Goal: Book appointment/travel/reservation

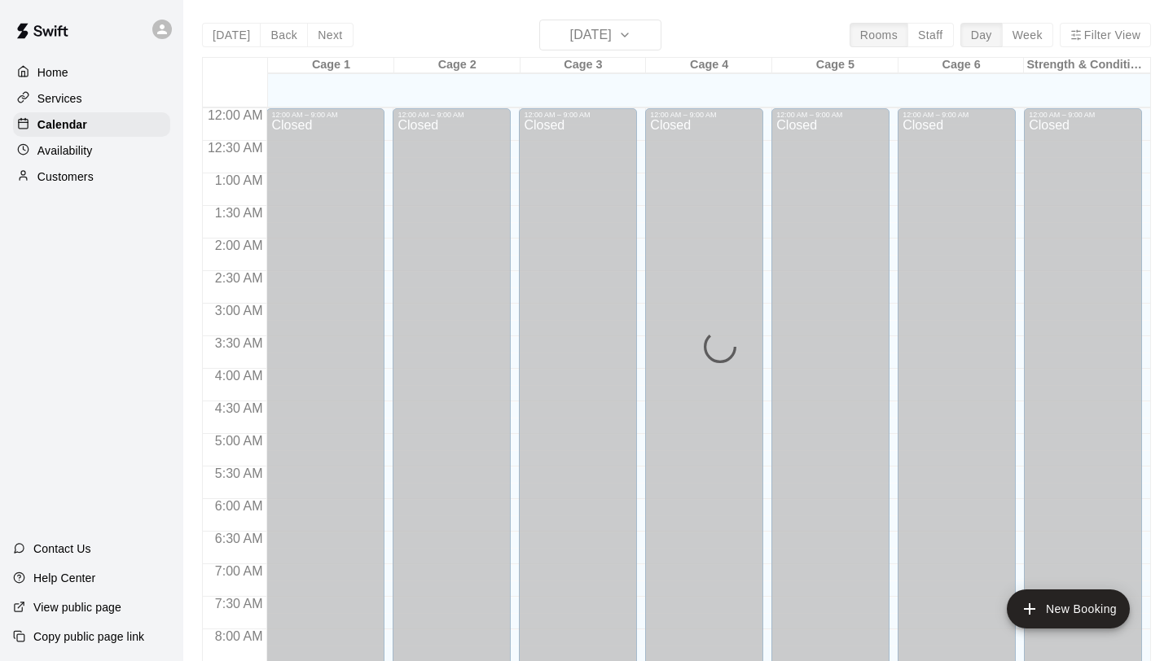
scroll to position [851, 0]
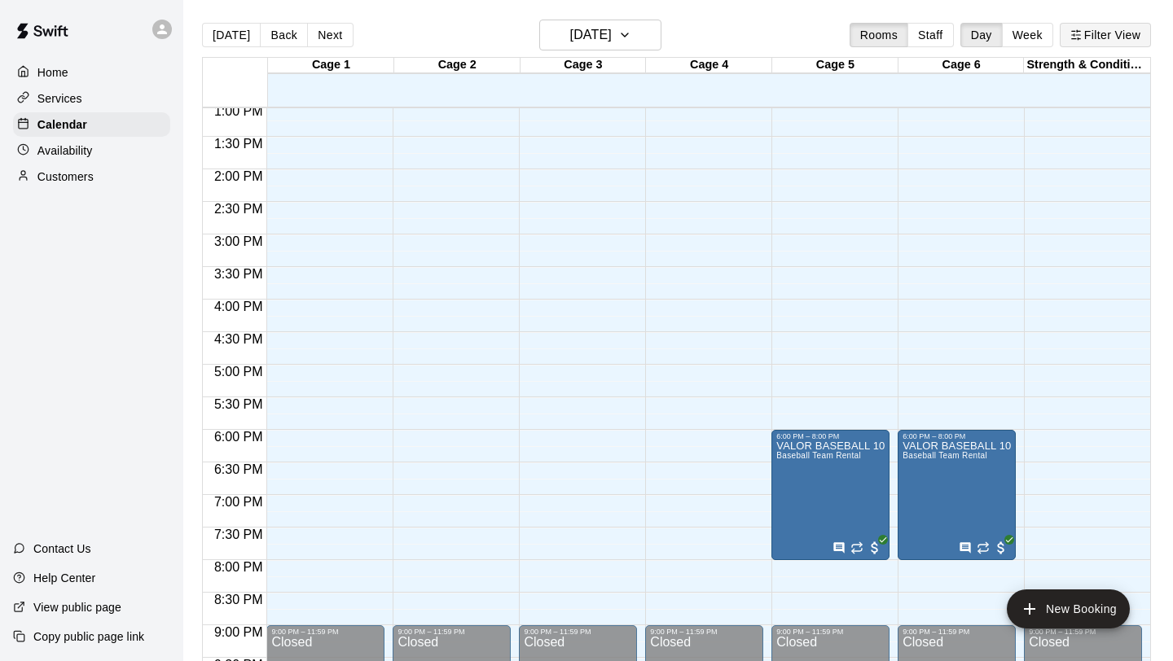
click at [1122, 37] on button "Filter View" at bounding box center [1105, 35] width 91 height 24
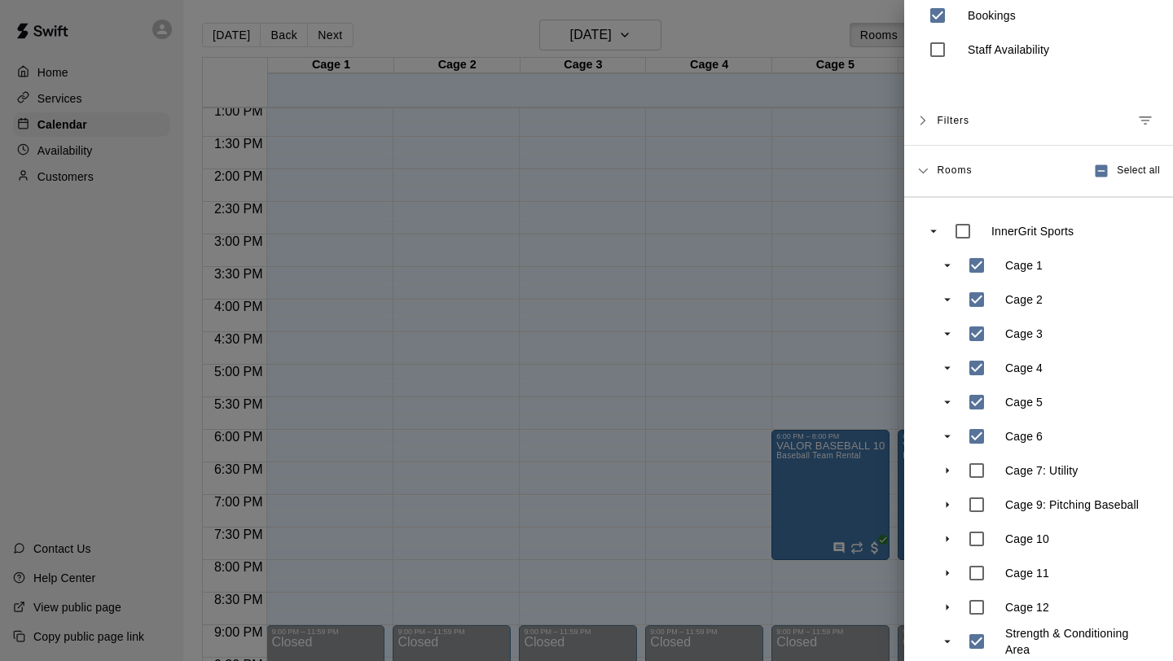
scroll to position [82, 0]
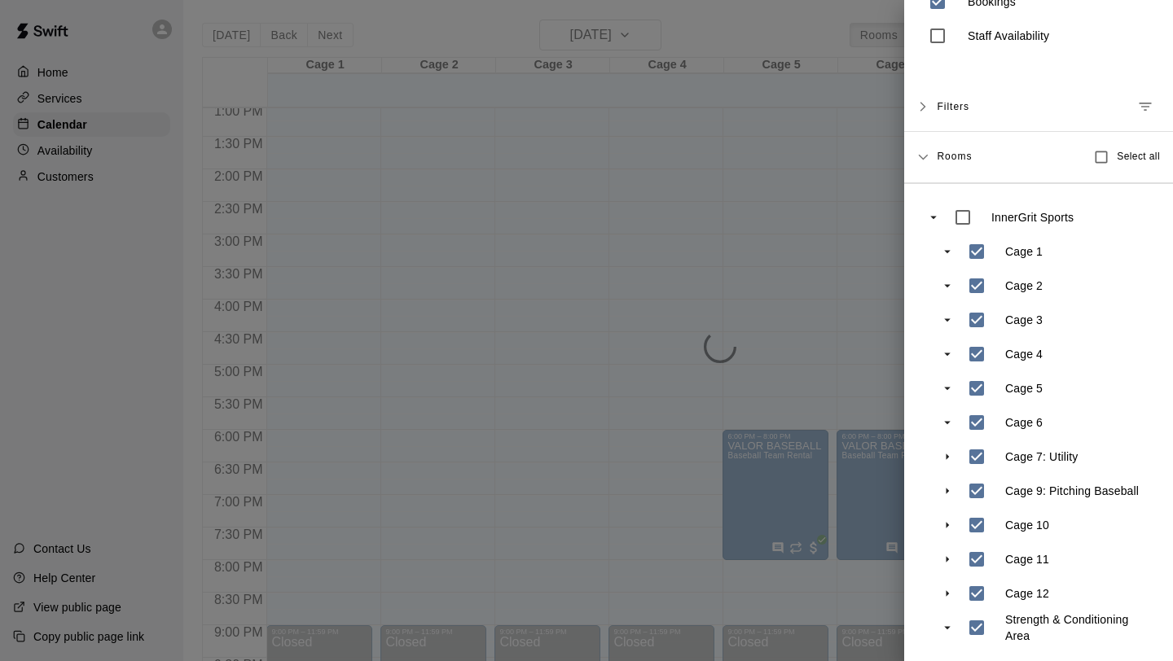
click at [854, 539] on div at bounding box center [586, 330] width 1173 height 661
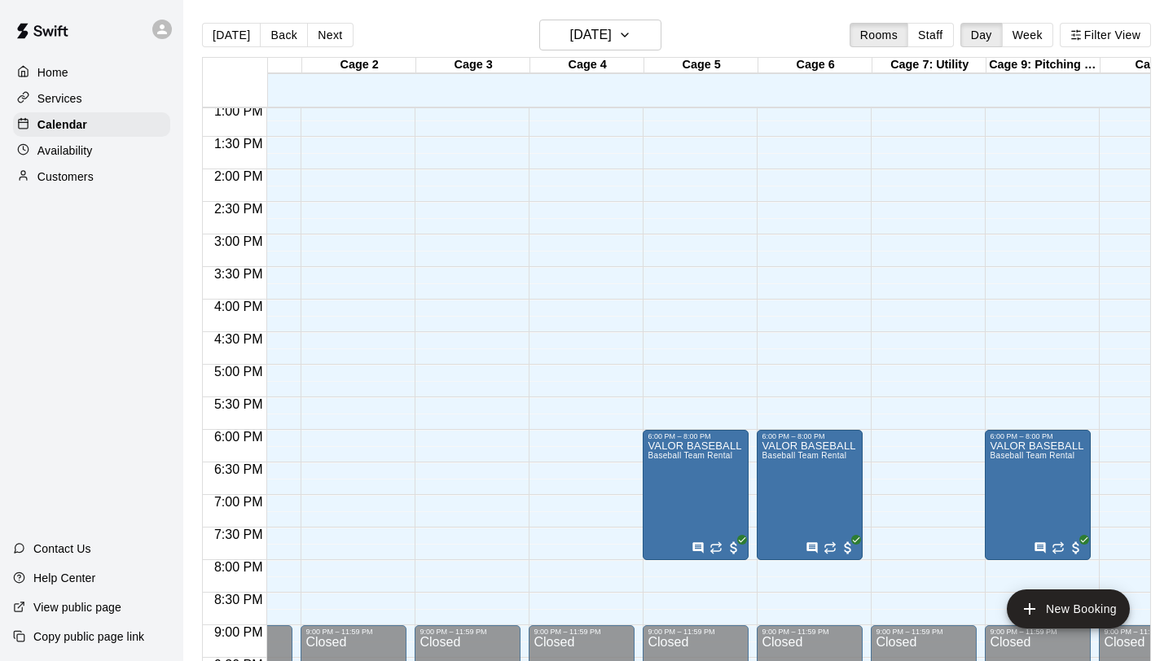
scroll to position [0, 0]
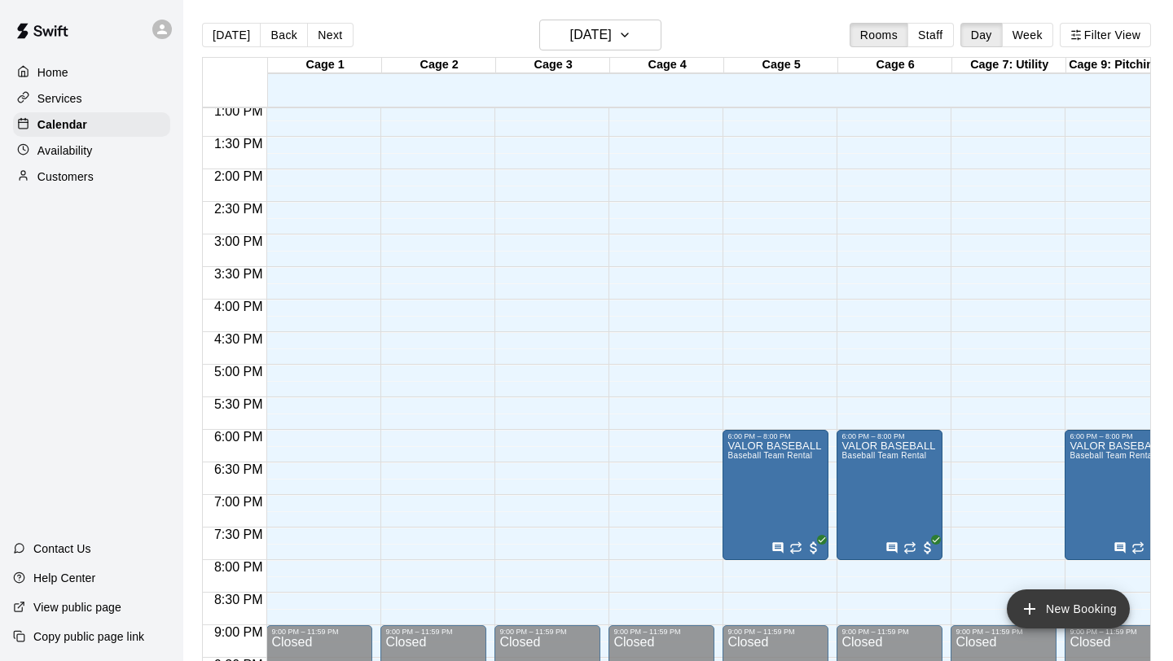
click at [1021, 610] on icon "add" at bounding box center [1030, 609] width 20 height 20
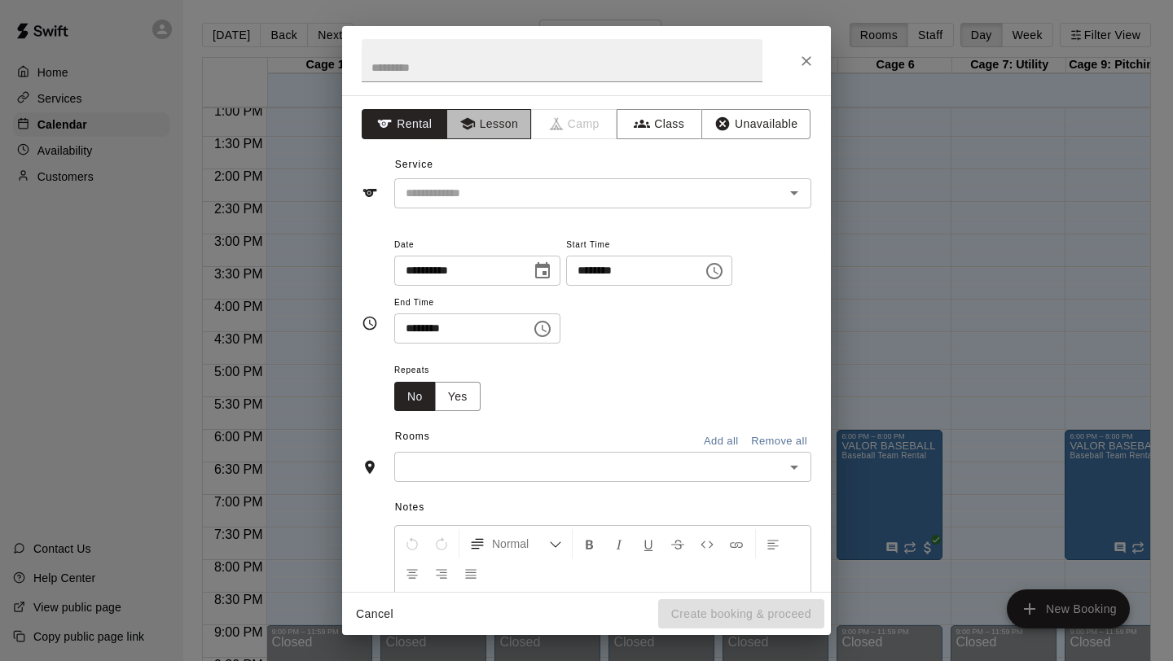
click at [493, 124] on button "Lesson" at bounding box center [489, 124] width 86 height 30
click at [497, 204] on div "​" at bounding box center [602, 193] width 417 height 30
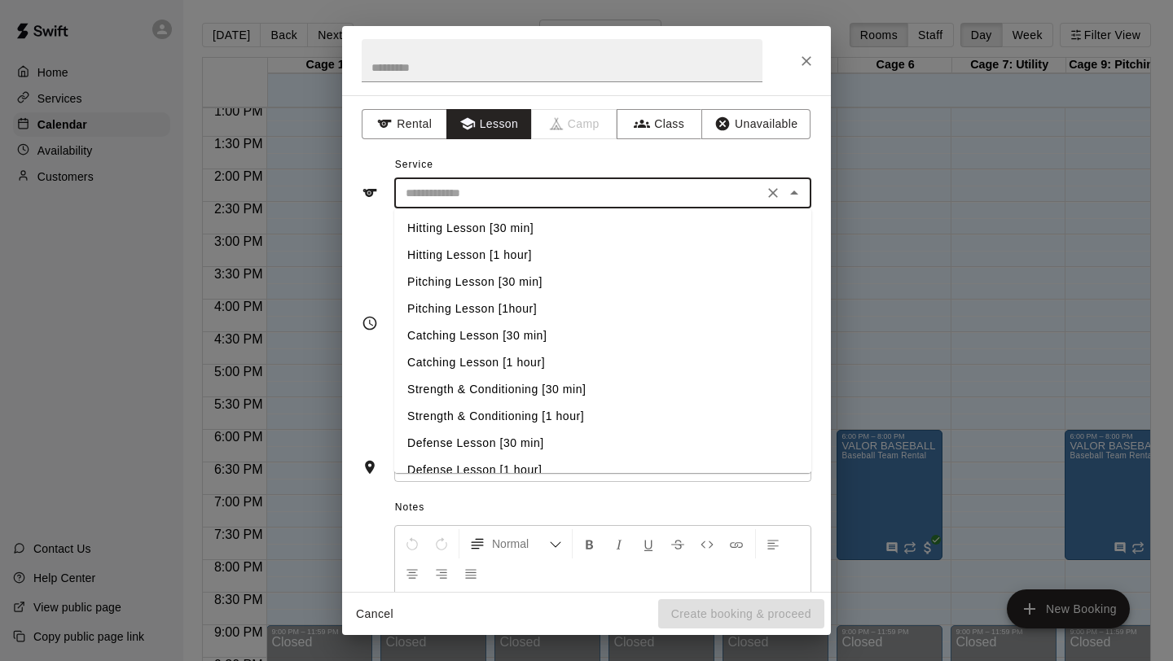
click at [524, 280] on li "Pitching Lesson [30 min]" at bounding box center [602, 282] width 417 height 27
type input "**********"
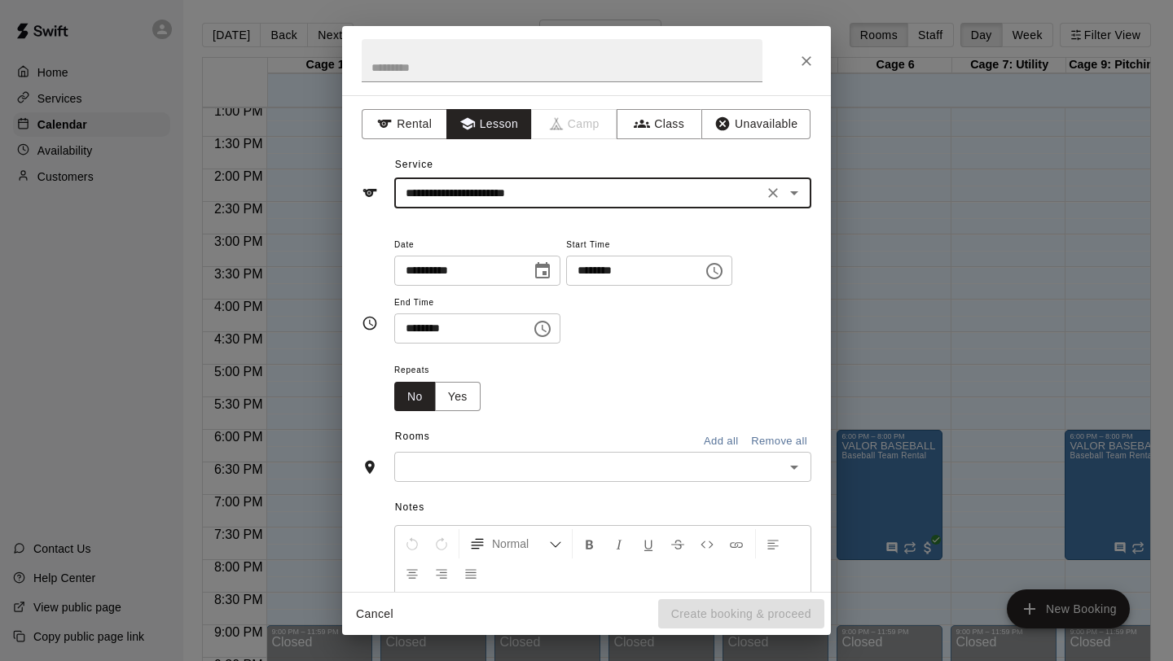
click at [724, 279] on icon "Choose time, selected time is 1:00 PM" at bounding box center [715, 271] width 20 height 20
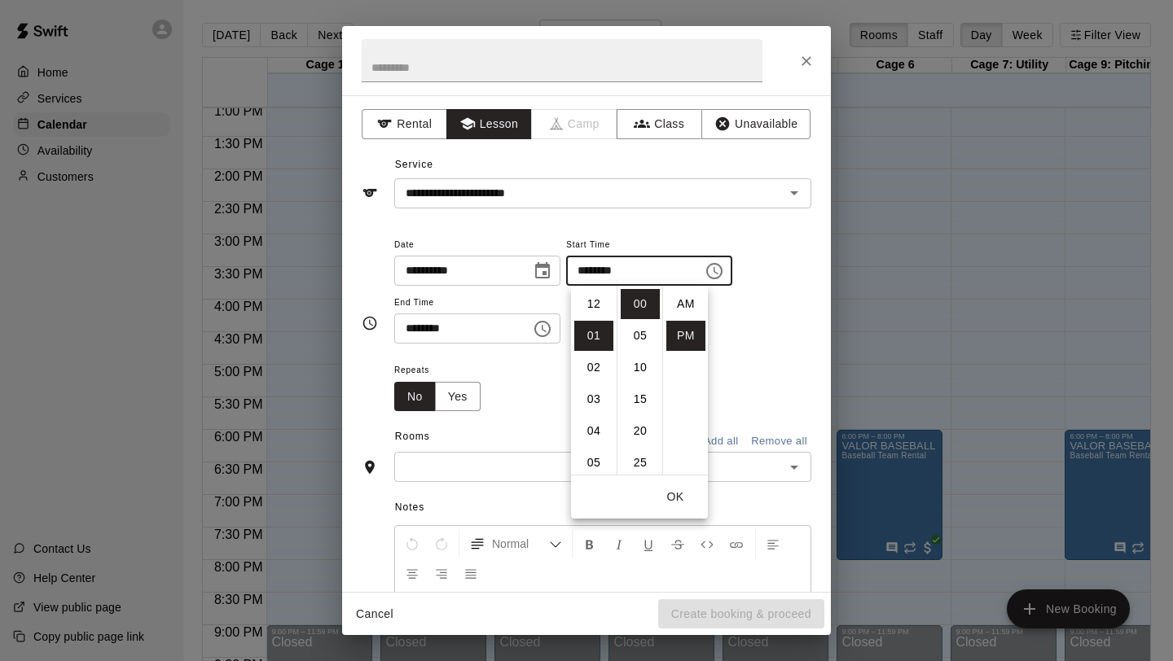
scroll to position [29, 0]
click at [601, 341] on li "02" at bounding box center [593, 336] width 39 height 30
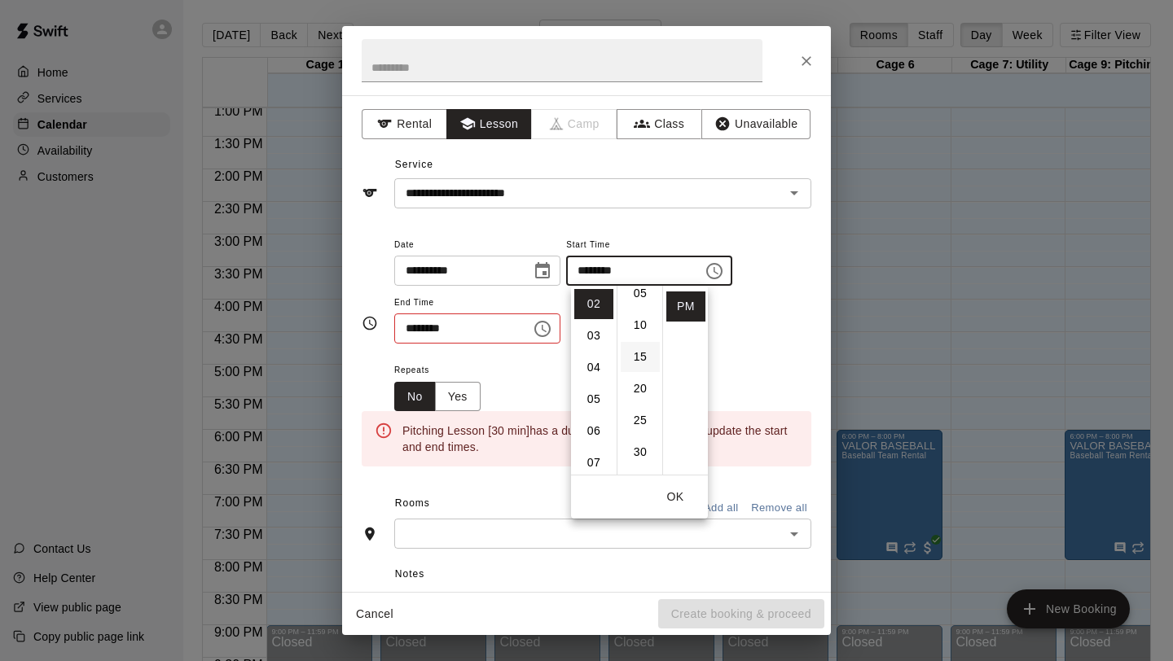
scroll to position [58, 0]
click at [643, 425] on li "30" at bounding box center [640, 437] width 39 height 30
type input "********"
click at [548, 331] on icon "Choose time, selected time is 1:30 PM" at bounding box center [543, 329] width 20 height 20
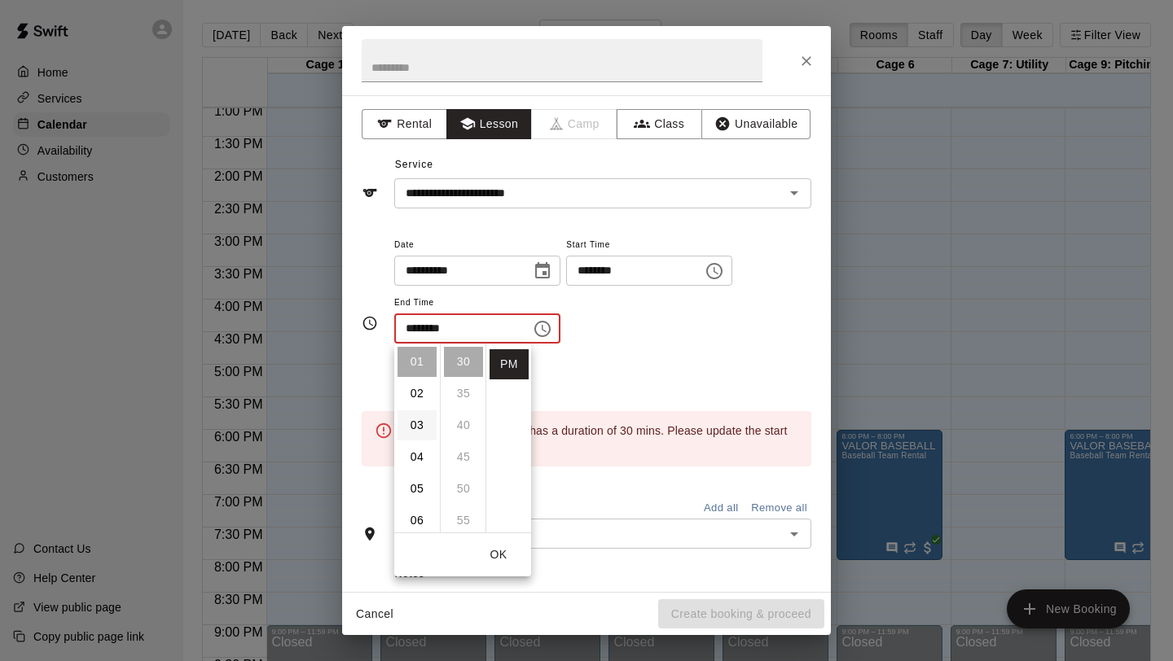
click at [415, 432] on li "03" at bounding box center [416, 425] width 39 height 30
click at [453, 361] on li "00" at bounding box center [463, 362] width 39 height 30
type input "********"
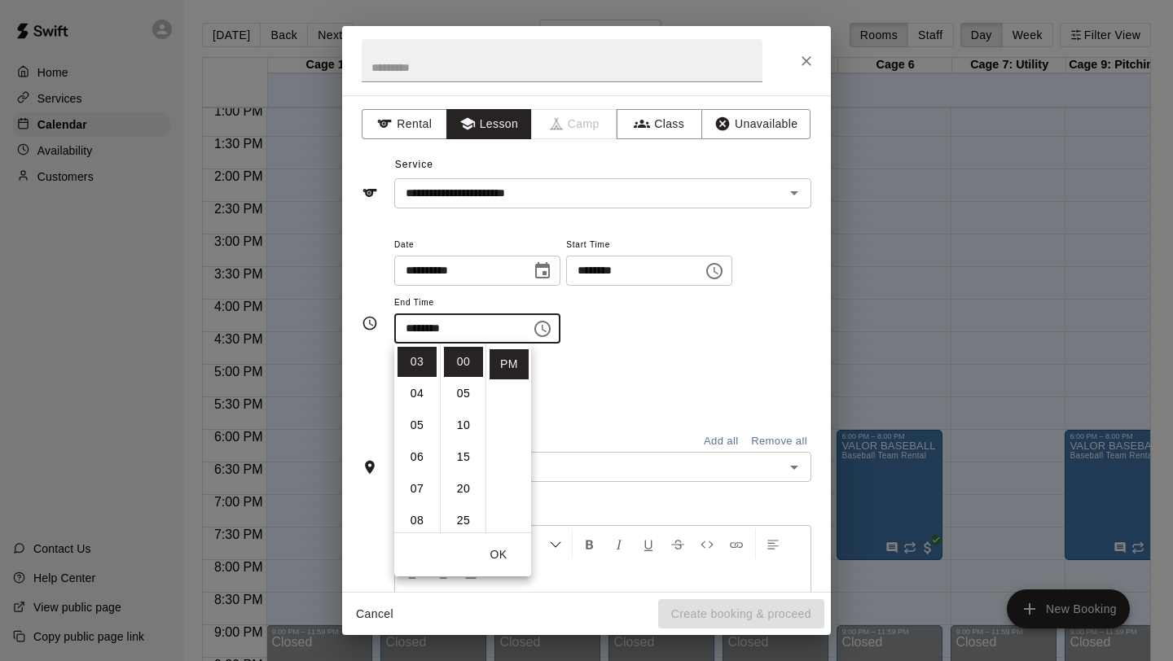
click at [551, 360] on div "Repeats No Yes" at bounding box center [602, 385] width 417 height 51
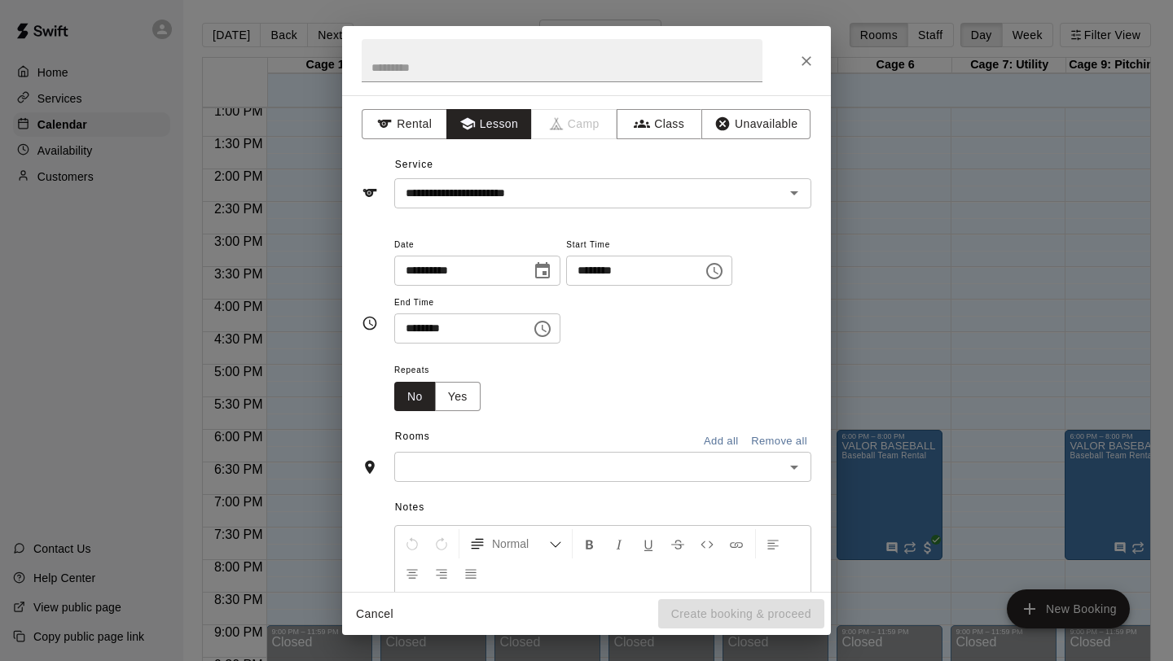
click at [499, 456] on div "​" at bounding box center [602, 467] width 417 height 30
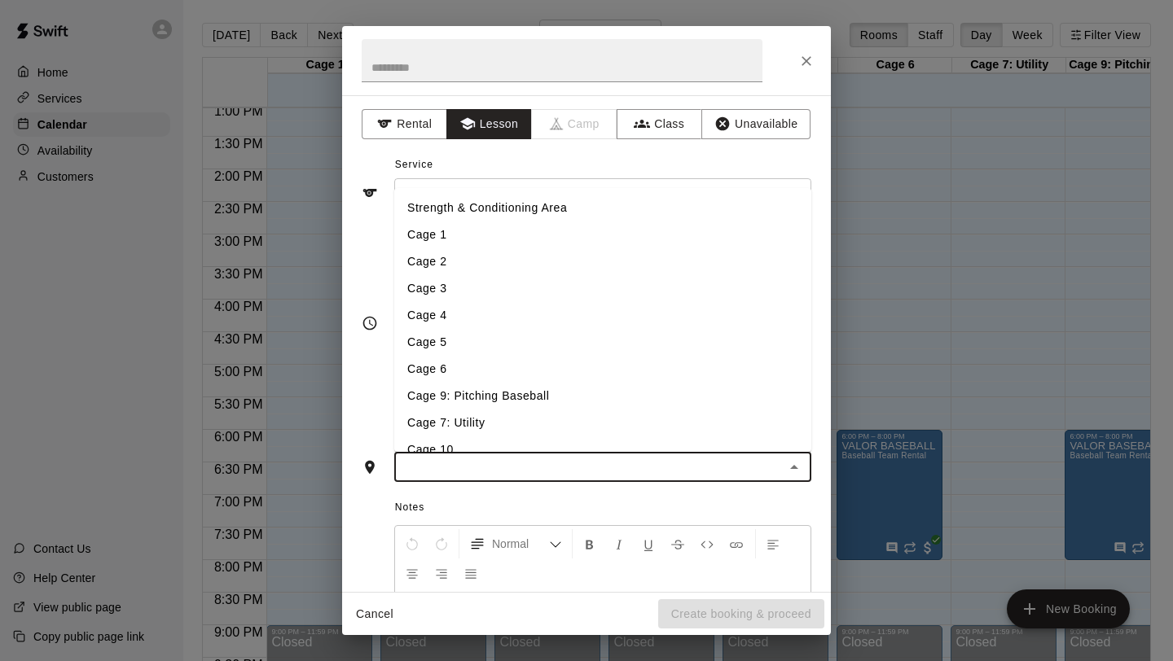
click at [474, 421] on li "Cage 7: Utility" at bounding box center [602, 423] width 417 height 27
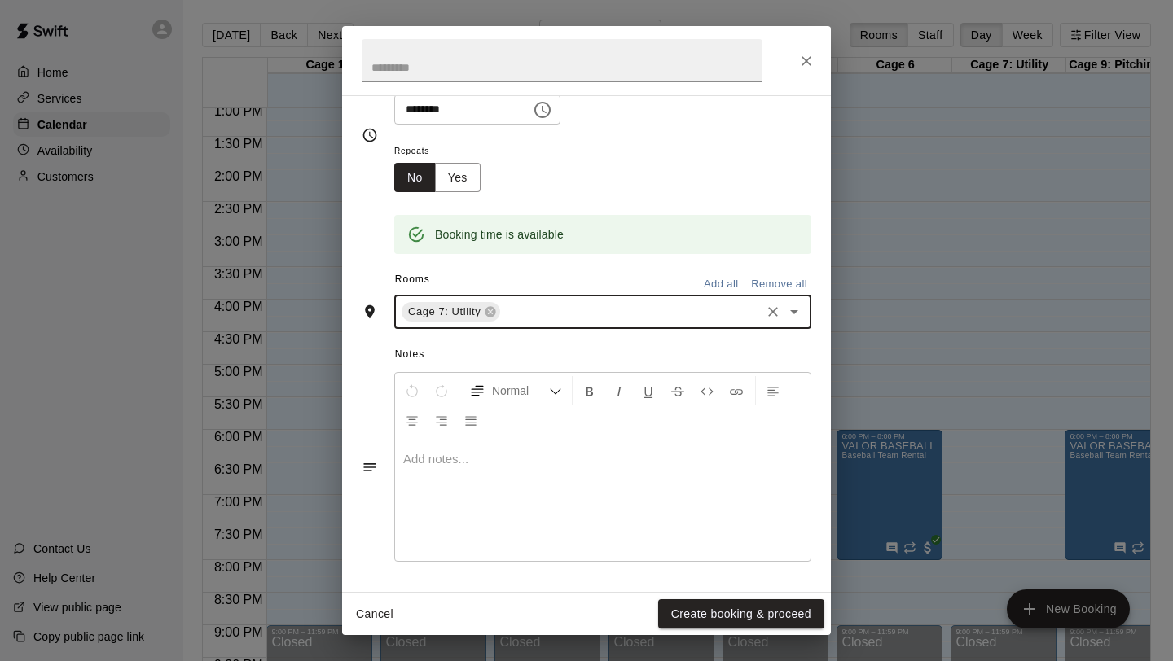
click at [464, 473] on div at bounding box center [602, 500] width 415 height 122
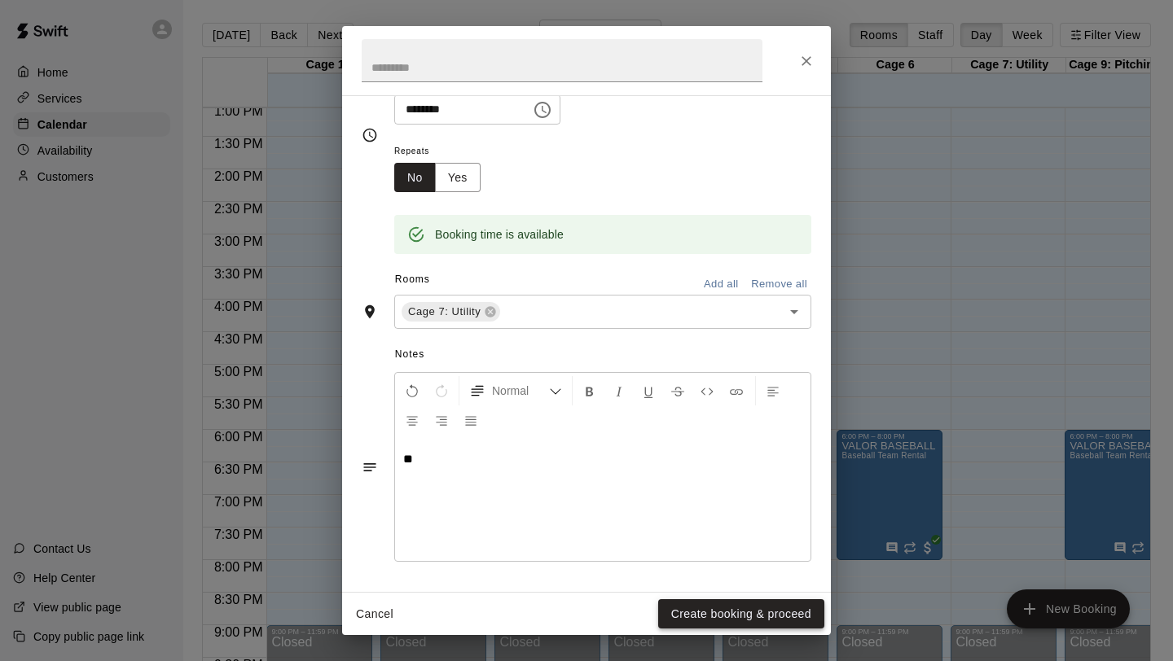
click at [777, 606] on button "Create booking & proceed" at bounding box center [741, 614] width 166 height 30
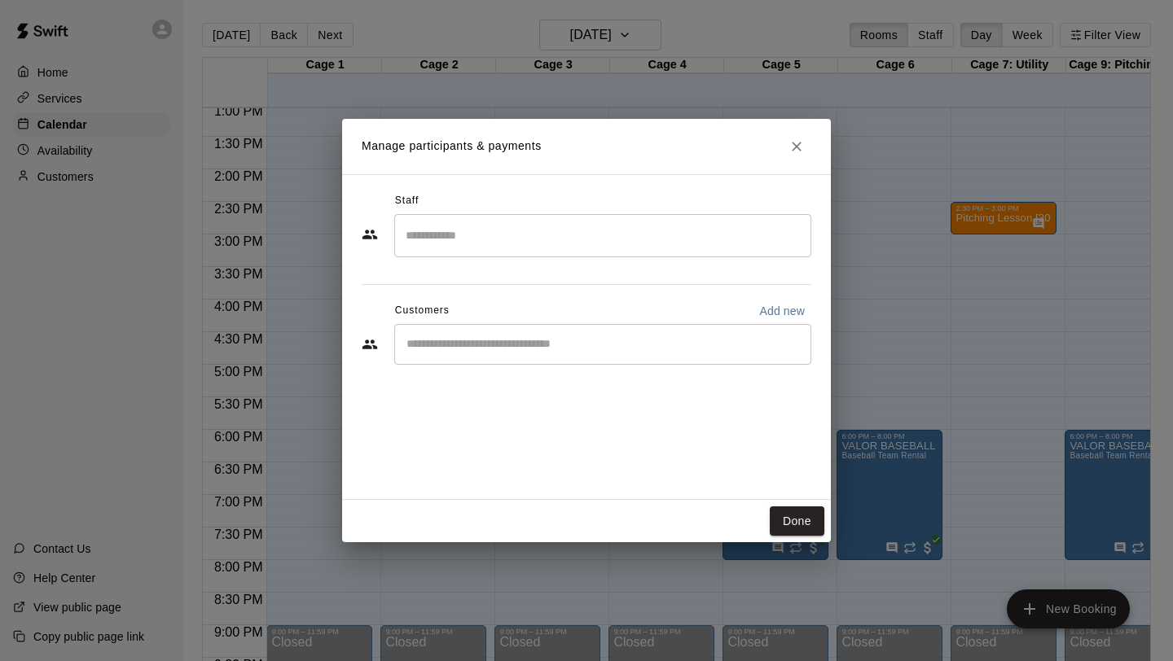
click at [484, 222] on input "Search staff" at bounding box center [603, 236] width 402 height 29
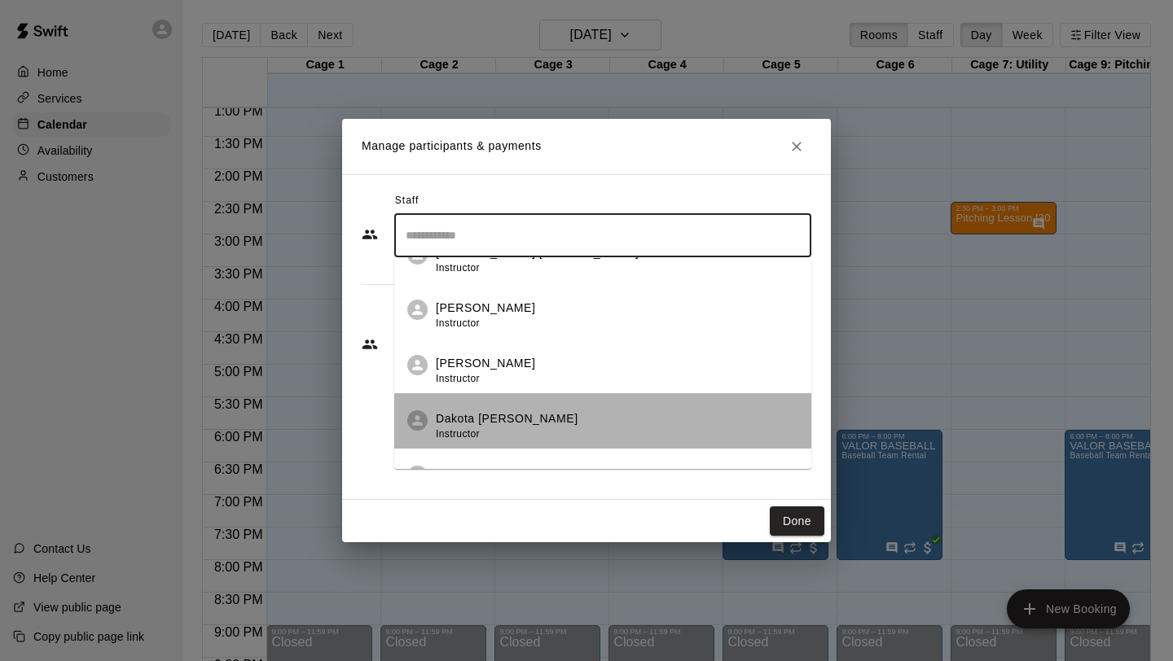
click at [510, 419] on p "Dakota [PERSON_NAME]" at bounding box center [507, 418] width 143 height 17
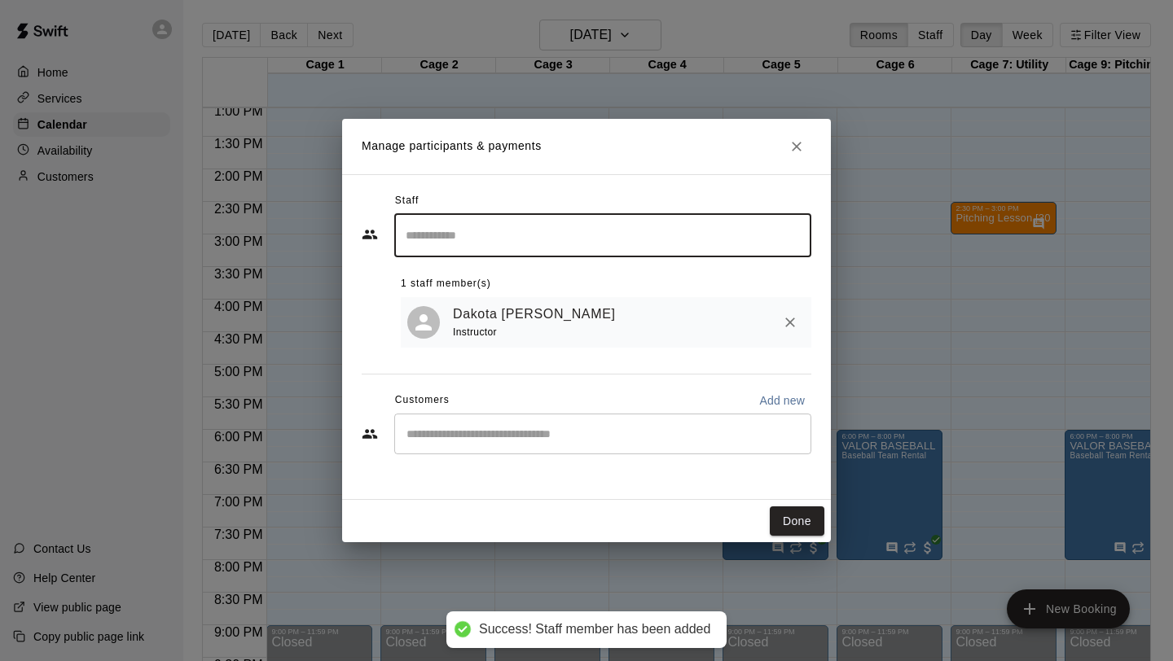
click at [794, 517] on button "Done" at bounding box center [797, 522] width 55 height 30
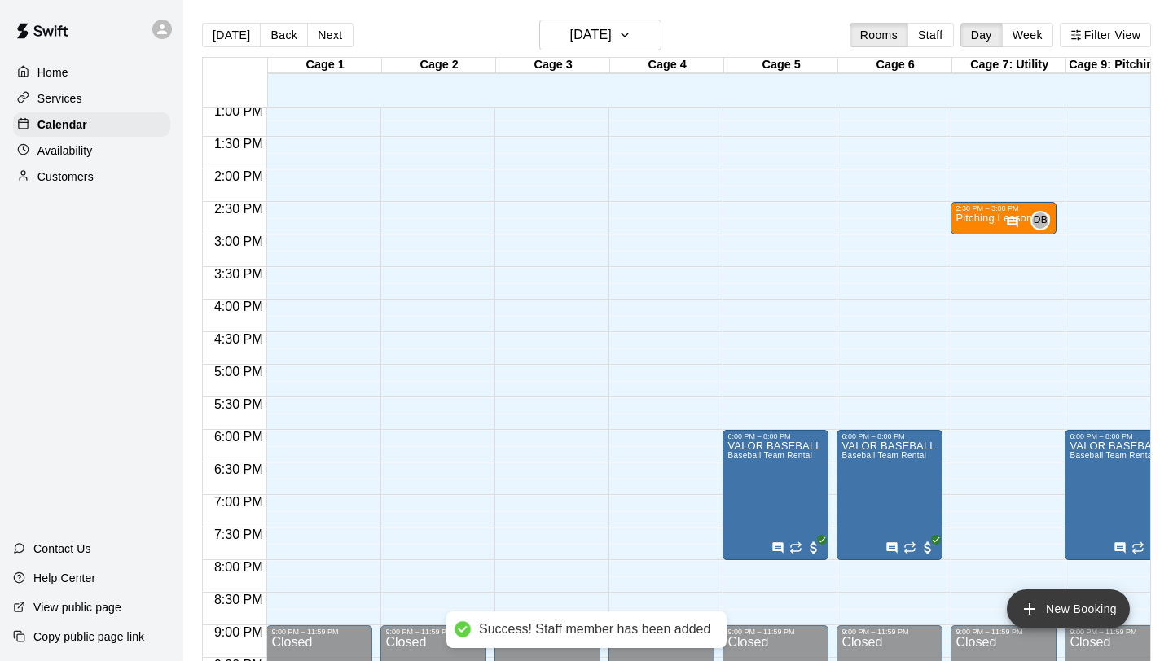
click at [1061, 607] on button "New Booking" at bounding box center [1068, 609] width 123 height 39
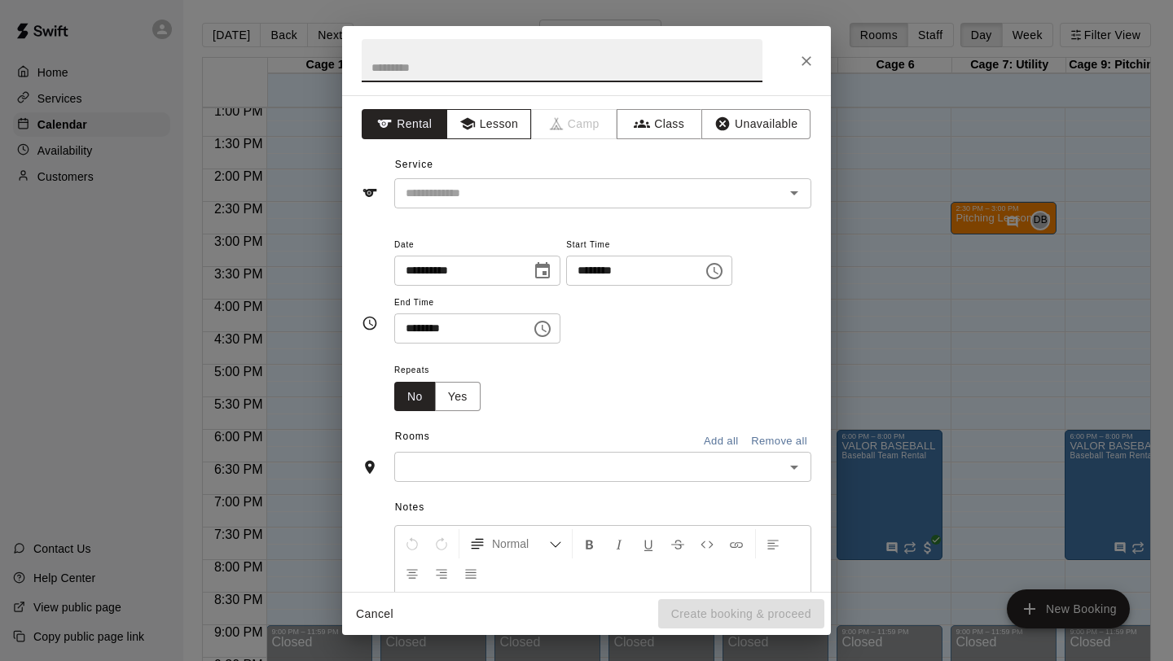
click at [478, 126] on button "Lesson" at bounding box center [489, 124] width 86 height 30
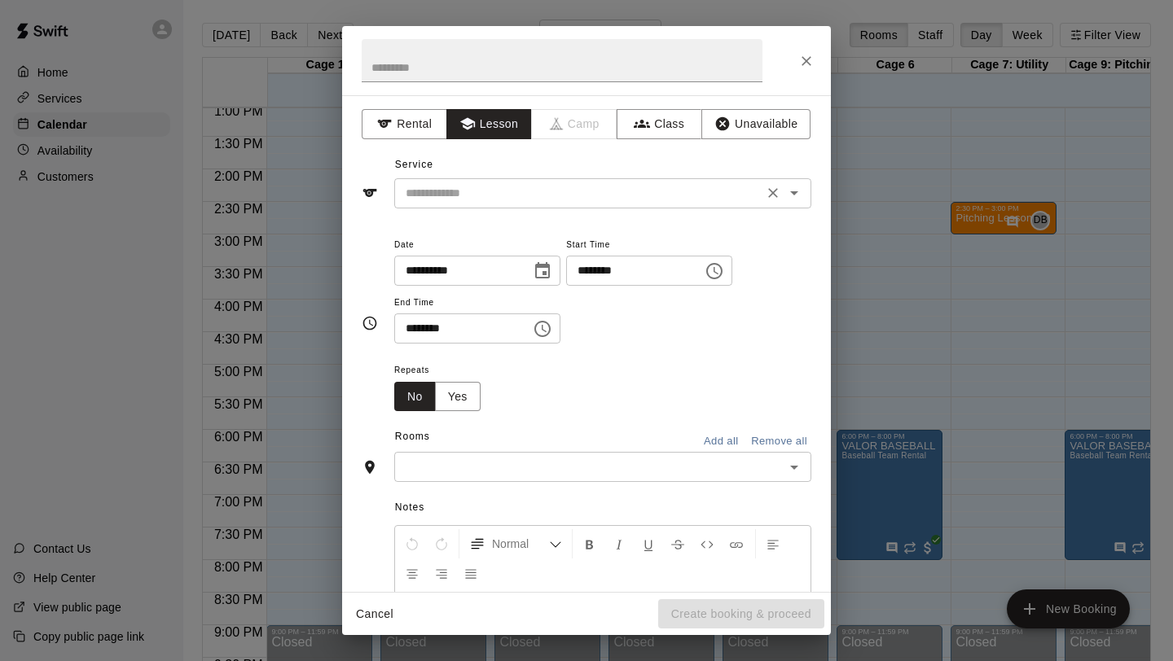
click at [484, 187] on input "text" at bounding box center [578, 193] width 359 height 20
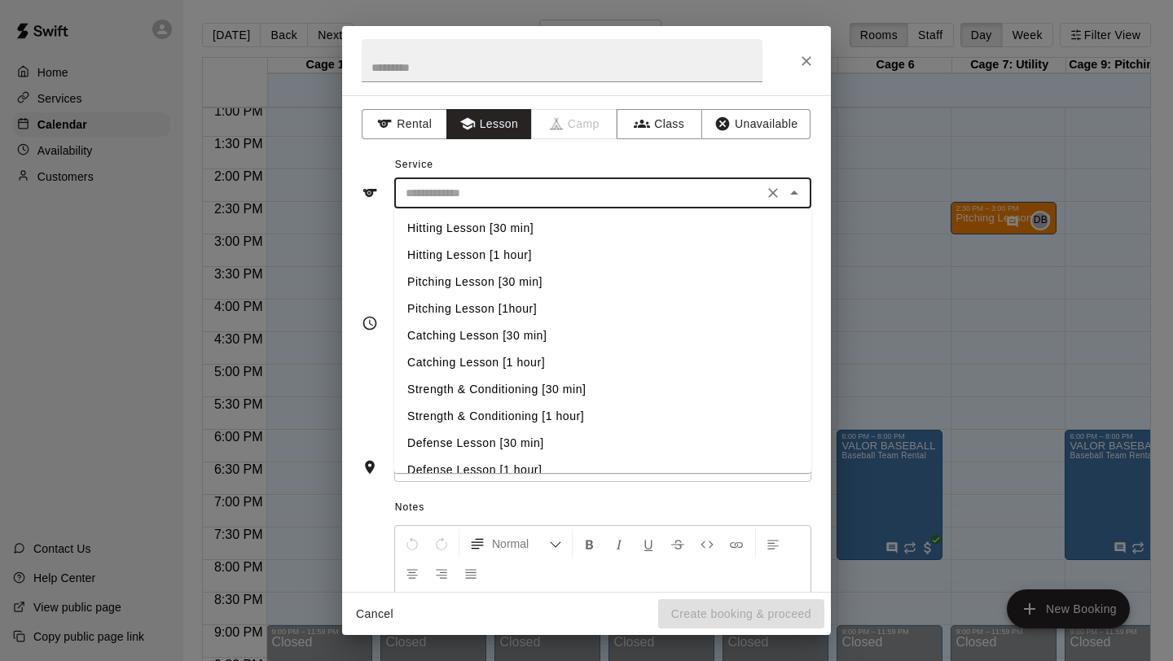
click at [491, 223] on li "Hitting Lesson [30 min]" at bounding box center [602, 228] width 417 height 27
type input "**********"
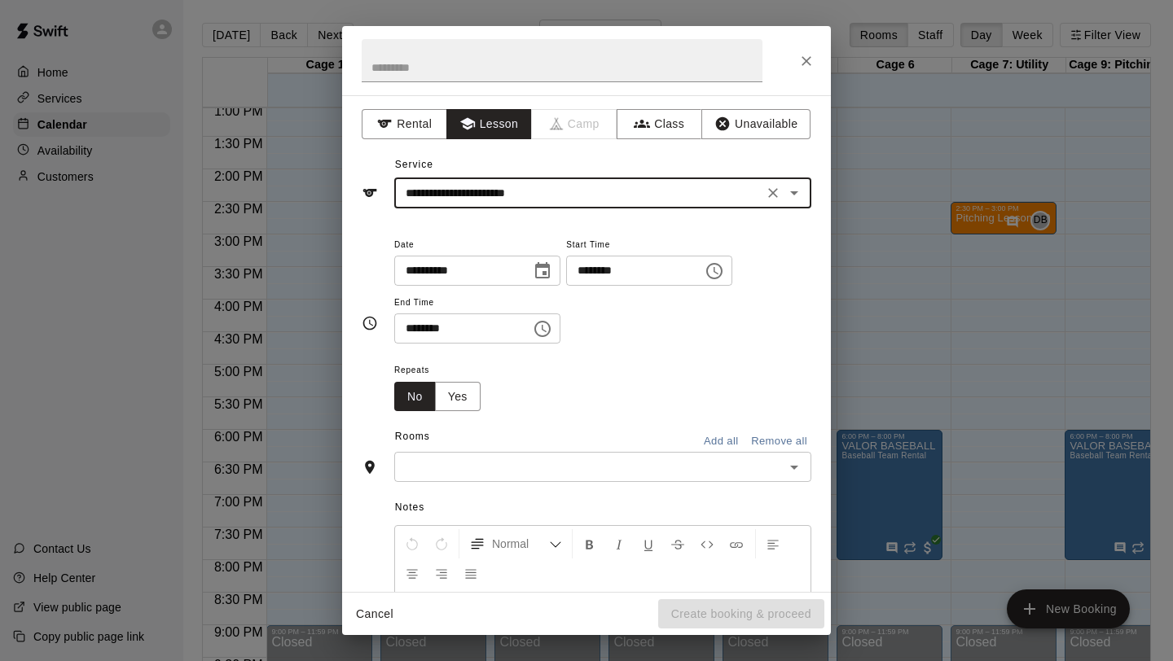
click at [719, 270] on icon "Choose time, selected time is 1:00 PM" at bounding box center [715, 271] width 20 height 20
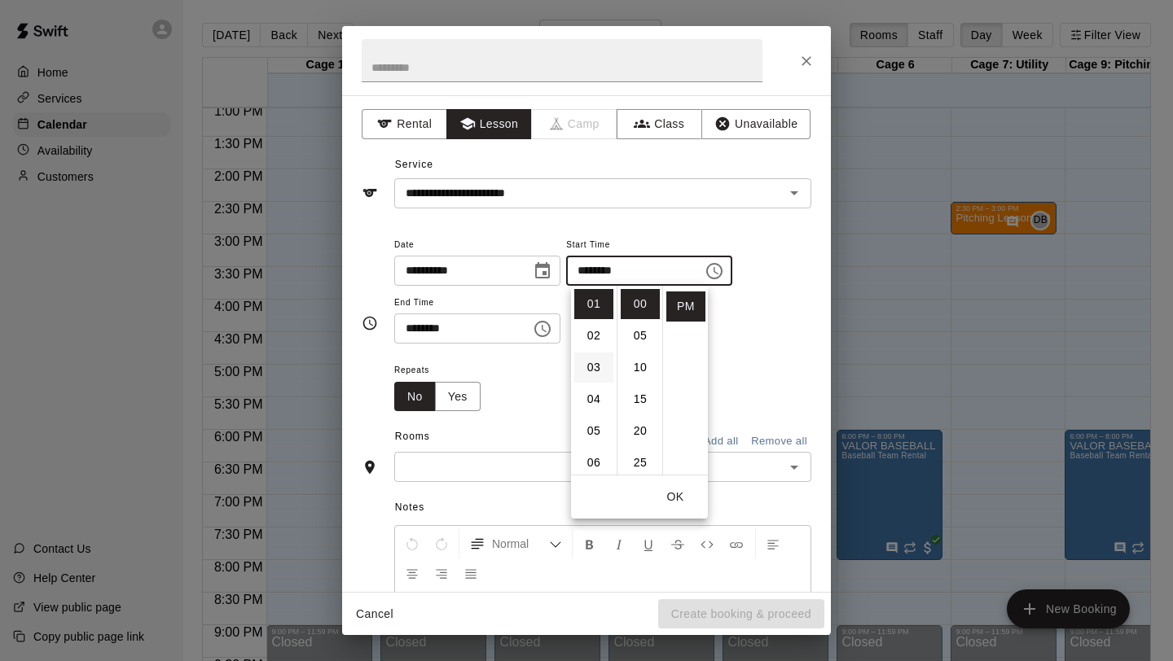
click at [592, 368] on li "03" at bounding box center [593, 368] width 39 height 30
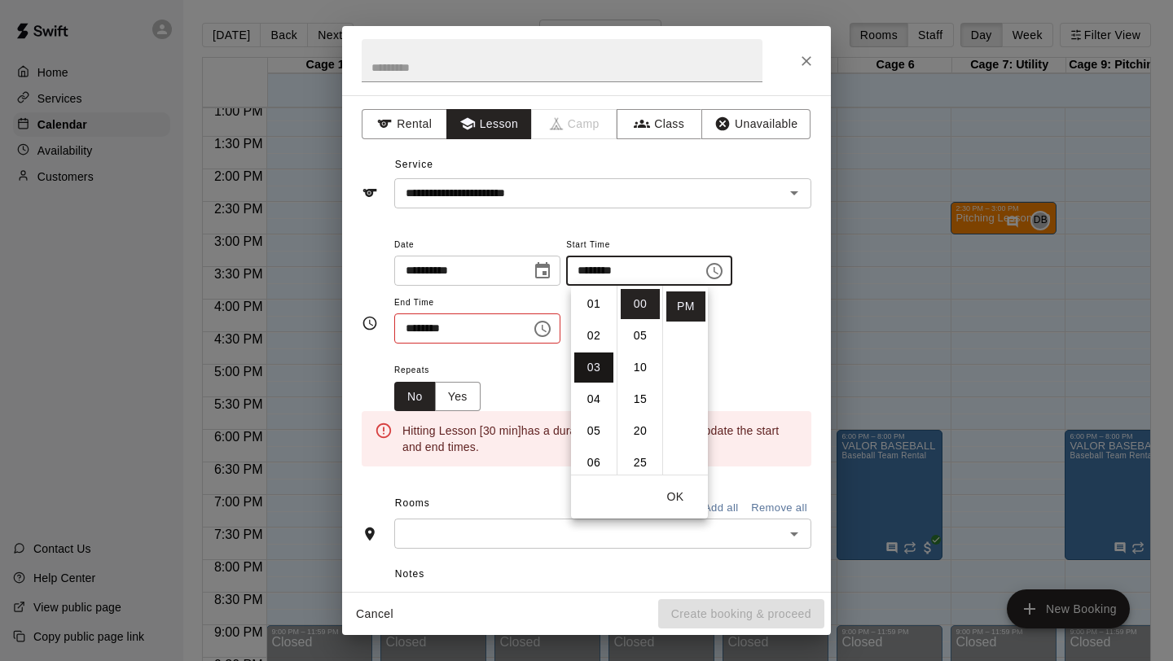
type input "********"
click at [538, 324] on icon "Choose time, selected time is 1:30 PM" at bounding box center [543, 329] width 20 height 20
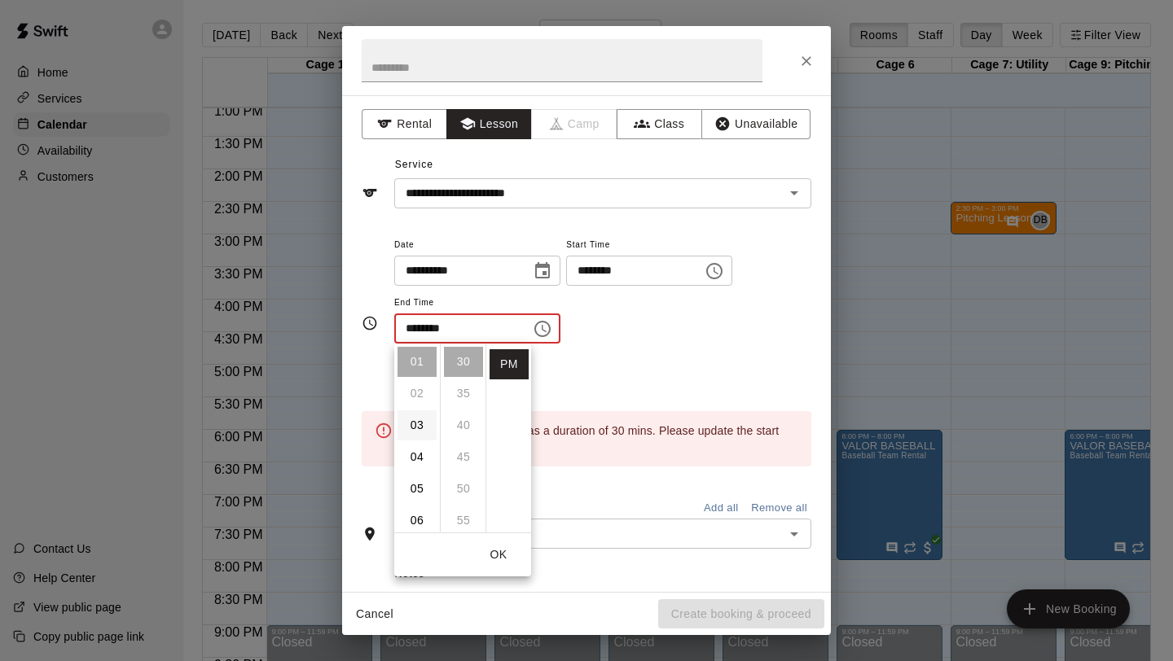
click at [411, 436] on li "03" at bounding box center [416, 425] width 39 height 30
type input "********"
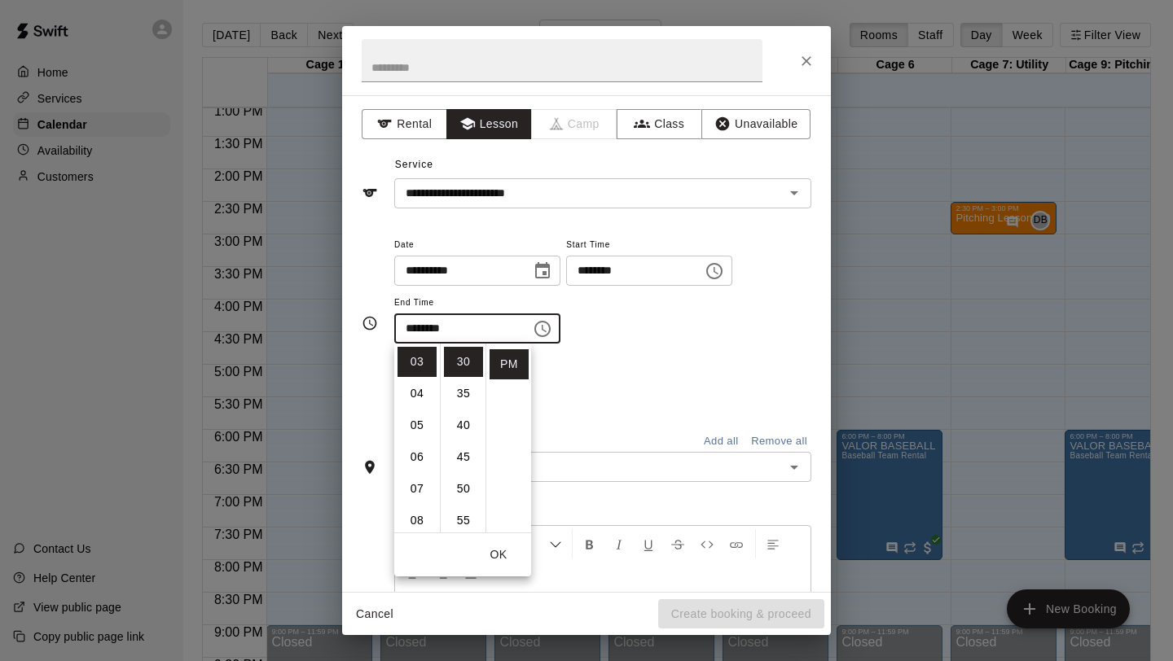
click at [592, 370] on div "Repeats No Yes" at bounding box center [602, 385] width 417 height 51
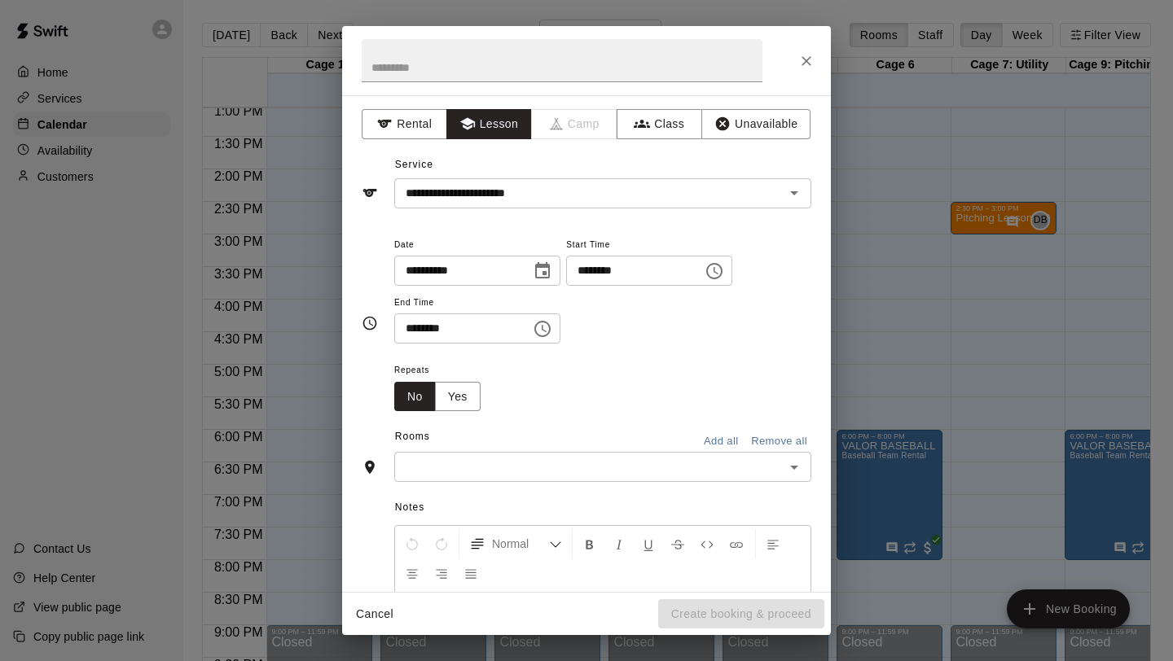
click at [514, 455] on div "​" at bounding box center [602, 467] width 417 height 30
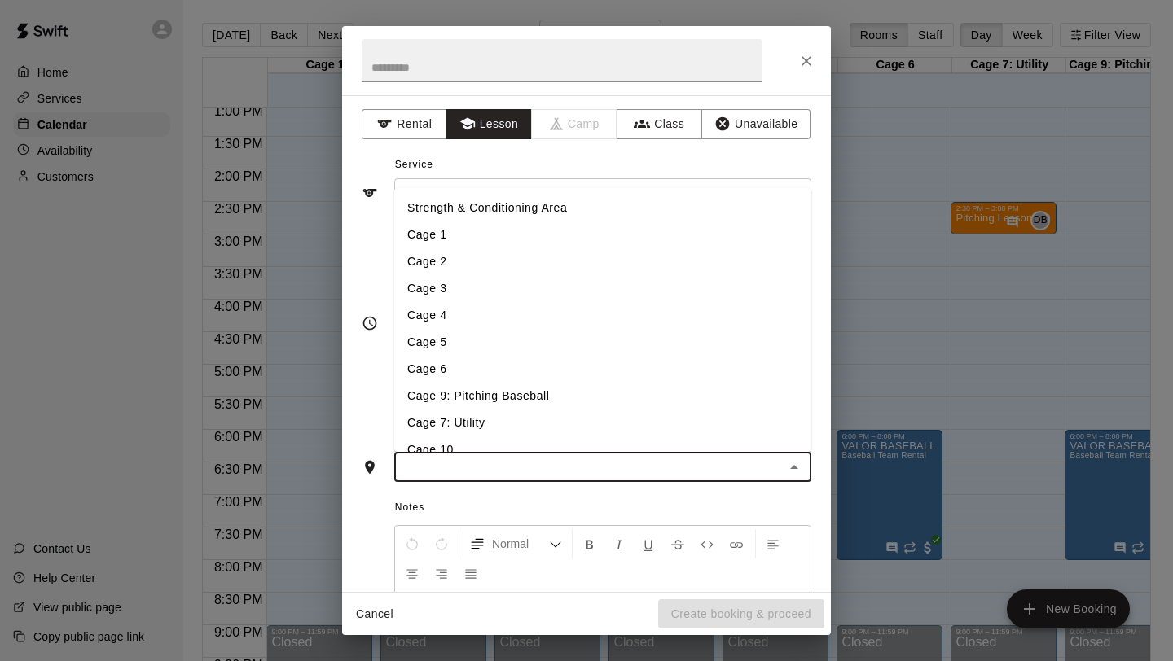
click at [471, 333] on li "Cage 5" at bounding box center [602, 342] width 417 height 27
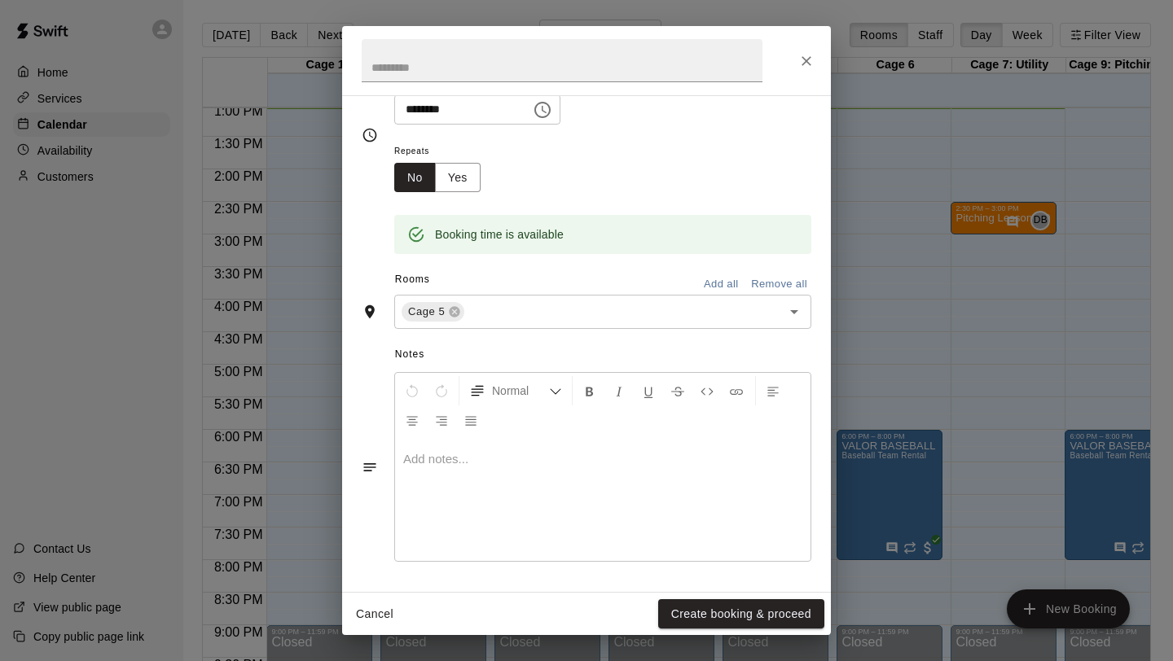
click at [499, 449] on div at bounding box center [602, 500] width 415 height 122
click at [707, 620] on button "Create booking & proceed" at bounding box center [741, 614] width 166 height 30
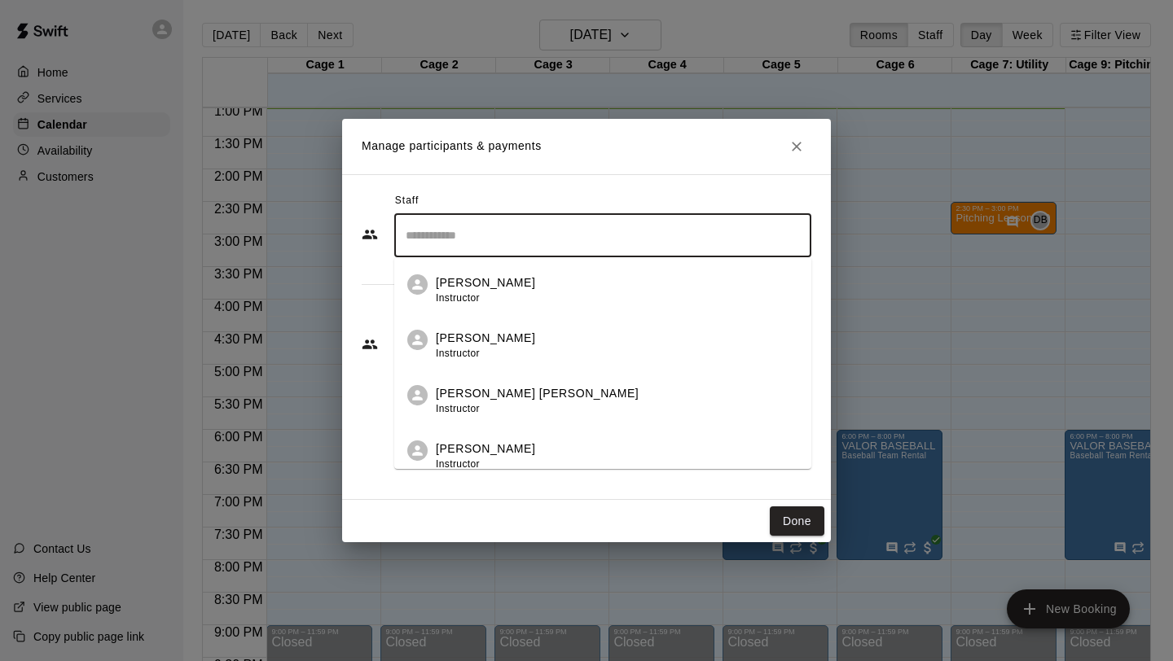
click at [454, 235] on input "Search staff" at bounding box center [603, 236] width 402 height 29
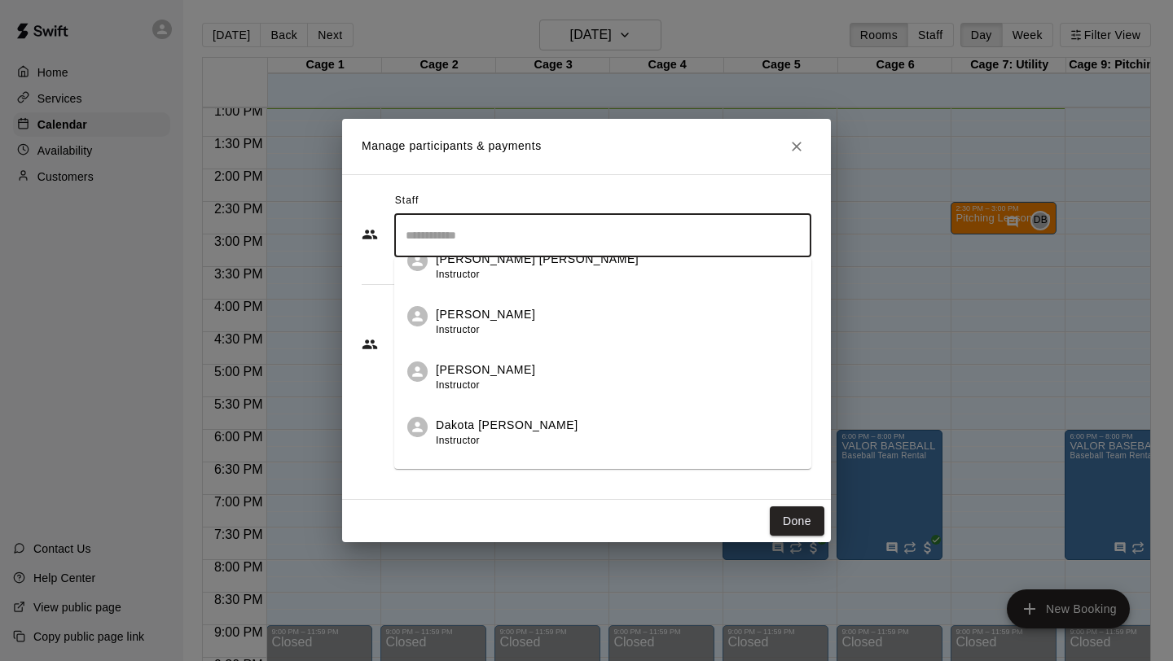
click at [485, 423] on p "Dakota [PERSON_NAME]" at bounding box center [507, 425] width 143 height 17
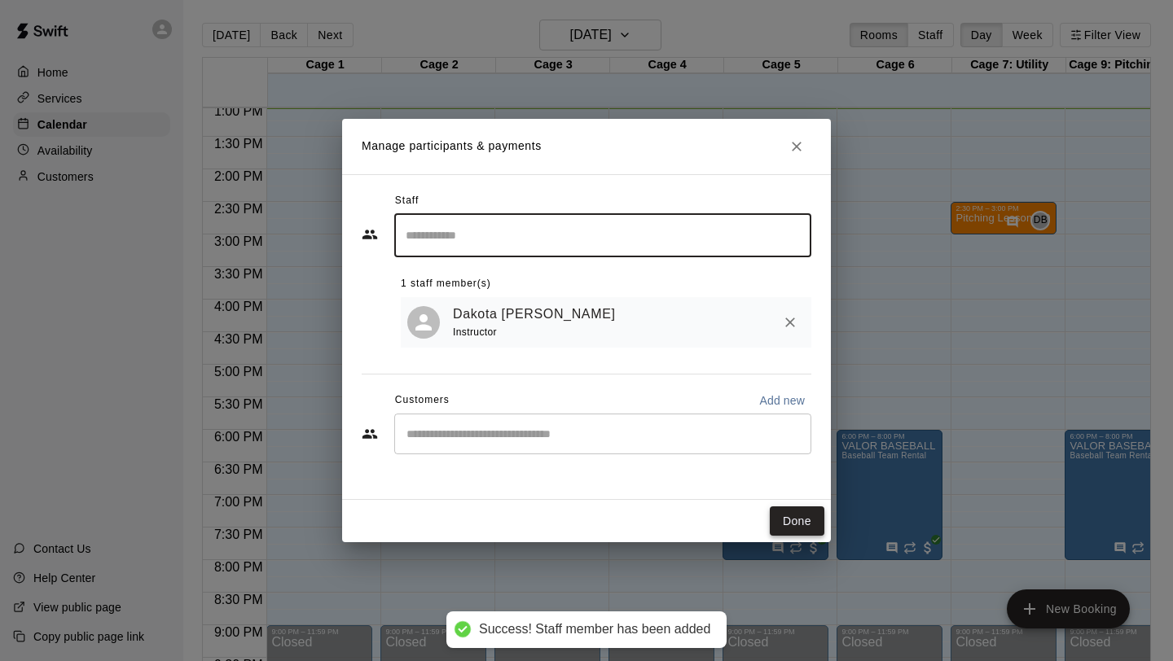
click at [795, 523] on button "Done" at bounding box center [797, 522] width 55 height 30
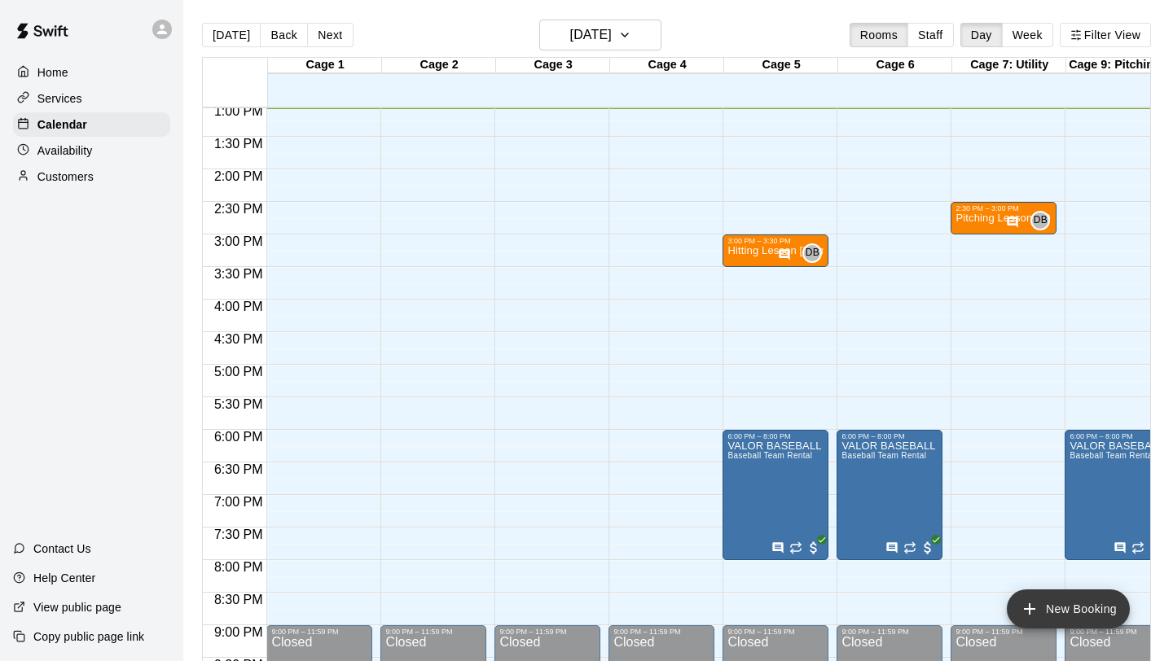
click at [1047, 604] on button "New Booking" at bounding box center [1068, 609] width 123 height 39
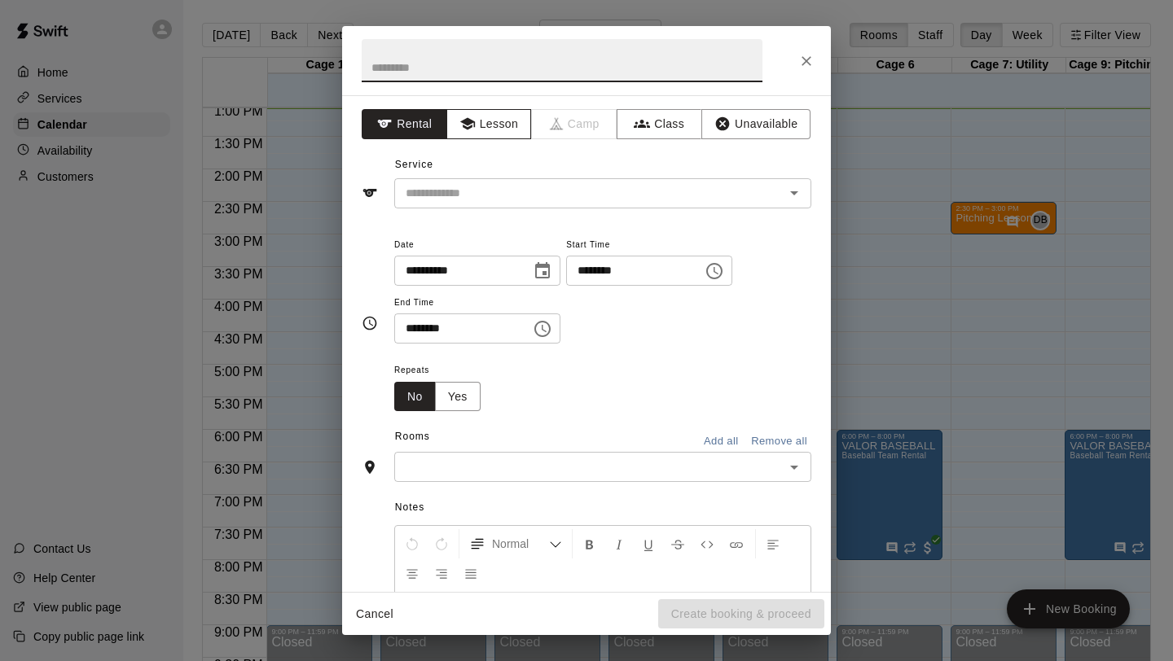
click at [491, 127] on button "Lesson" at bounding box center [489, 124] width 86 height 30
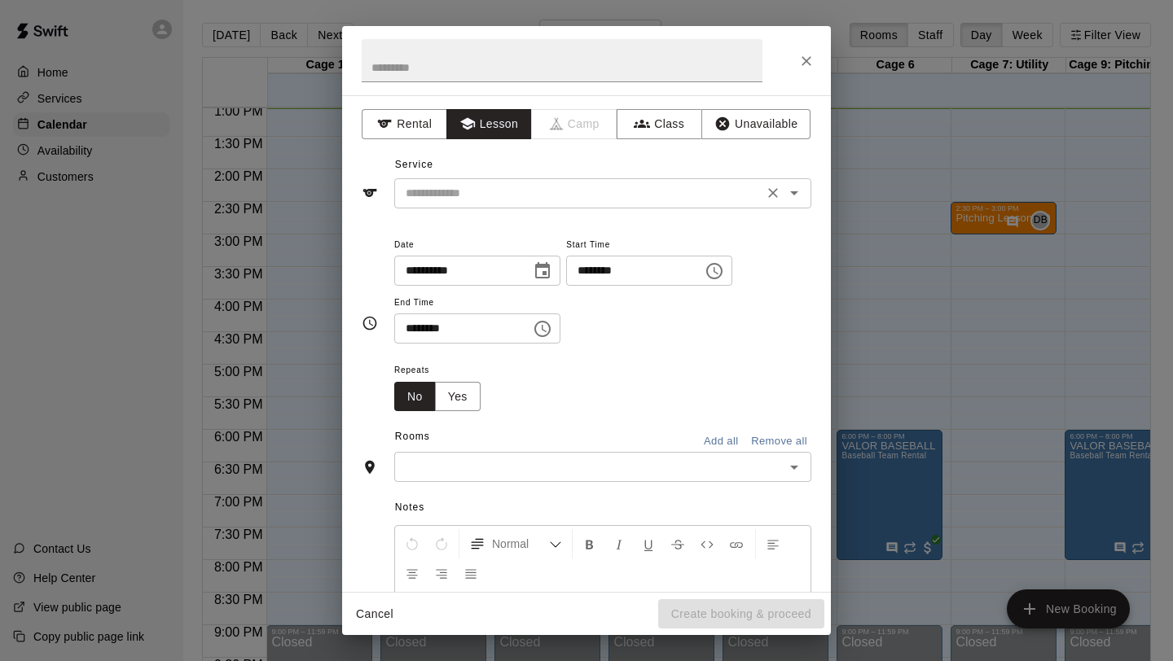
click at [476, 187] on input "text" at bounding box center [578, 193] width 359 height 20
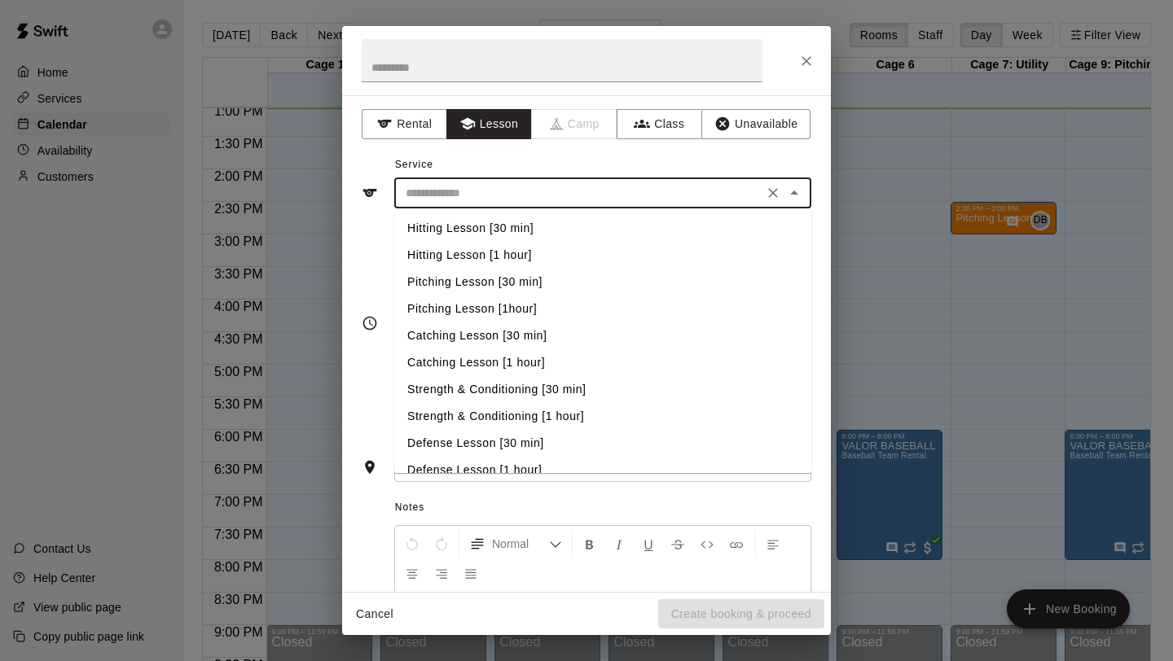
click at [511, 444] on li "Defense Lesson [30 min]" at bounding box center [602, 443] width 417 height 27
type input "**********"
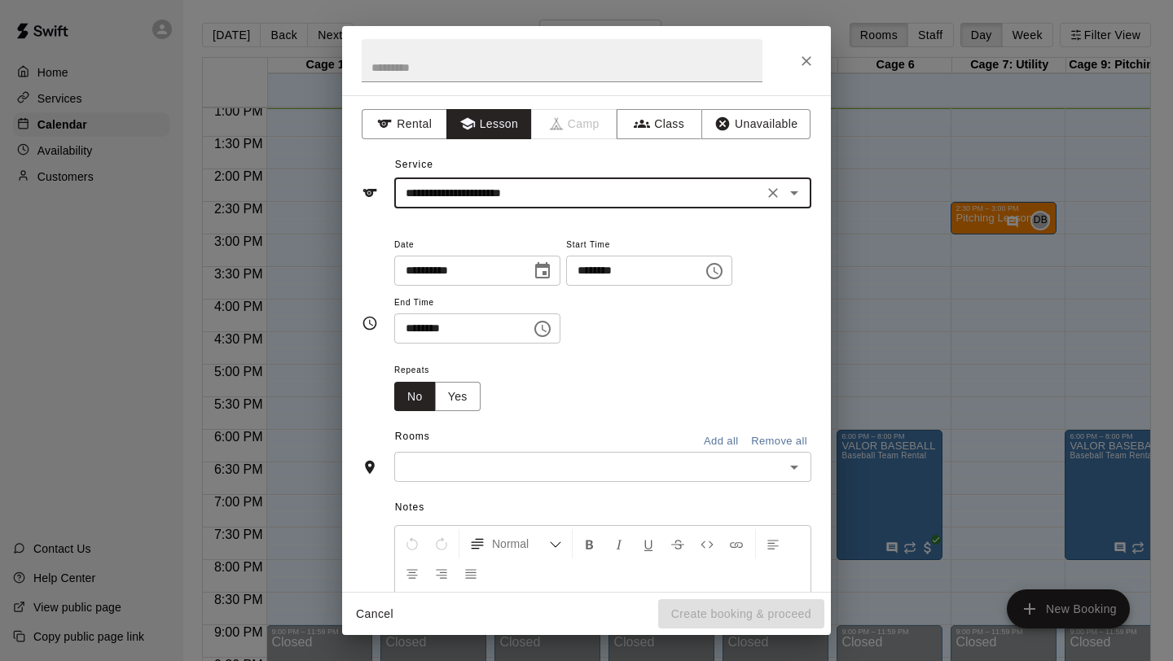
click at [724, 268] on icon "Choose time, selected time is 1:00 PM" at bounding box center [715, 271] width 20 height 20
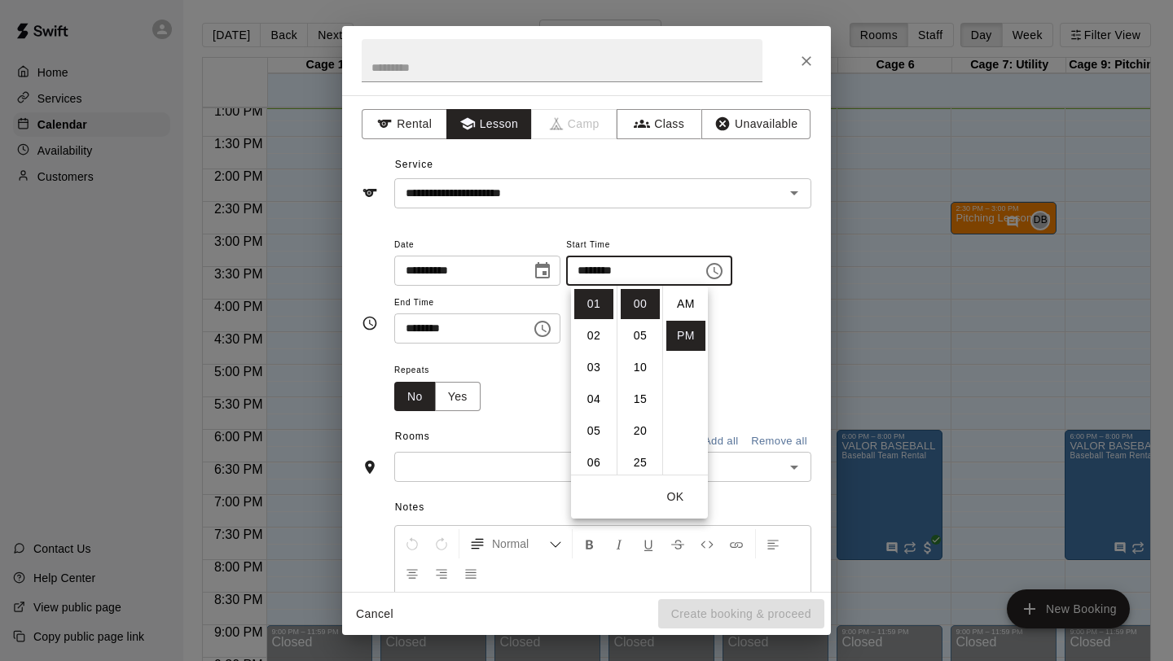
scroll to position [29, 0]
click at [587, 398] on li "04" at bounding box center [593, 399] width 39 height 30
type input "********"
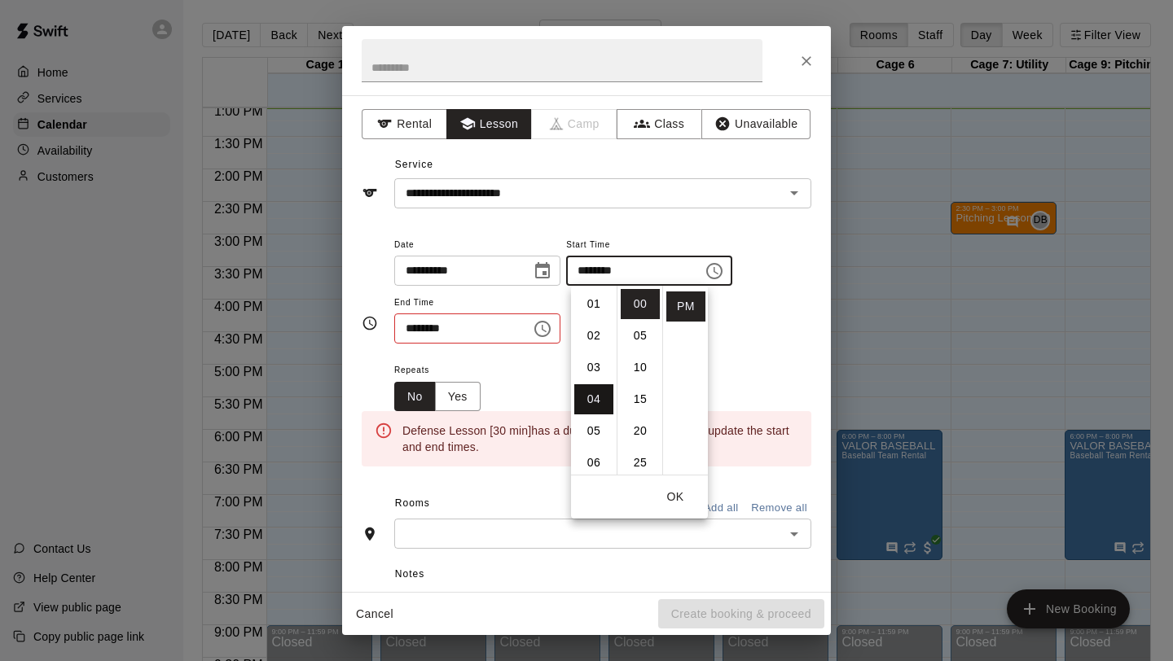
scroll to position [127, 0]
click at [542, 325] on icon "Choose time, selected time is 1:30 PM" at bounding box center [543, 329] width 20 height 20
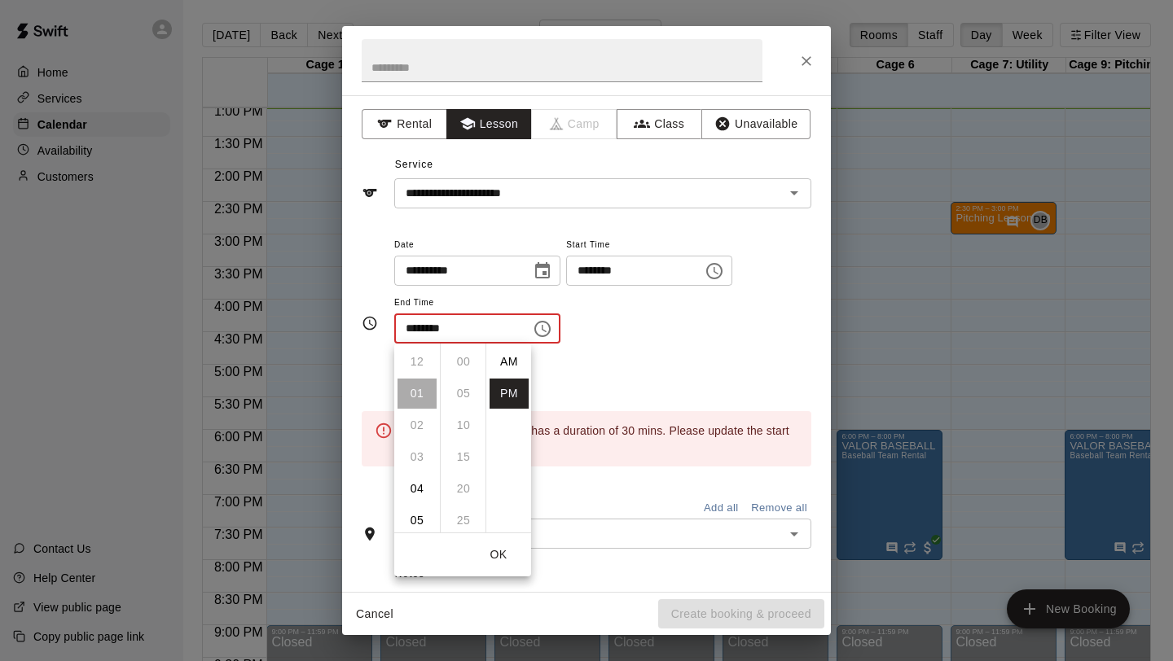
scroll to position [29, 0]
click at [423, 458] on li "04" at bounding box center [416, 457] width 39 height 30
type input "********"
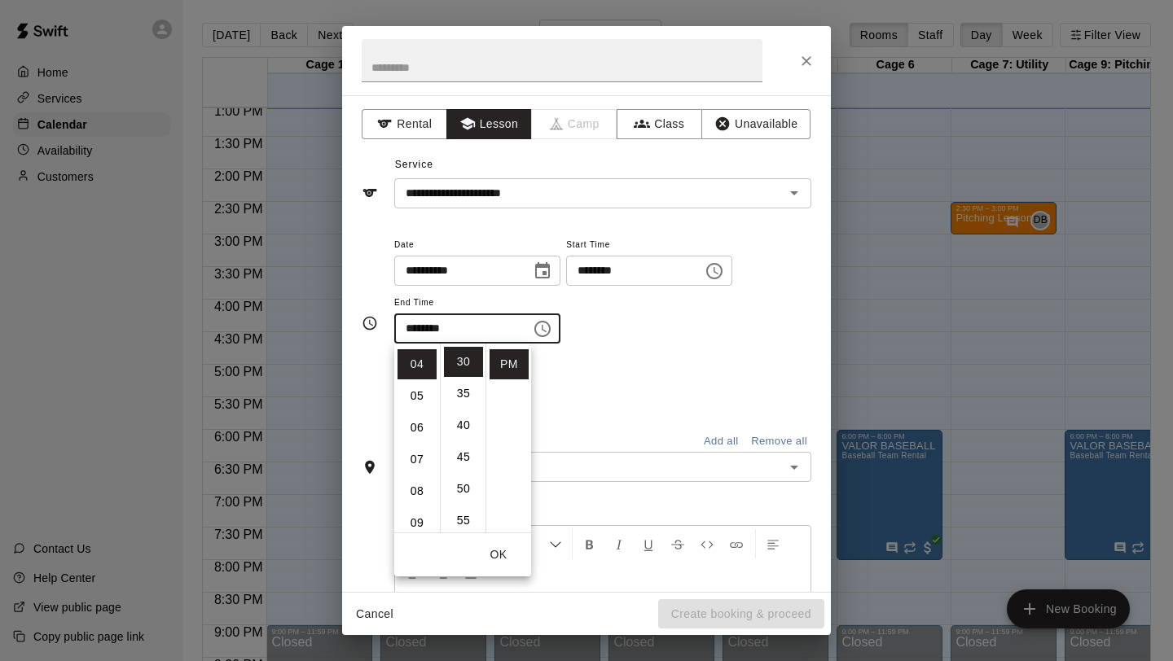
scroll to position [127, 0]
click at [578, 383] on div "Repeats No Yes" at bounding box center [602, 385] width 417 height 51
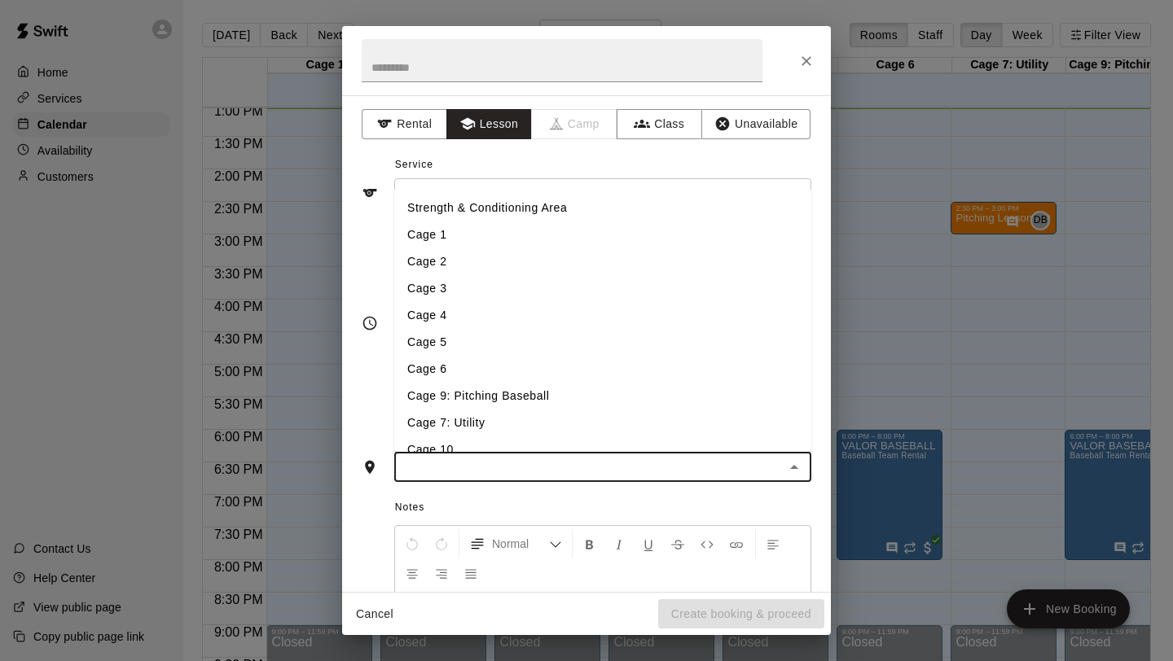
click at [514, 468] on input "text" at bounding box center [589, 467] width 380 height 20
click at [483, 415] on li "Cage 7: Utility" at bounding box center [602, 423] width 417 height 27
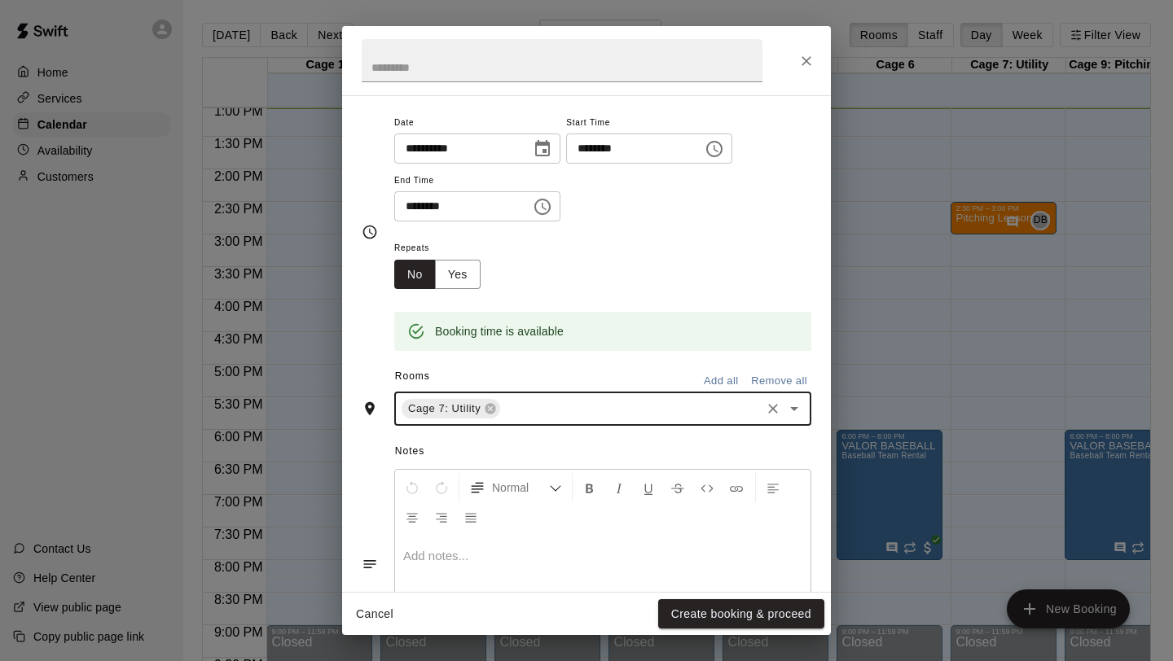
scroll to position [219, 0]
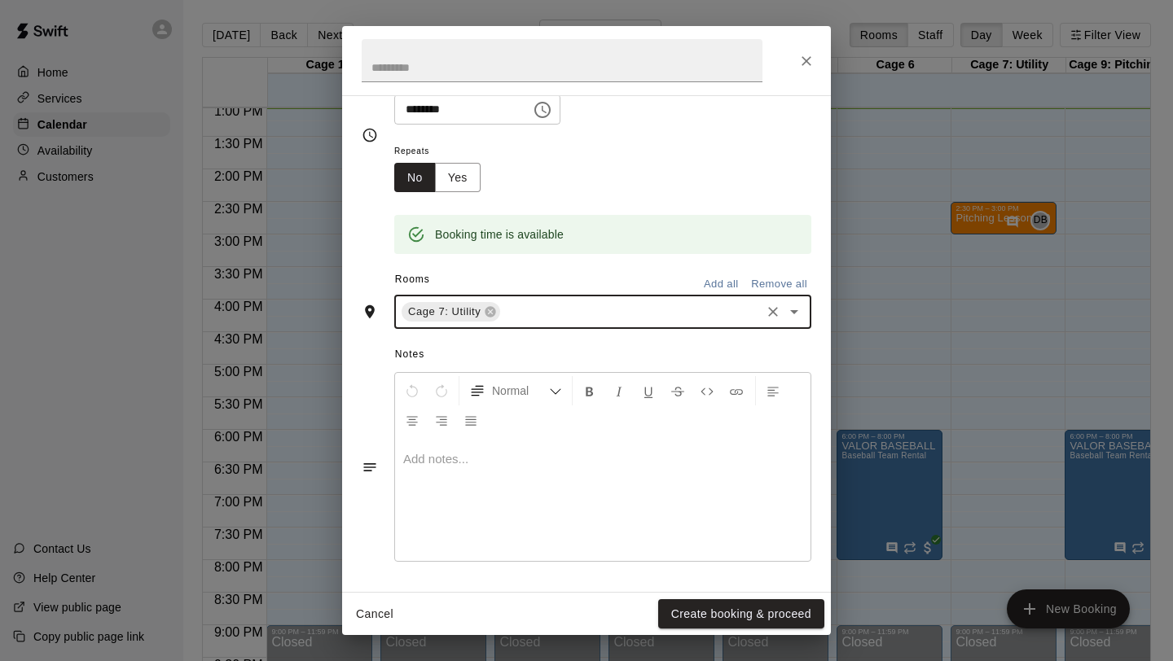
click at [481, 477] on div at bounding box center [602, 500] width 415 height 122
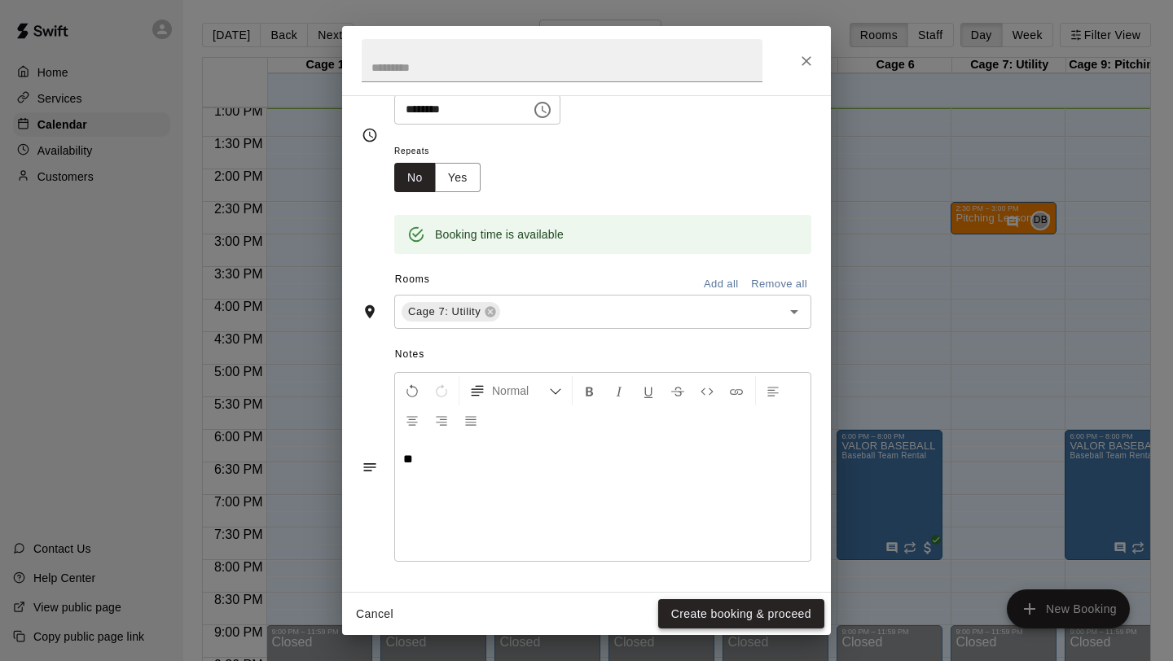
click at [727, 616] on button "Create booking & proceed" at bounding box center [741, 614] width 166 height 30
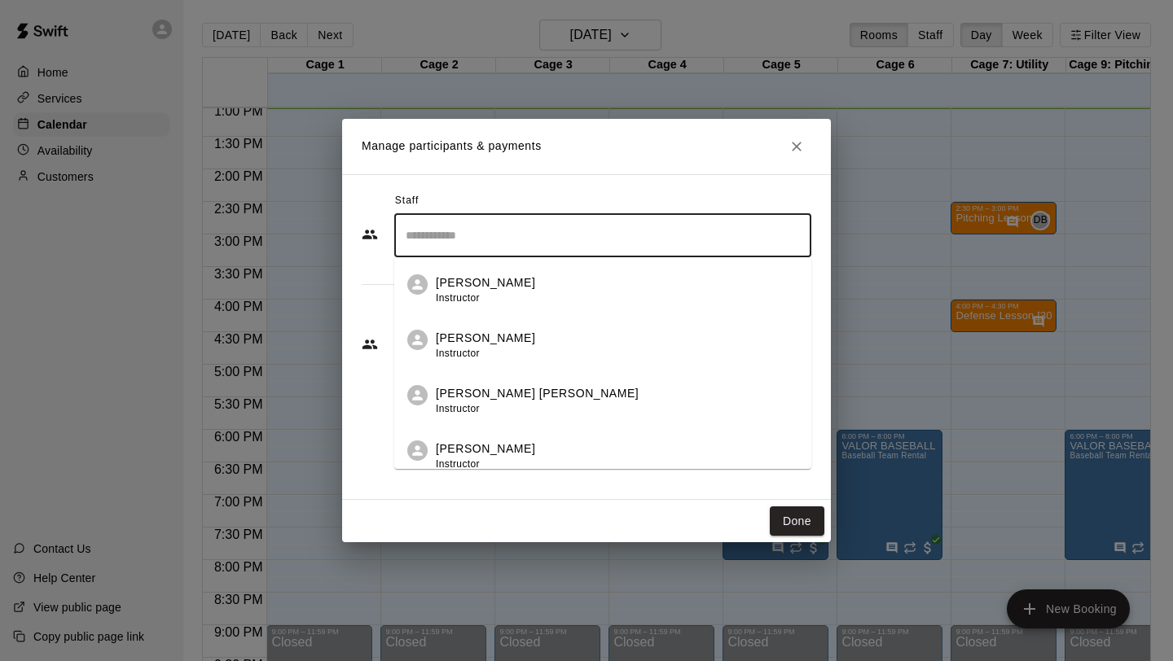
click at [512, 233] on input "Search staff" at bounding box center [603, 236] width 402 height 29
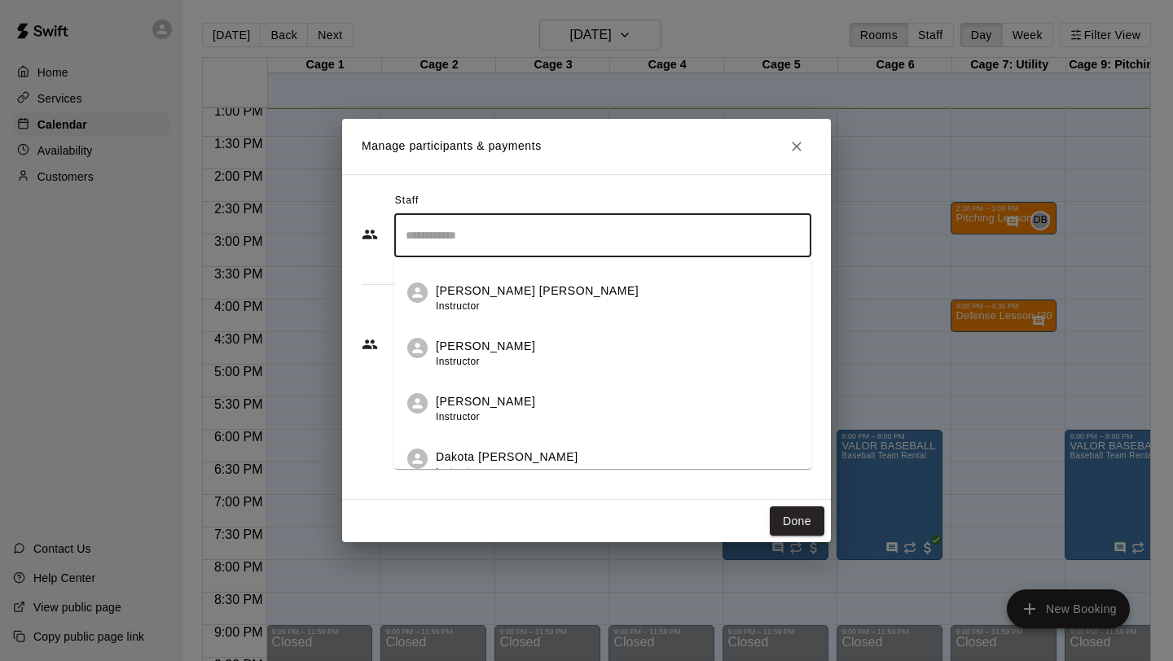
scroll to position [138, 0]
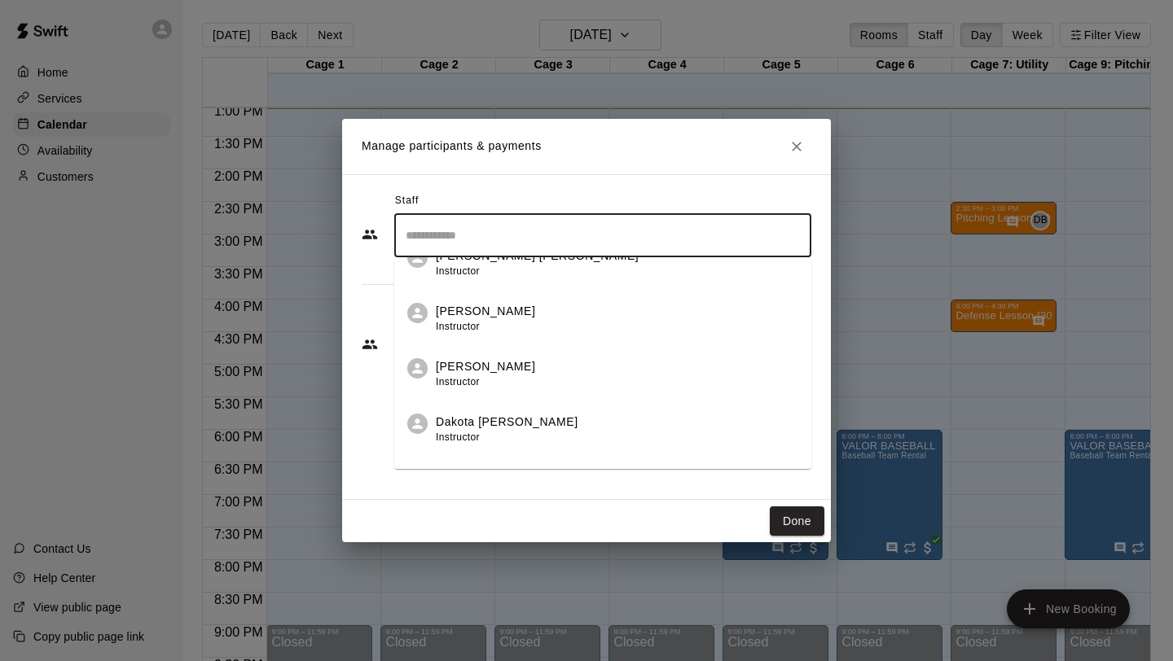
click at [503, 424] on p "Dakota [PERSON_NAME]" at bounding box center [507, 422] width 143 height 17
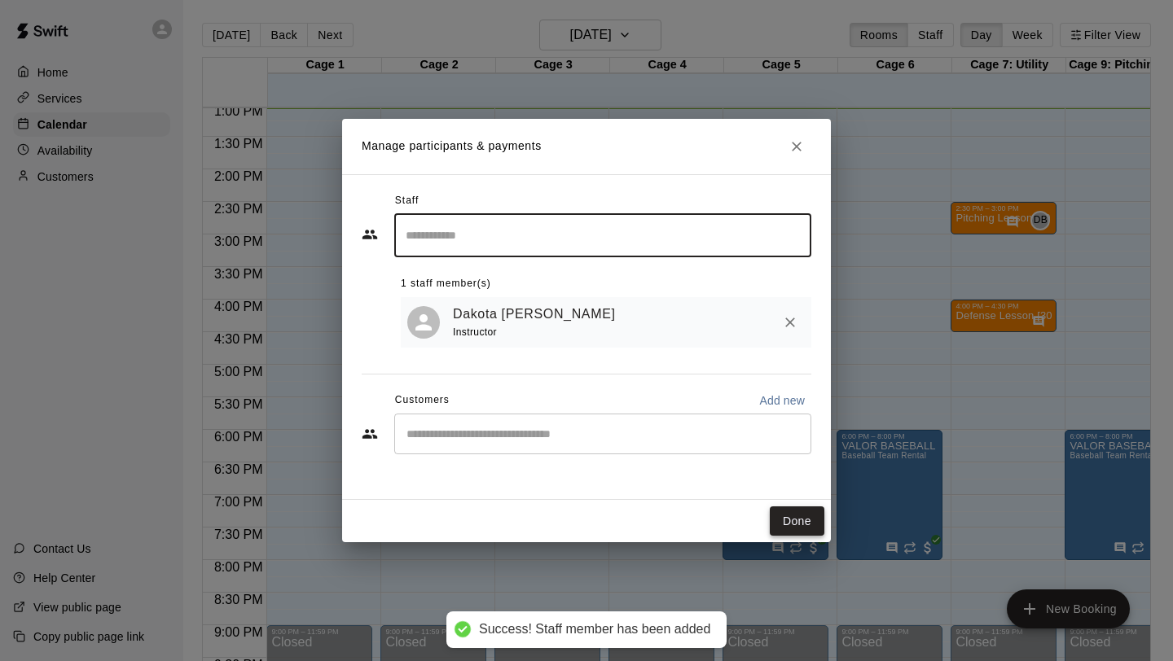
click at [812, 525] on button "Done" at bounding box center [797, 522] width 55 height 30
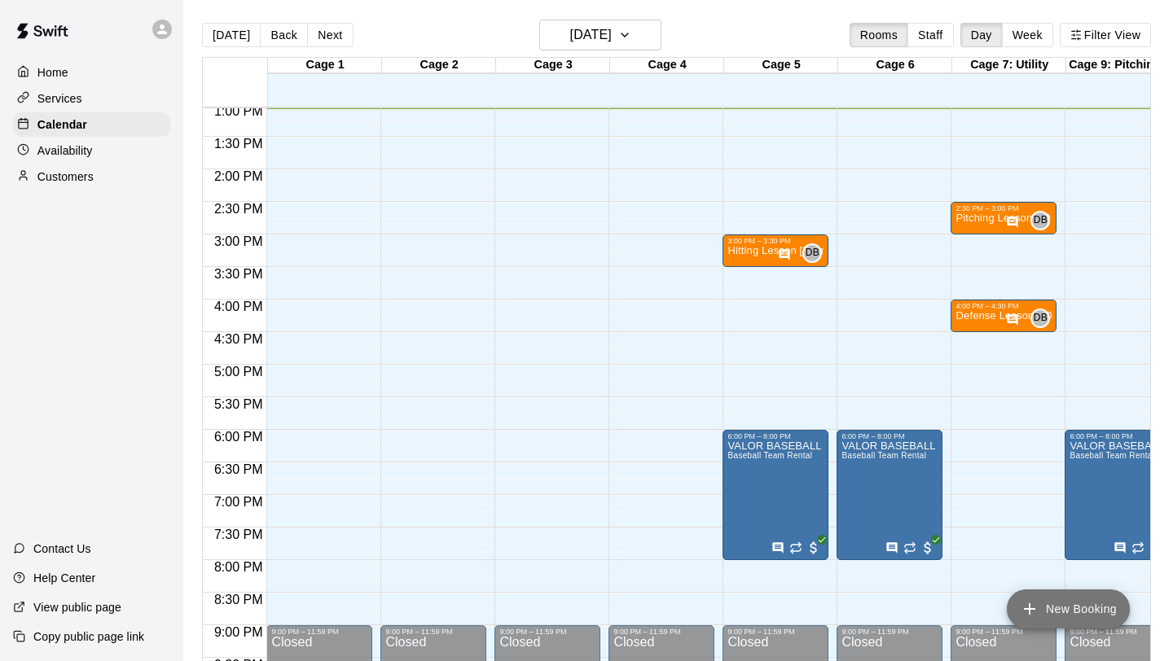
click at [1071, 609] on button "New Booking" at bounding box center [1068, 609] width 123 height 39
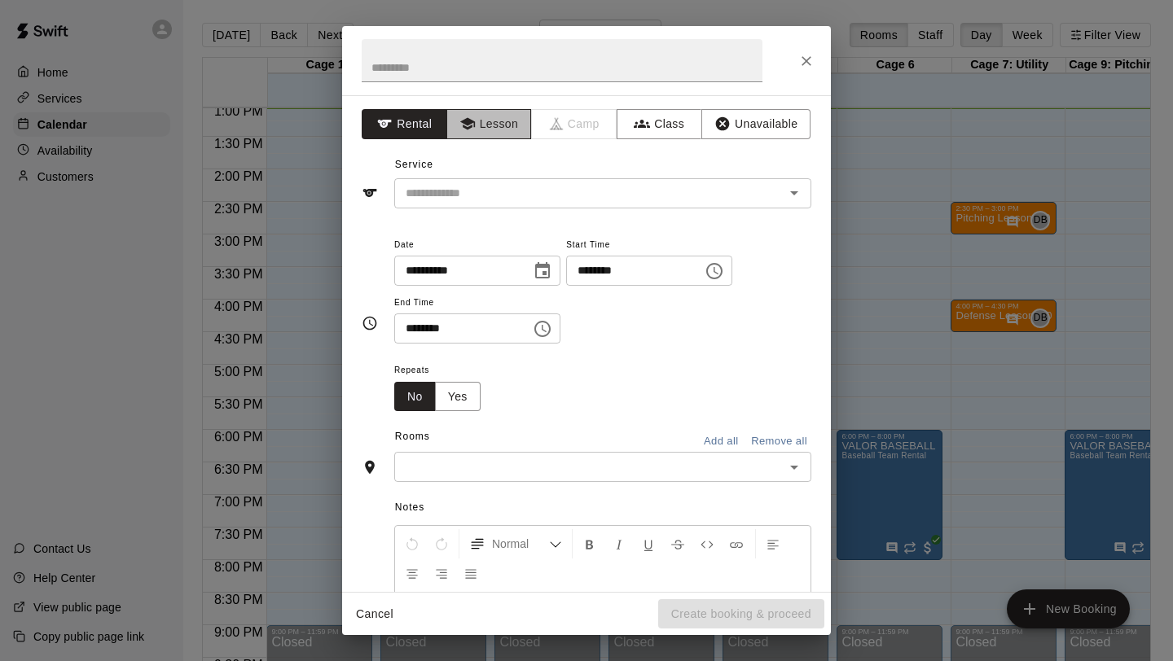
click at [506, 126] on button "Lesson" at bounding box center [489, 124] width 86 height 30
click at [508, 187] on input "text" at bounding box center [578, 193] width 359 height 20
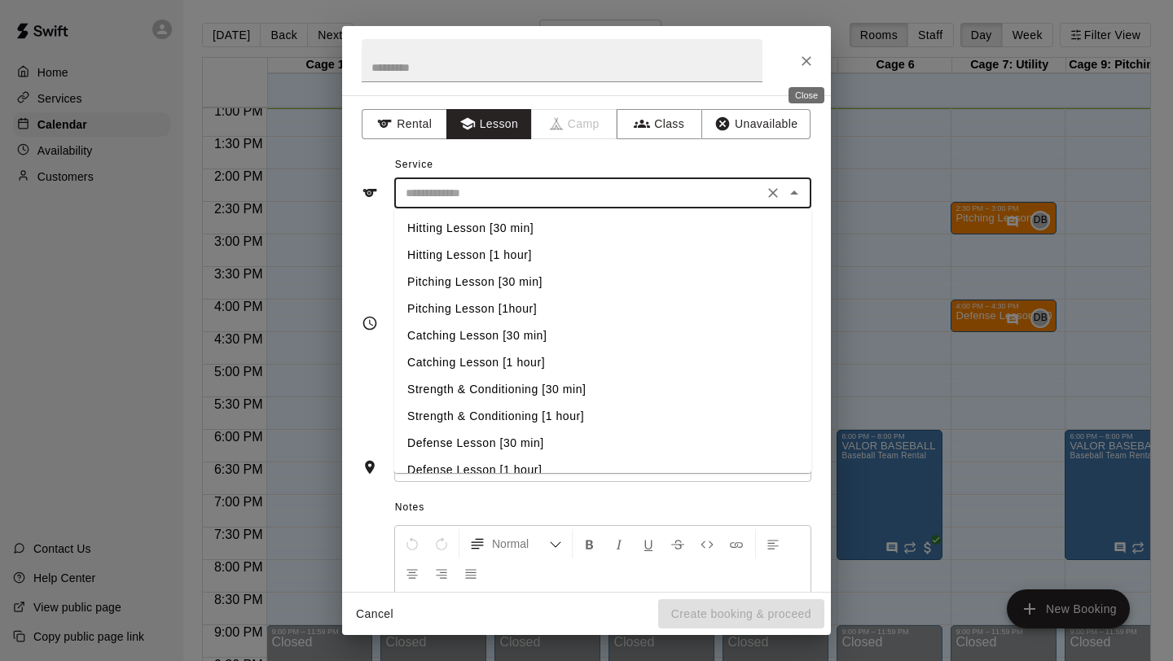
click at [806, 64] on icon "Close" at bounding box center [806, 61] width 16 height 16
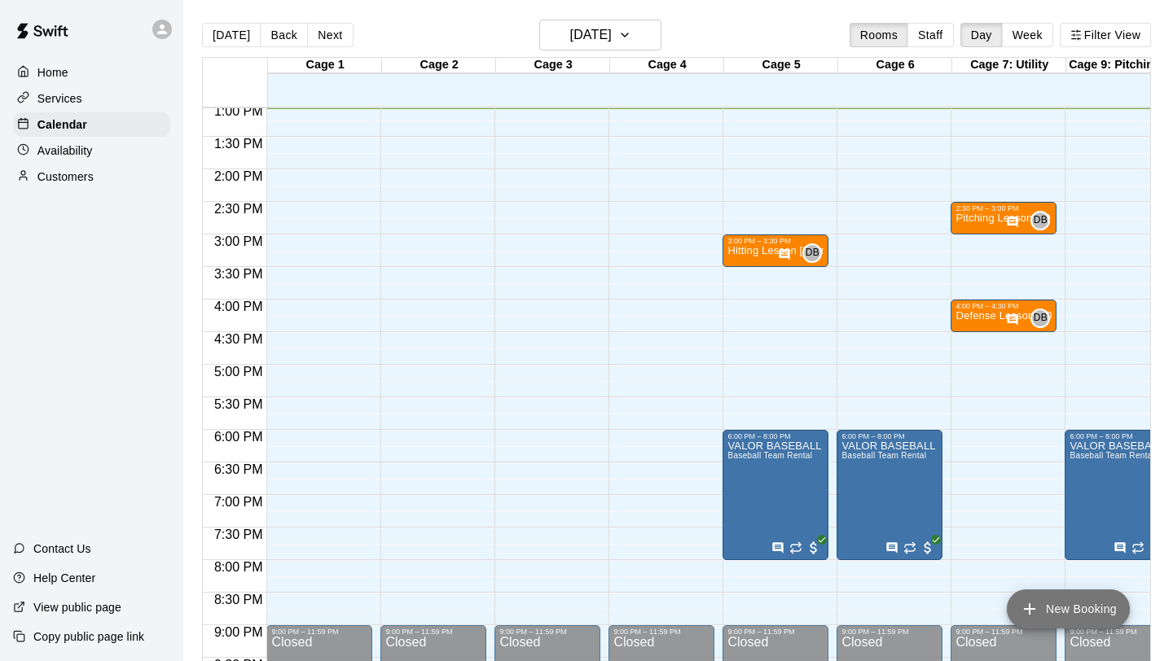
click at [1034, 598] on button "New Booking" at bounding box center [1068, 609] width 123 height 39
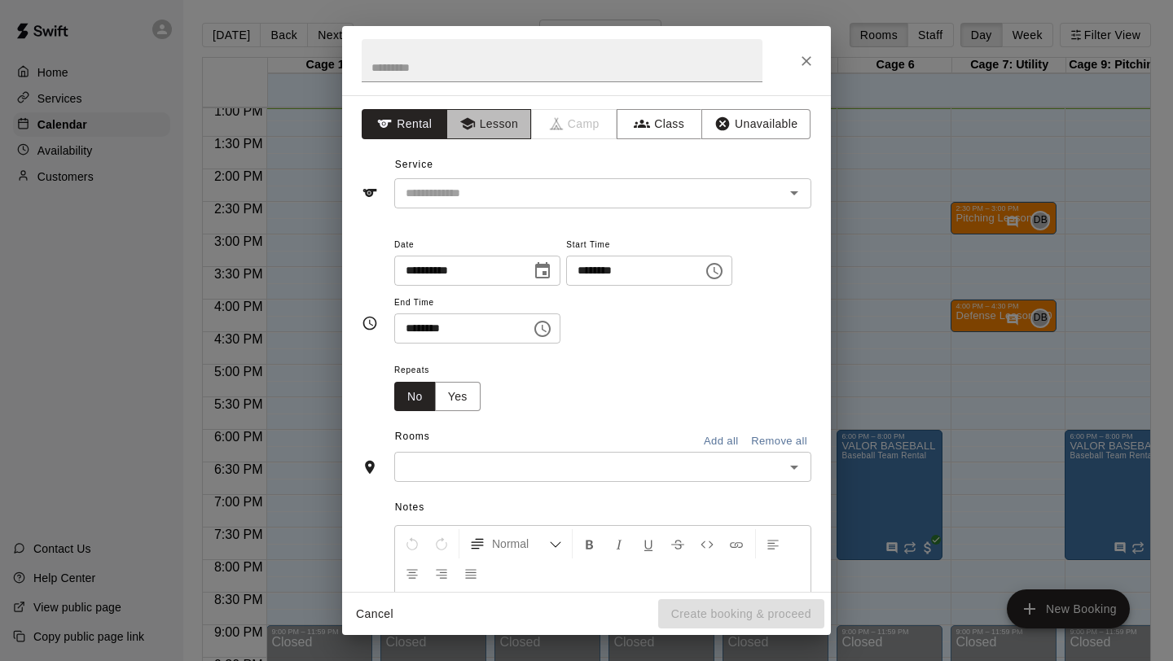
click at [503, 130] on button "Lesson" at bounding box center [489, 124] width 86 height 30
click at [507, 212] on div "**********" at bounding box center [586, 343] width 489 height 497
click at [494, 186] on input "text" at bounding box center [578, 193] width 359 height 20
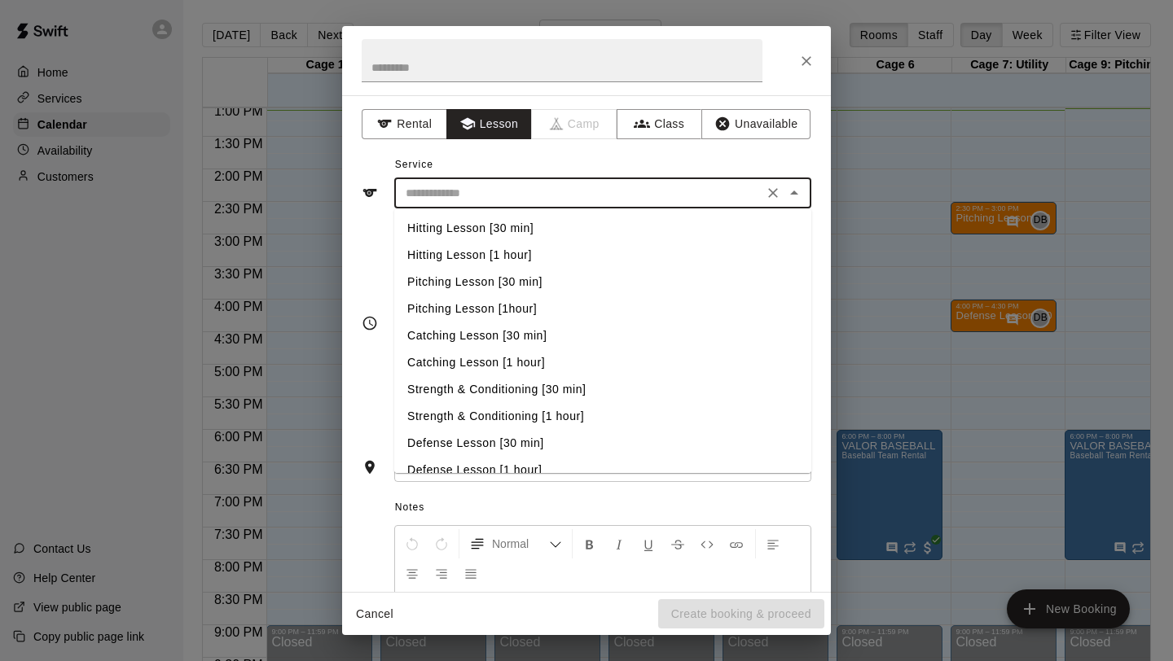
click at [508, 217] on li "Hitting Lesson [30 min]" at bounding box center [602, 228] width 417 height 27
type input "**********"
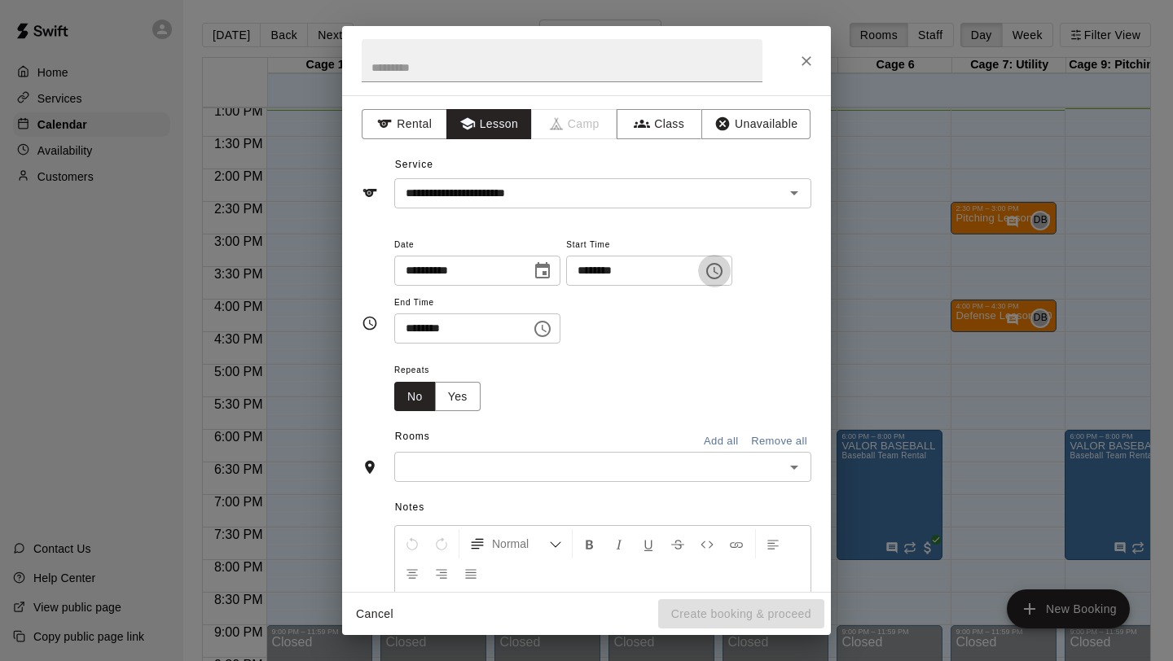
click at [724, 274] on icon "Choose time, selected time is 1:00 PM" at bounding box center [715, 271] width 20 height 20
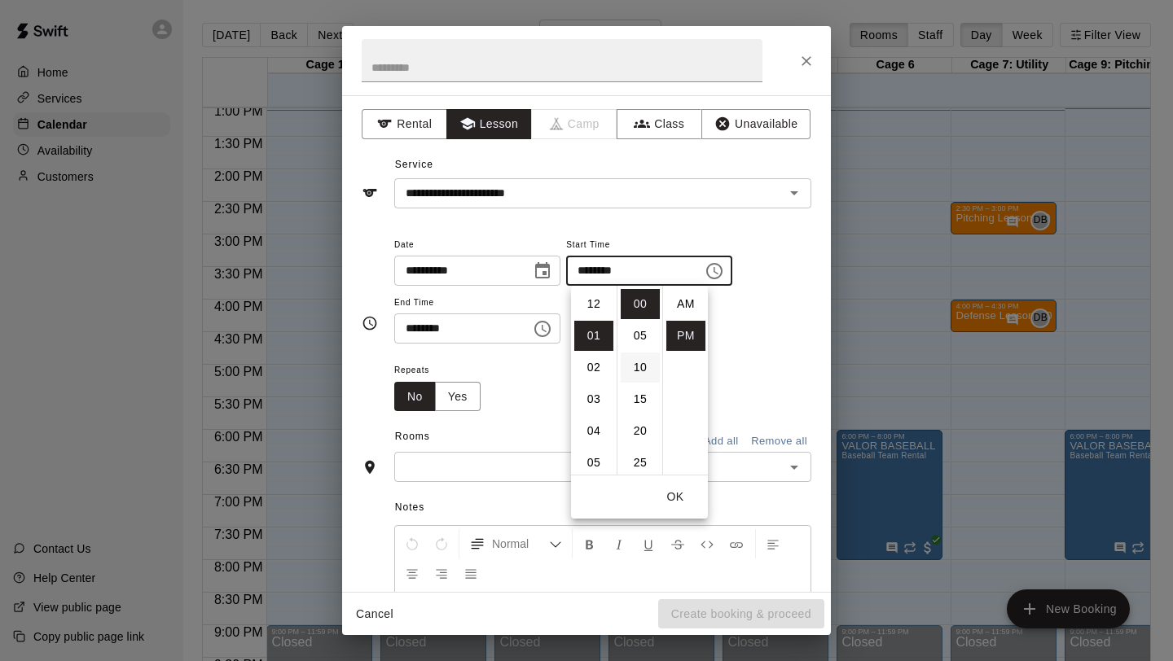
scroll to position [29, 0]
click at [601, 399] on li "04" at bounding box center [593, 399] width 39 height 30
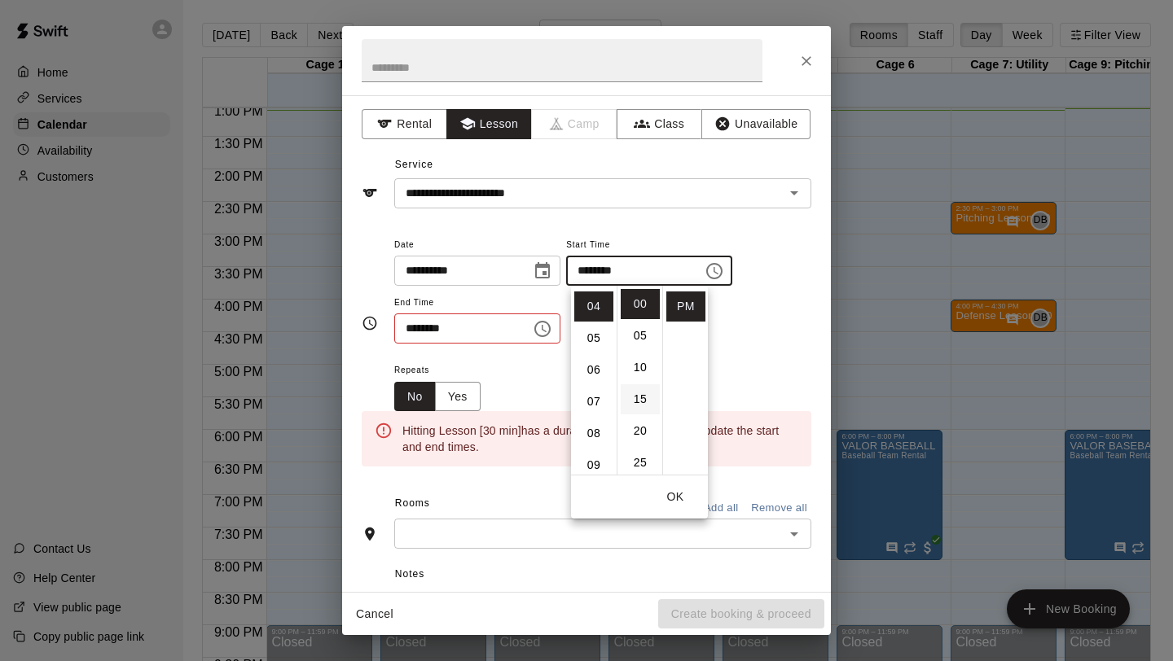
scroll to position [127, 0]
click at [639, 419] on li "30" at bounding box center [640, 417] width 39 height 30
type input "********"
click at [551, 323] on icon "Choose time, selected time is 1:30 PM" at bounding box center [542, 329] width 16 height 16
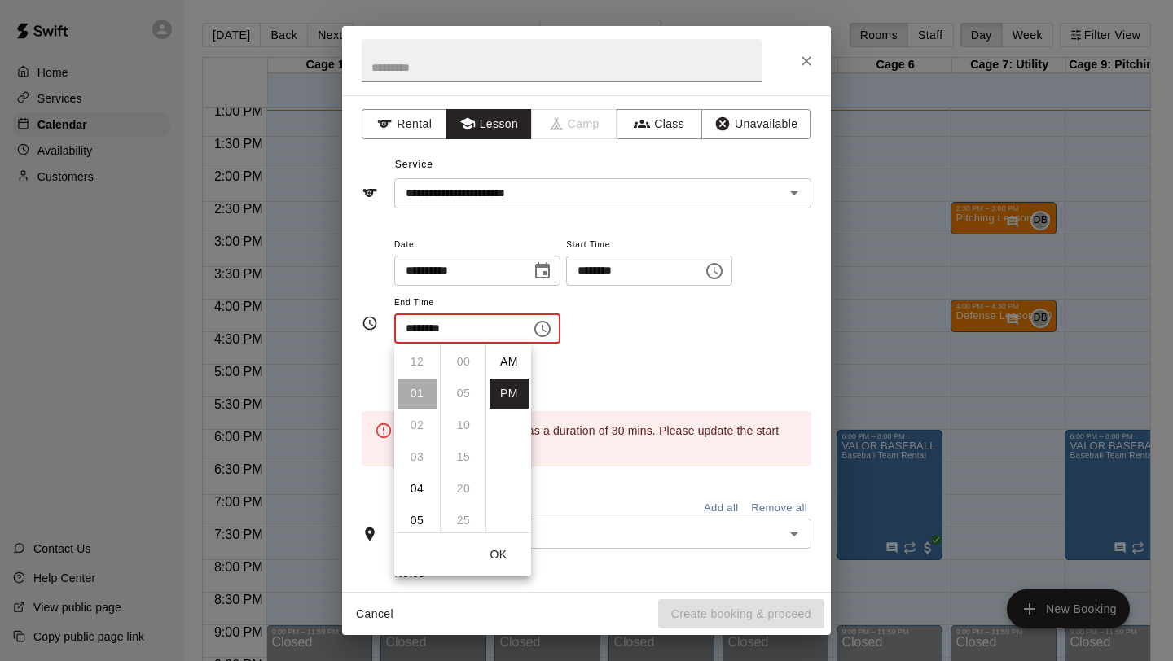
scroll to position [29, 0]
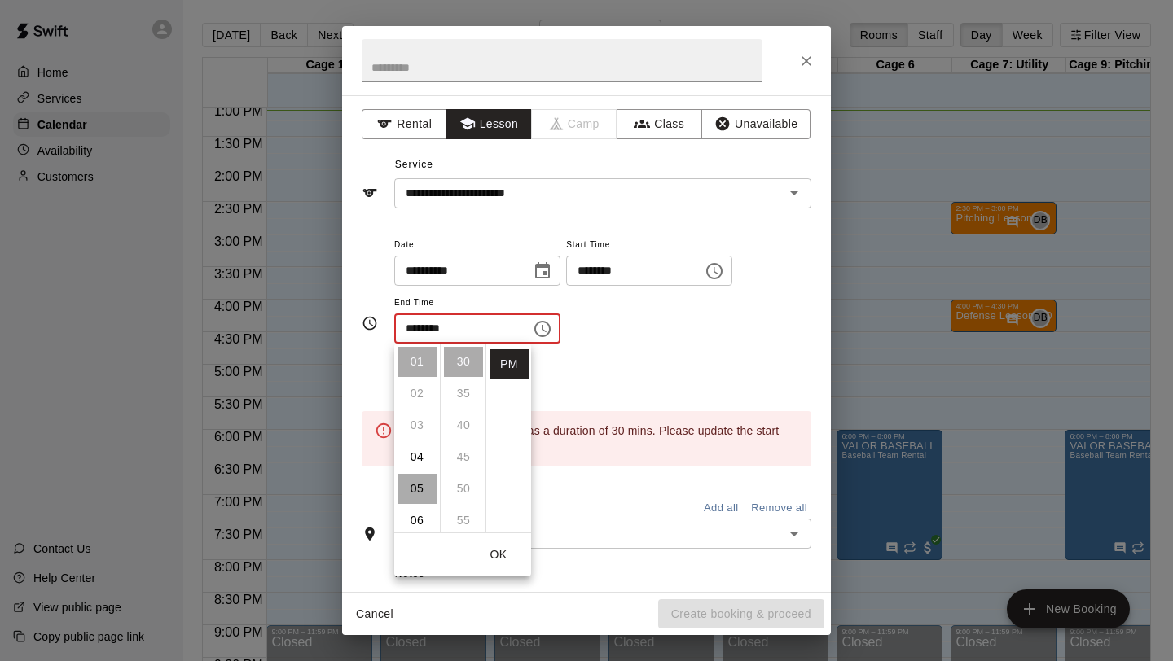
click at [419, 485] on li "05" at bounding box center [416, 489] width 39 height 30
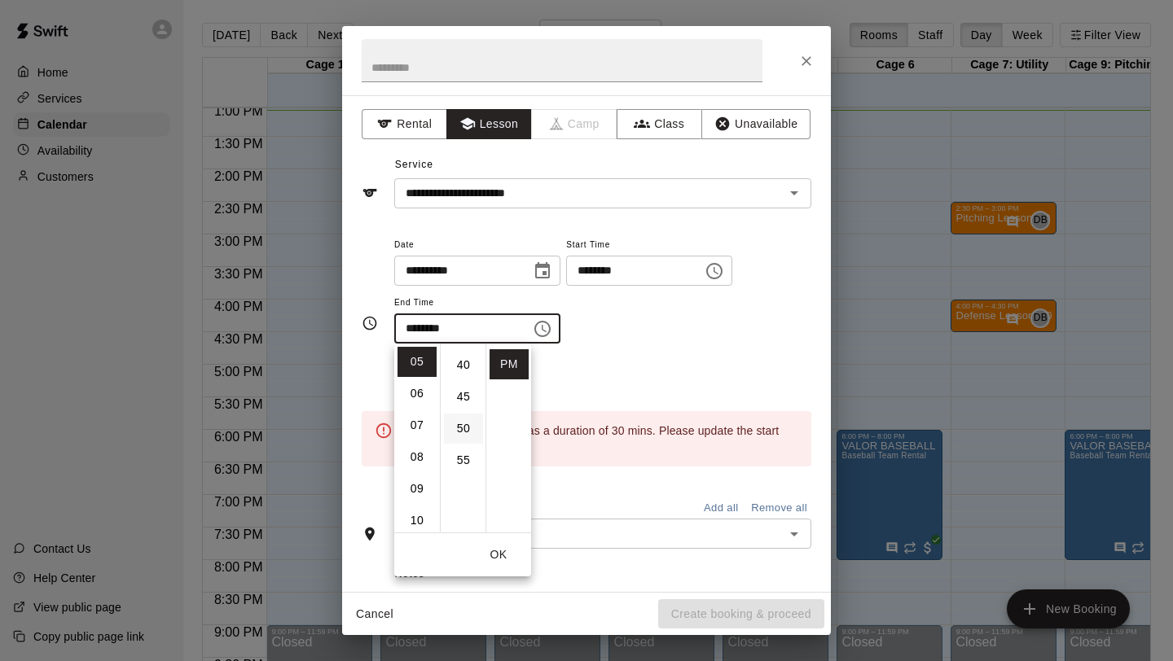
scroll to position [0, 0]
click at [459, 356] on li "00" at bounding box center [463, 362] width 39 height 30
type input "********"
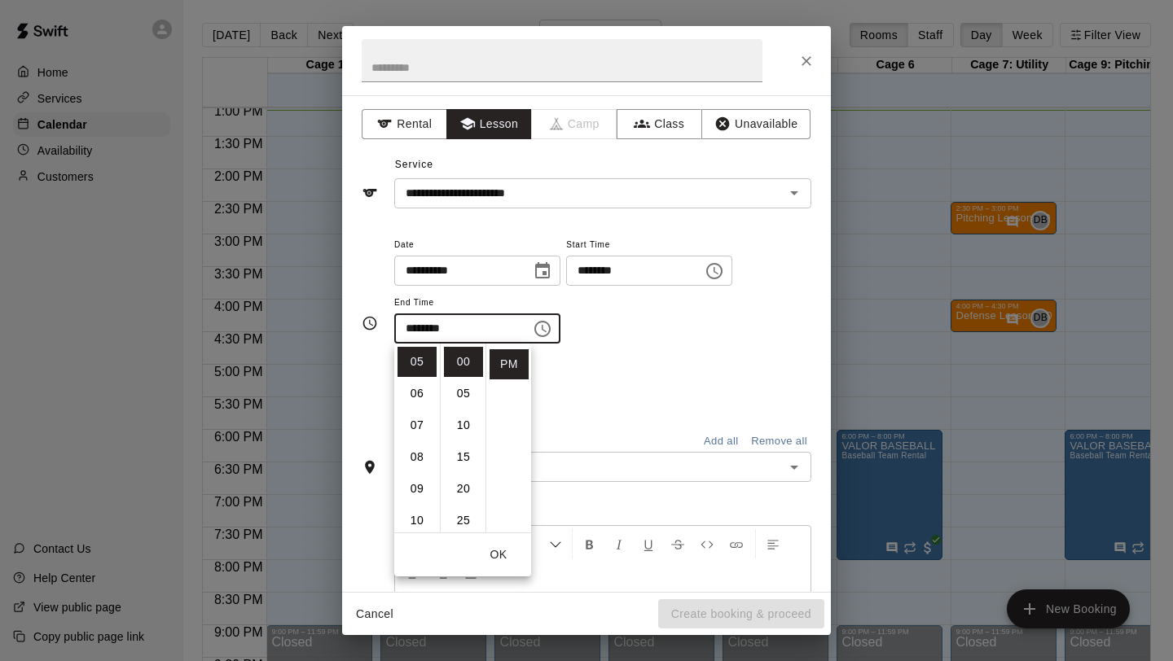
click at [620, 358] on div "**********" at bounding box center [602, 298] width 417 height 126
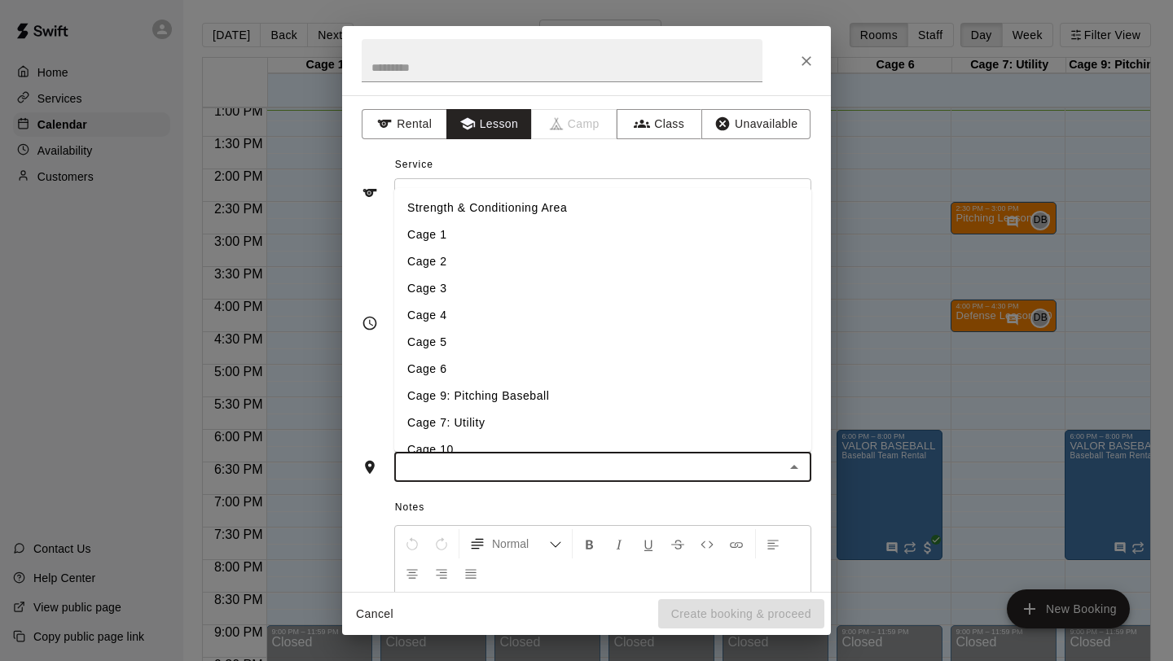
click at [567, 463] on input "text" at bounding box center [589, 467] width 380 height 20
click at [484, 340] on li "Cage 5" at bounding box center [602, 342] width 417 height 27
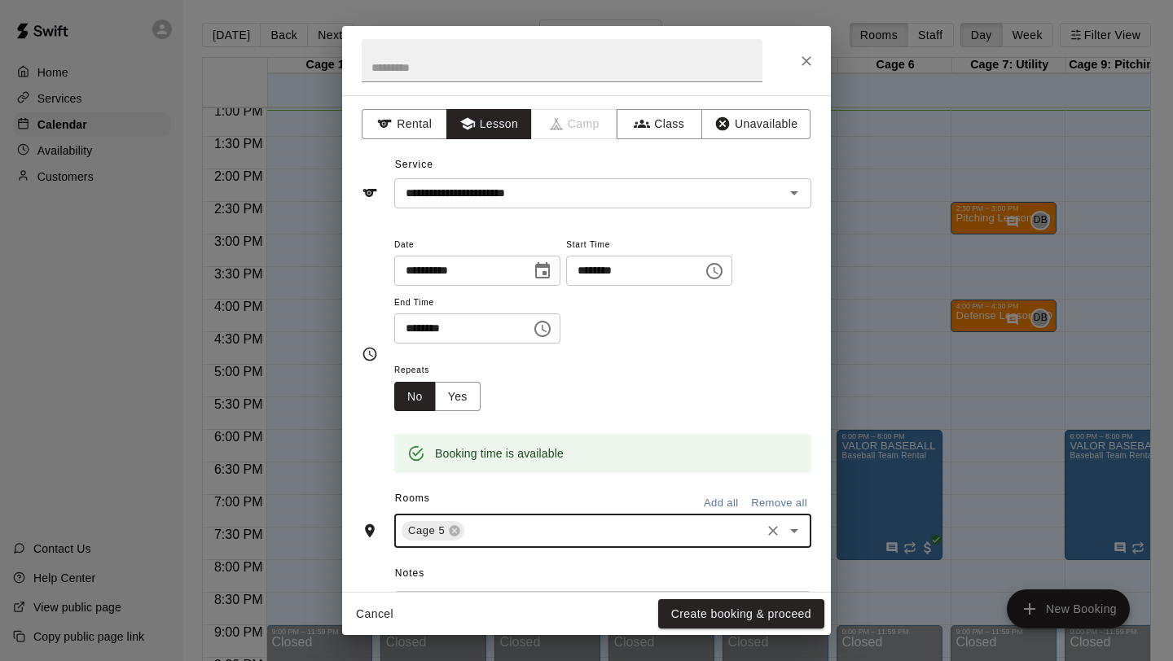
scroll to position [219, 0]
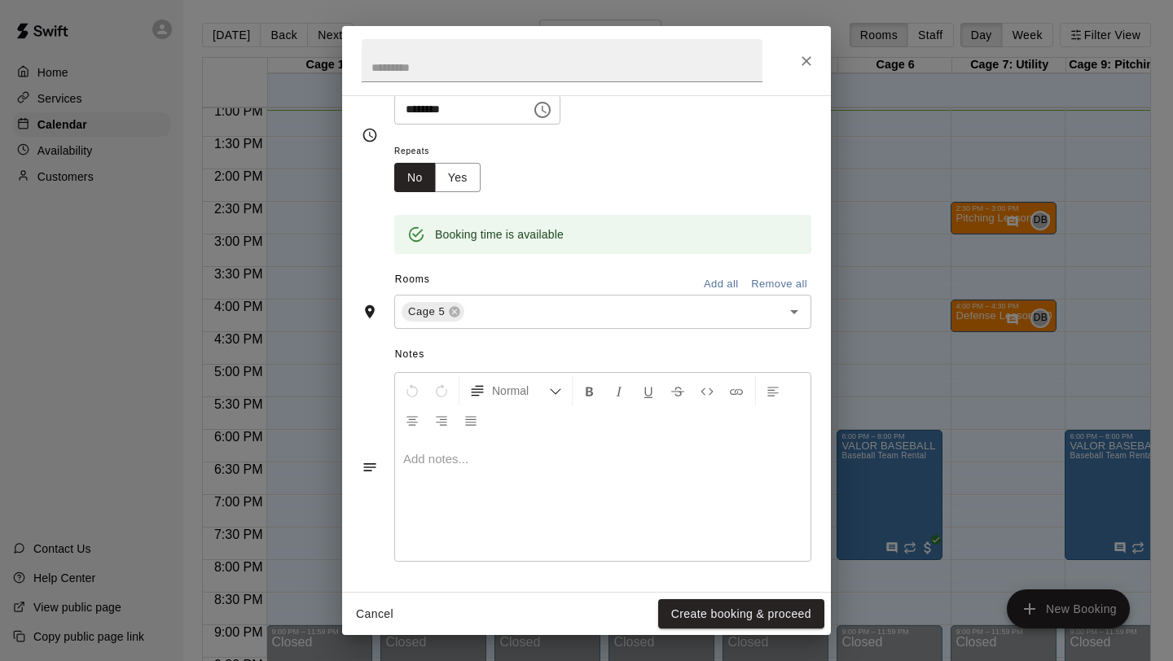
click at [497, 493] on div at bounding box center [602, 500] width 415 height 122
click at [691, 639] on div "**********" at bounding box center [586, 330] width 1173 height 661
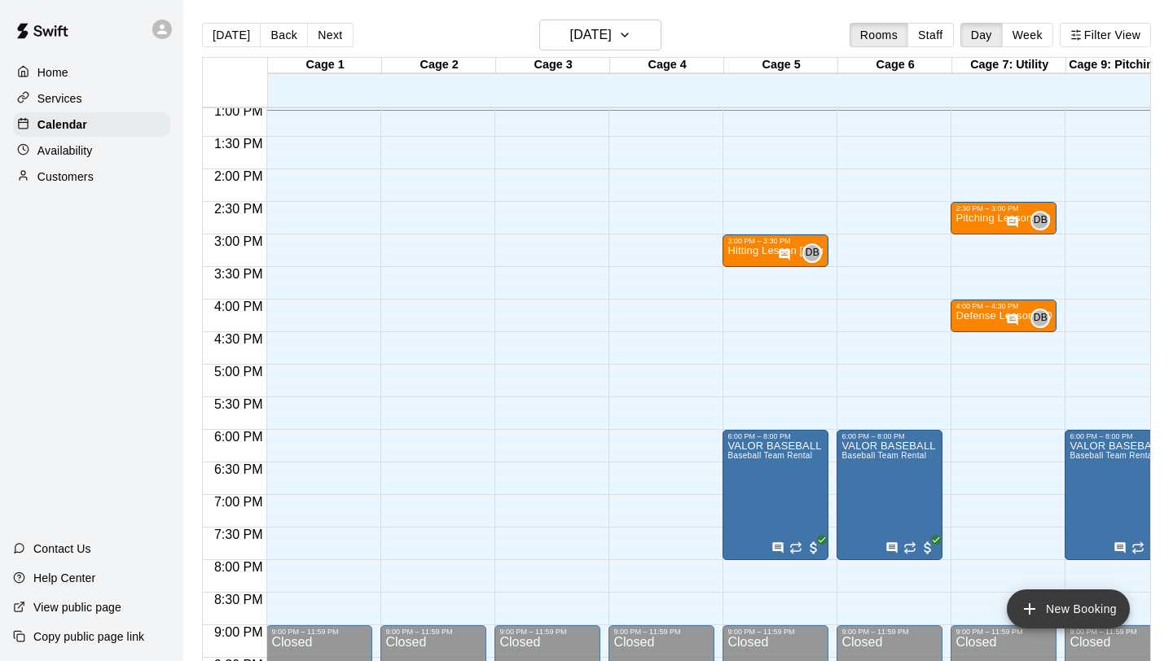
click at [1071, 607] on button "New Booking" at bounding box center [1068, 609] width 123 height 39
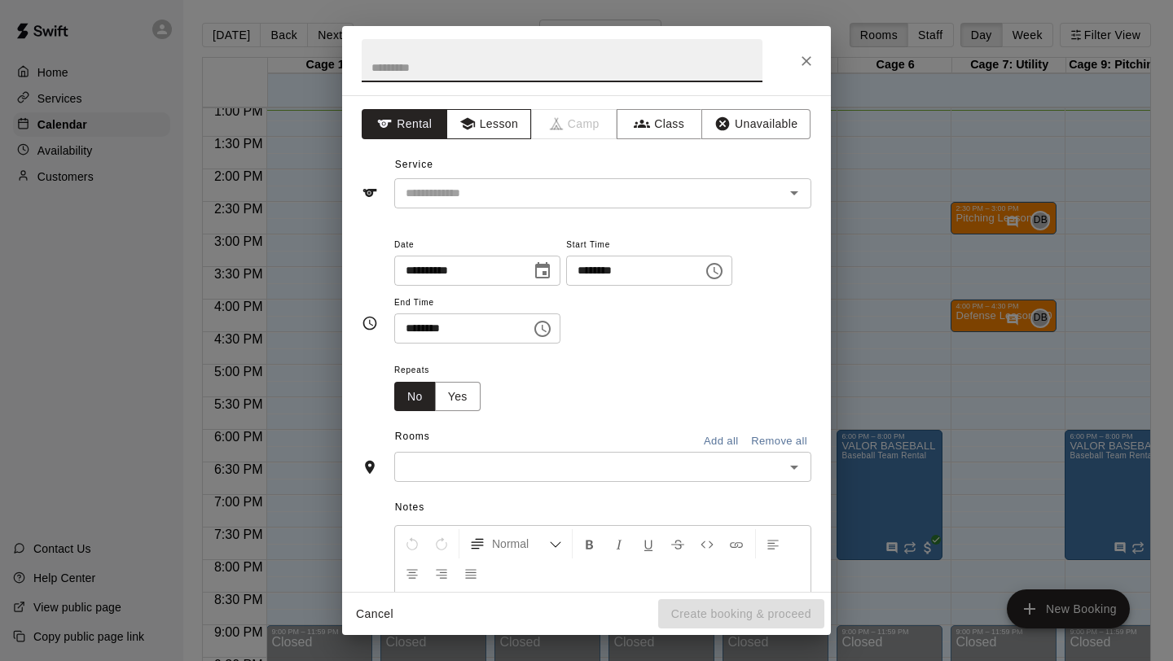
click at [485, 117] on button "Lesson" at bounding box center [489, 124] width 86 height 30
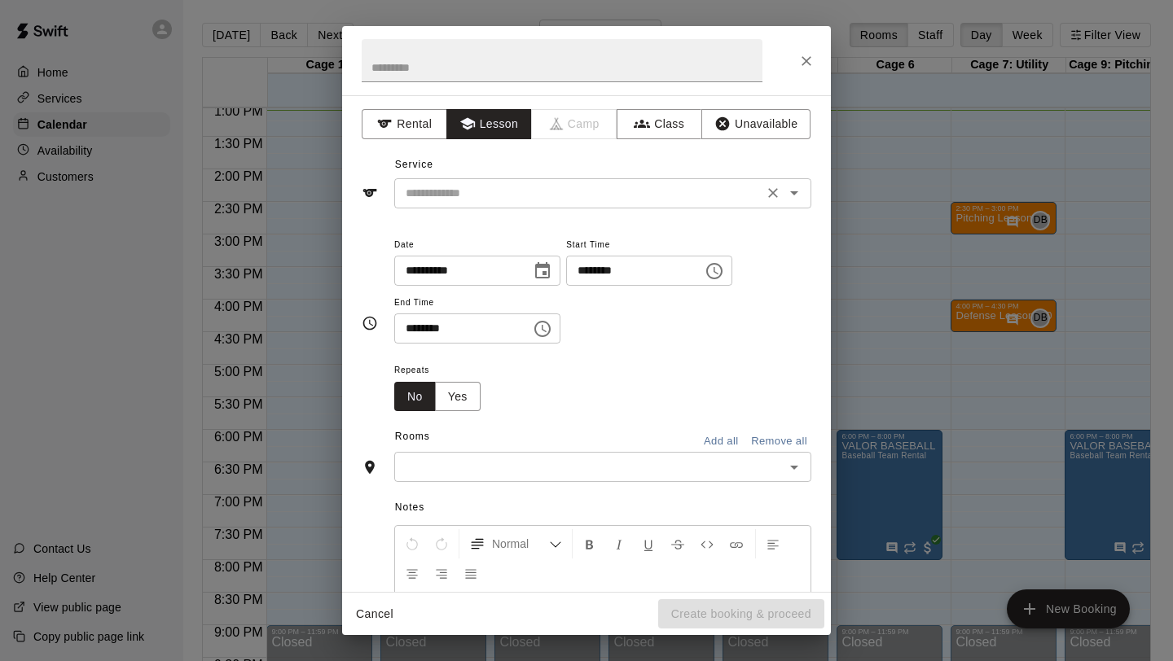
click at [470, 185] on input "text" at bounding box center [578, 193] width 359 height 20
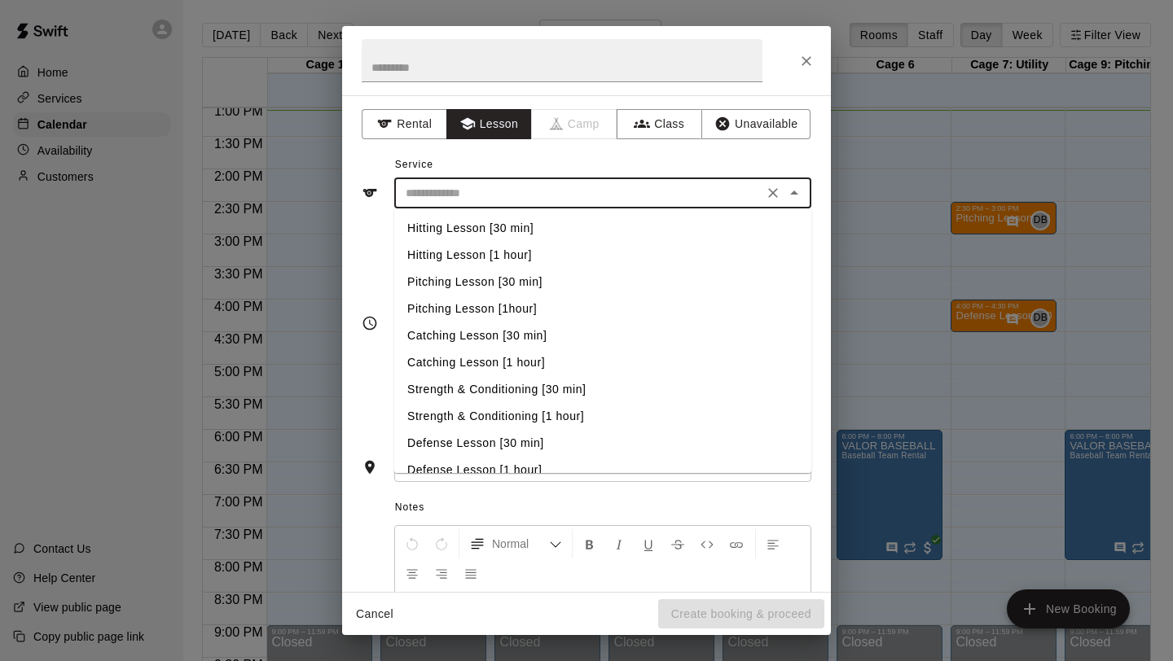
click at [480, 234] on li "Hitting Lesson [30 min]" at bounding box center [602, 228] width 417 height 27
type input "**********"
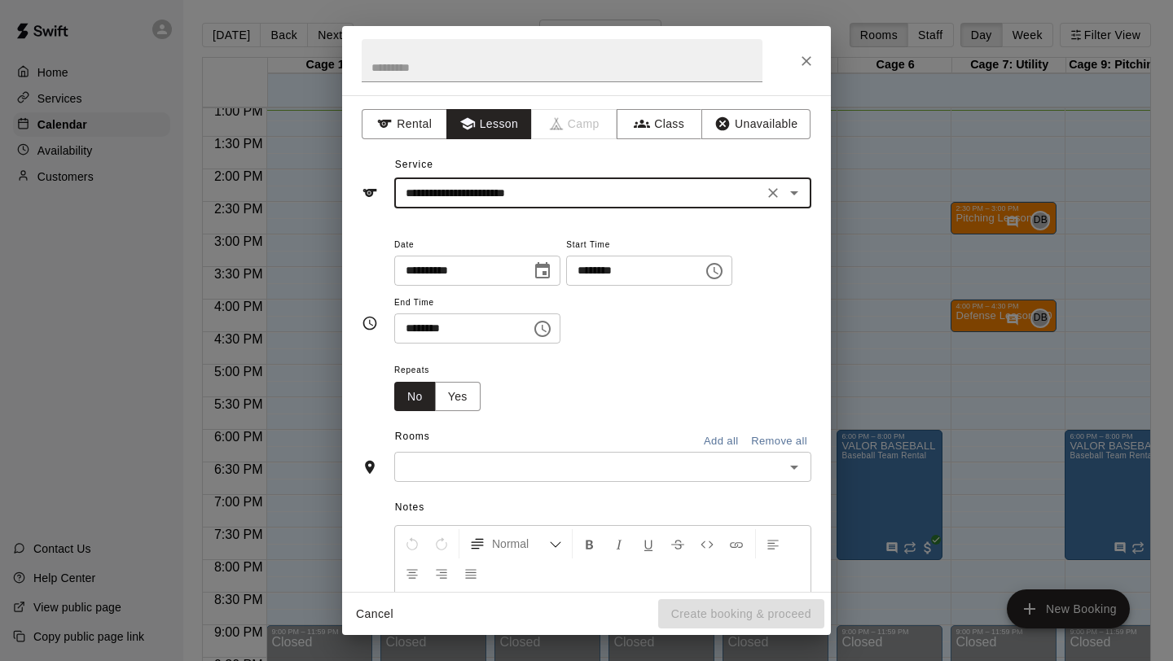
click at [722, 266] on icon "Choose time, selected time is 1:00 PM" at bounding box center [714, 271] width 16 height 16
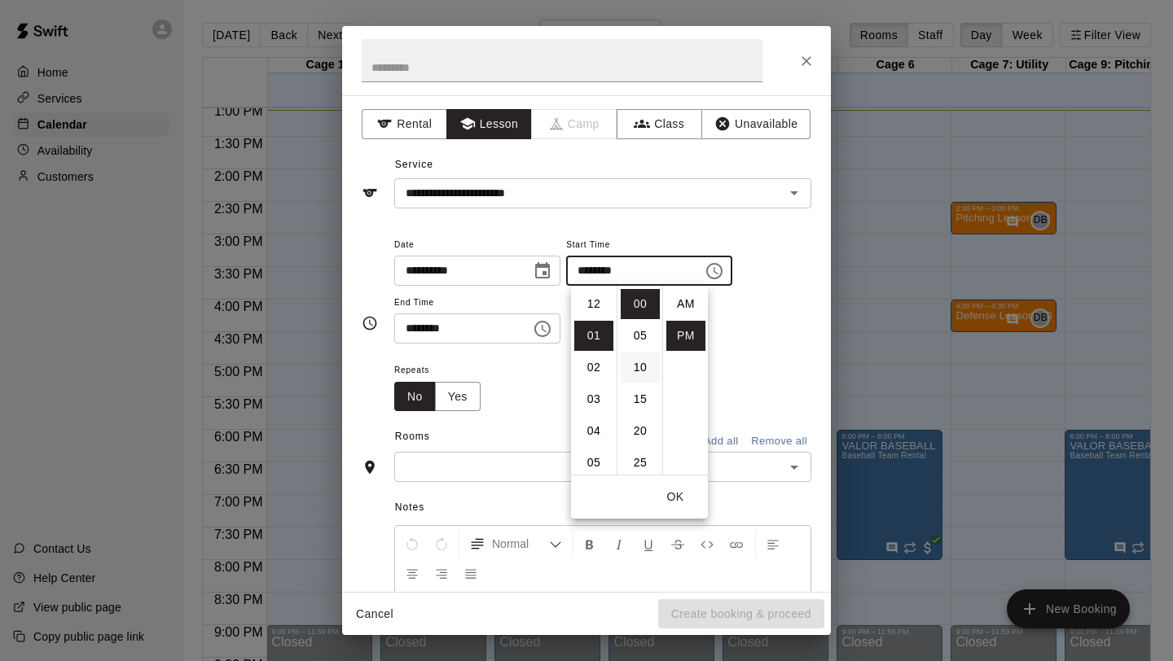
scroll to position [29, 0]
click at [598, 406] on li "04" at bounding box center [593, 399] width 39 height 30
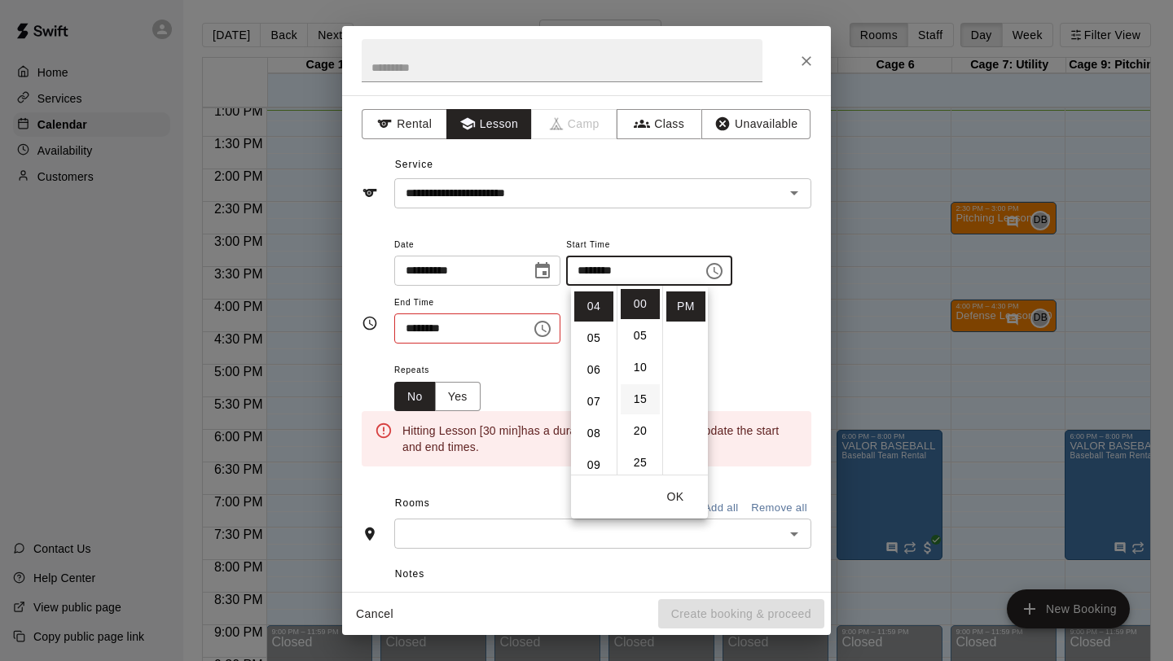
scroll to position [127, 0]
click at [644, 432] on li "30" at bounding box center [640, 431] width 39 height 30
type input "********"
click at [542, 327] on icon "Choose time, selected time is 1:30 PM" at bounding box center [543, 329] width 20 height 20
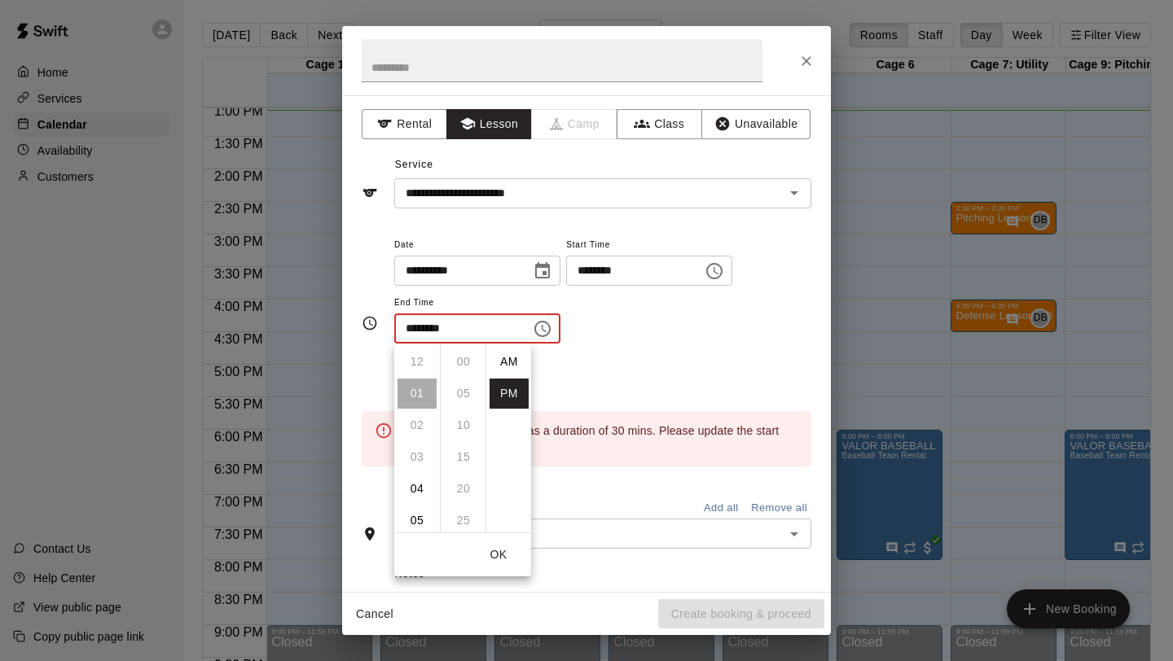
scroll to position [29, 0]
click at [425, 495] on li "05" at bounding box center [416, 489] width 39 height 30
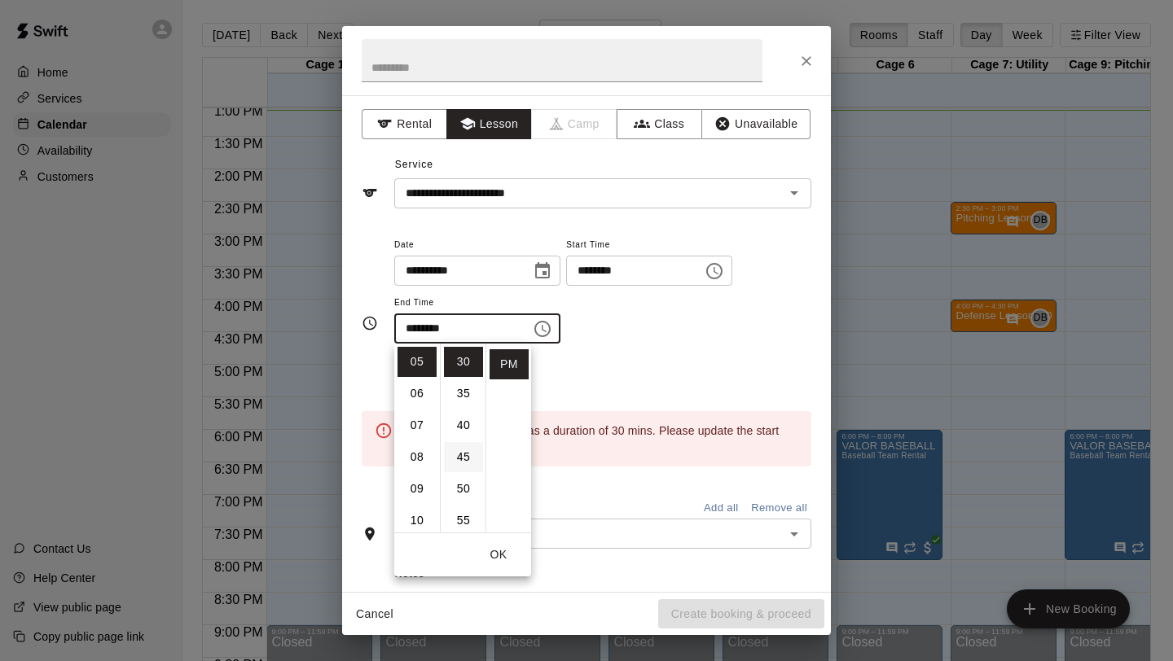
scroll to position [0, 0]
click at [464, 366] on li "00" at bounding box center [463, 362] width 39 height 30
type input "********"
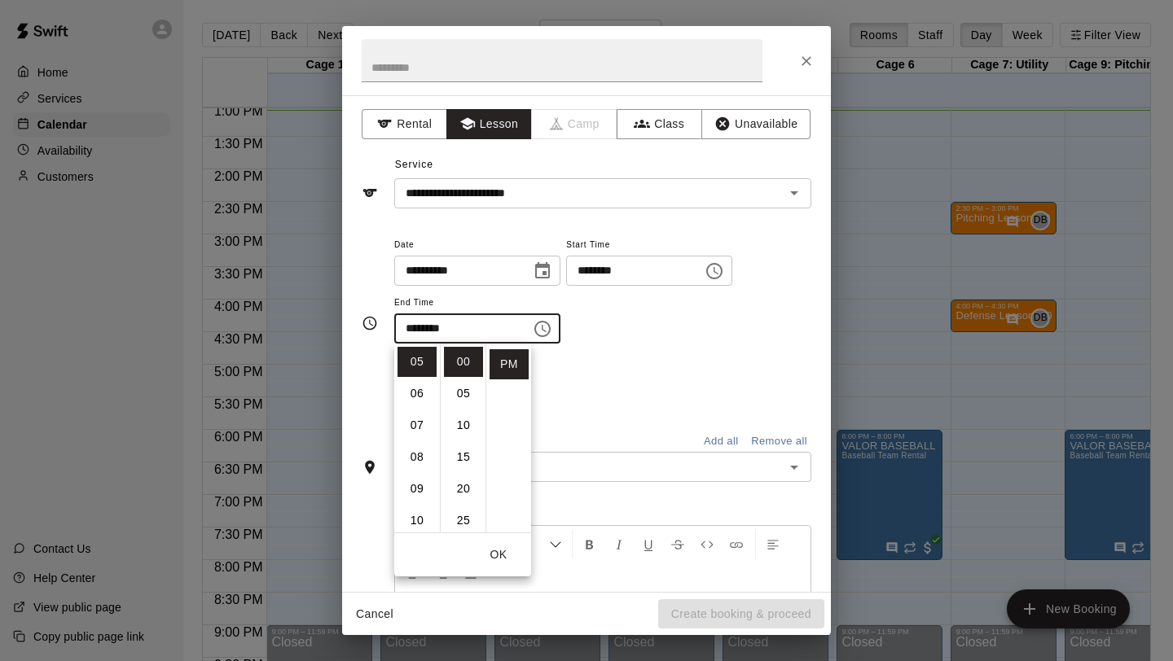
click at [596, 390] on div "Repeats No Yes" at bounding box center [602, 385] width 417 height 51
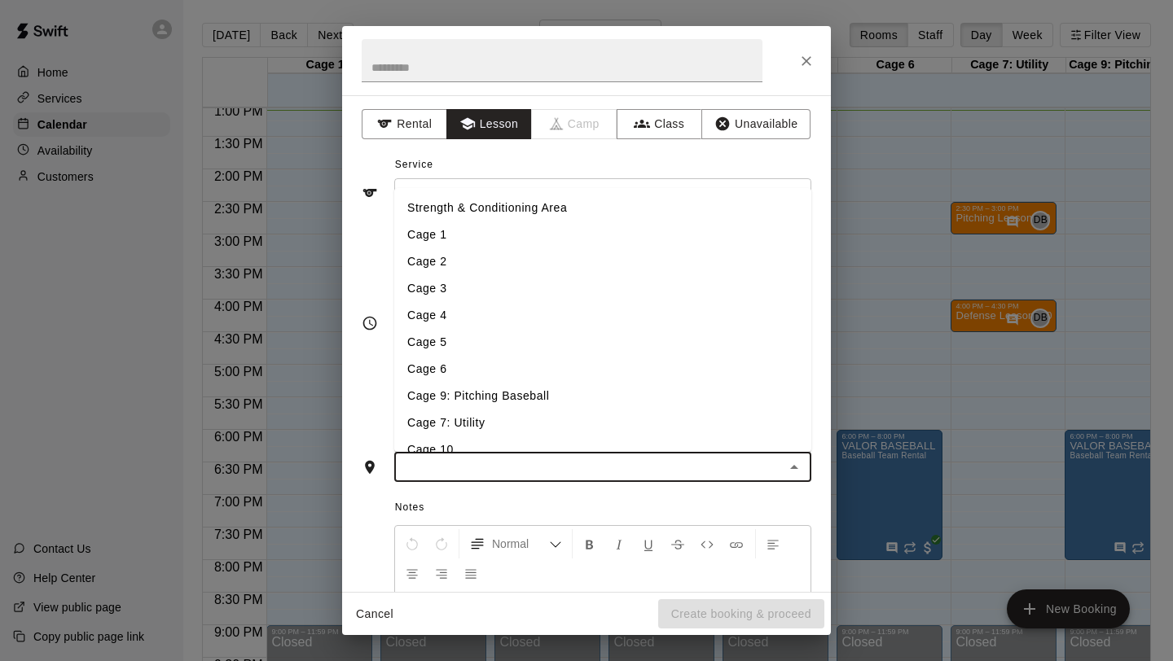
click at [558, 459] on input "text" at bounding box center [589, 467] width 380 height 20
click at [497, 353] on li "Cage 5" at bounding box center [602, 342] width 417 height 27
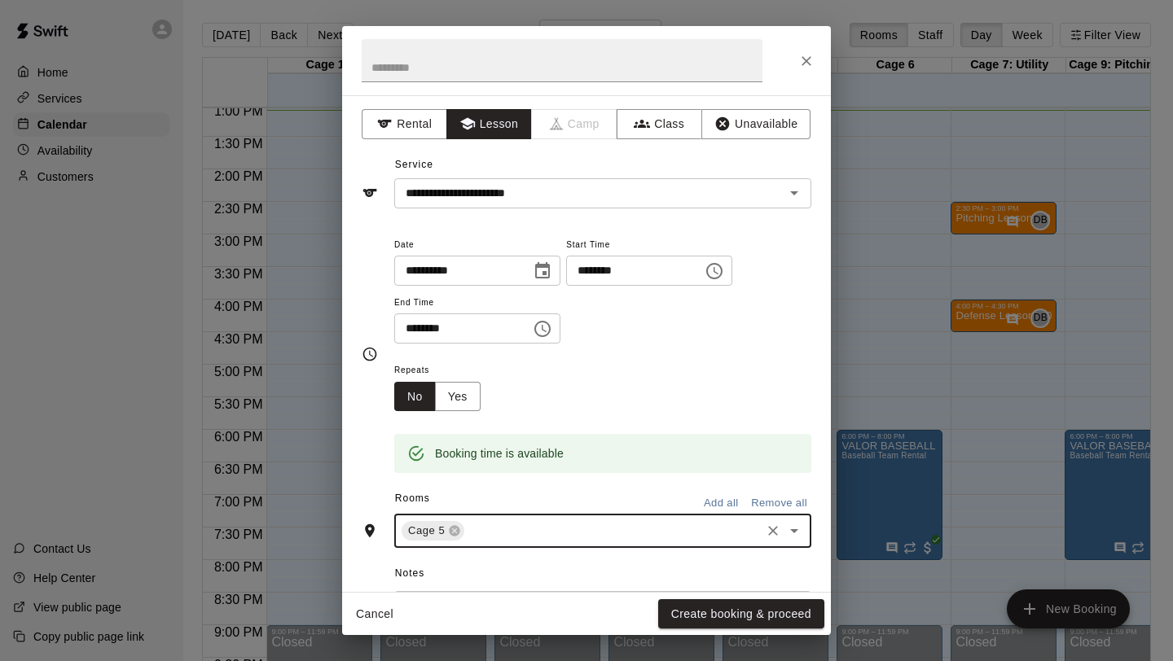
scroll to position [219, 0]
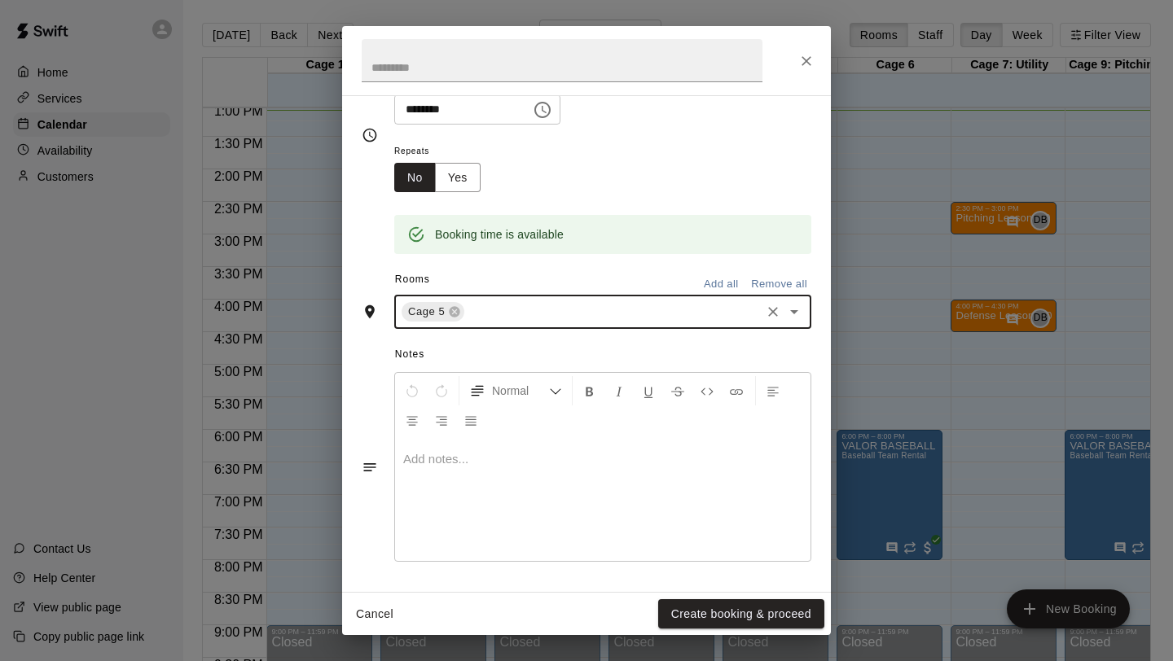
click at [493, 470] on div at bounding box center [602, 500] width 415 height 122
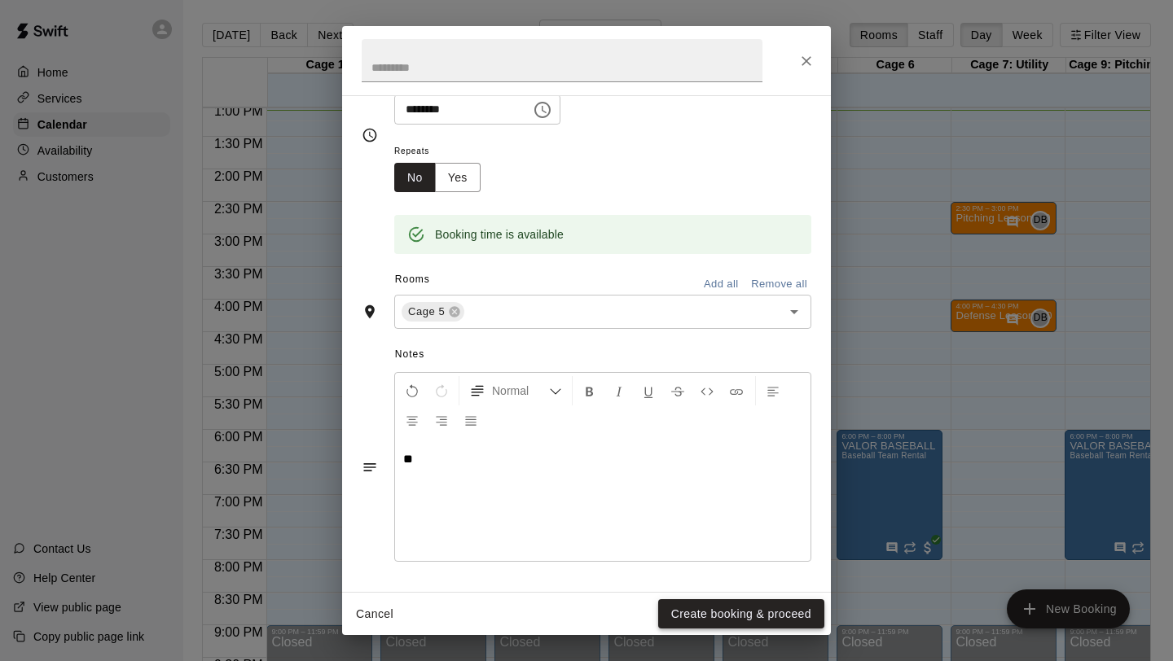
click at [709, 619] on button "Create booking & proceed" at bounding box center [741, 614] width 166 height 30
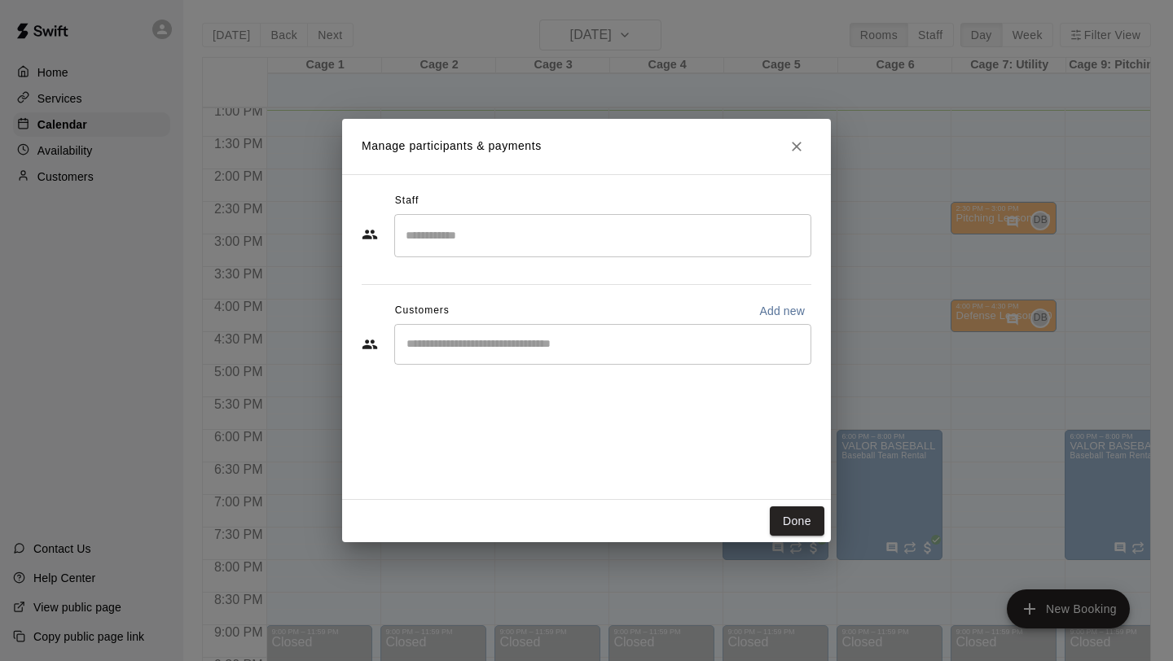
click at [494, 232] on input "Search staff" at bounding box center [603, 236] width 402 height 29
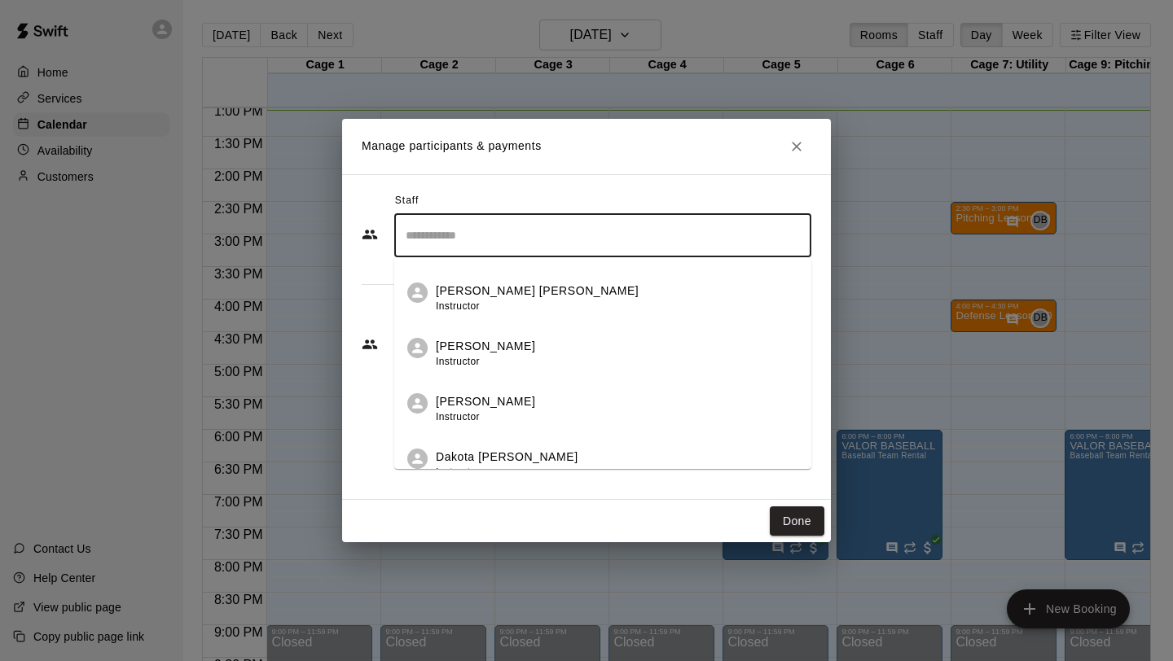
scroll to position [126, 0]
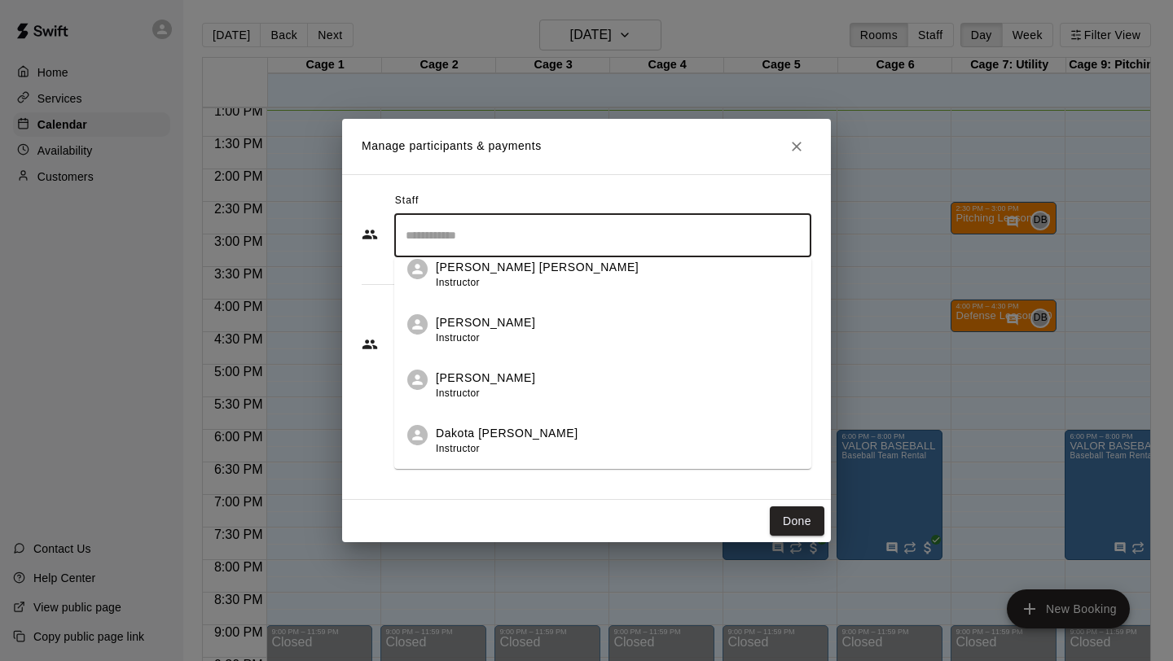
click at [499, 424] on li "Dakota [PERSON_NAME] Instructor" at bounding box center [602, 435] width 417 height 55
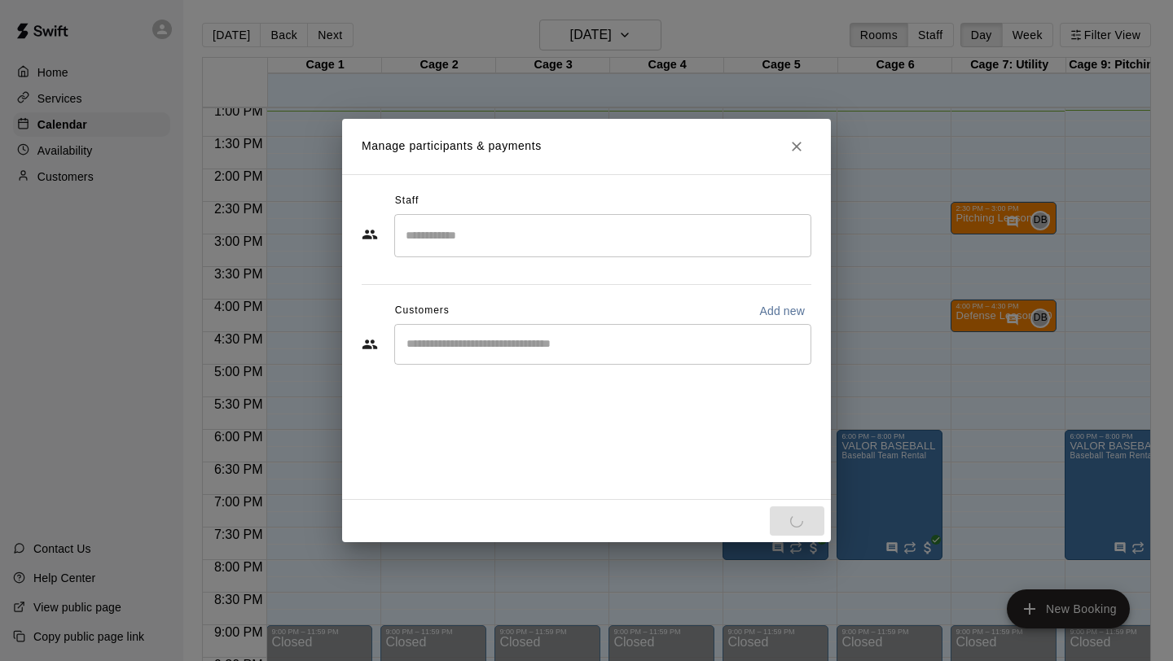
click at [798, 516] on div "Done" at bounding box center [586, 521] width 489 height 43
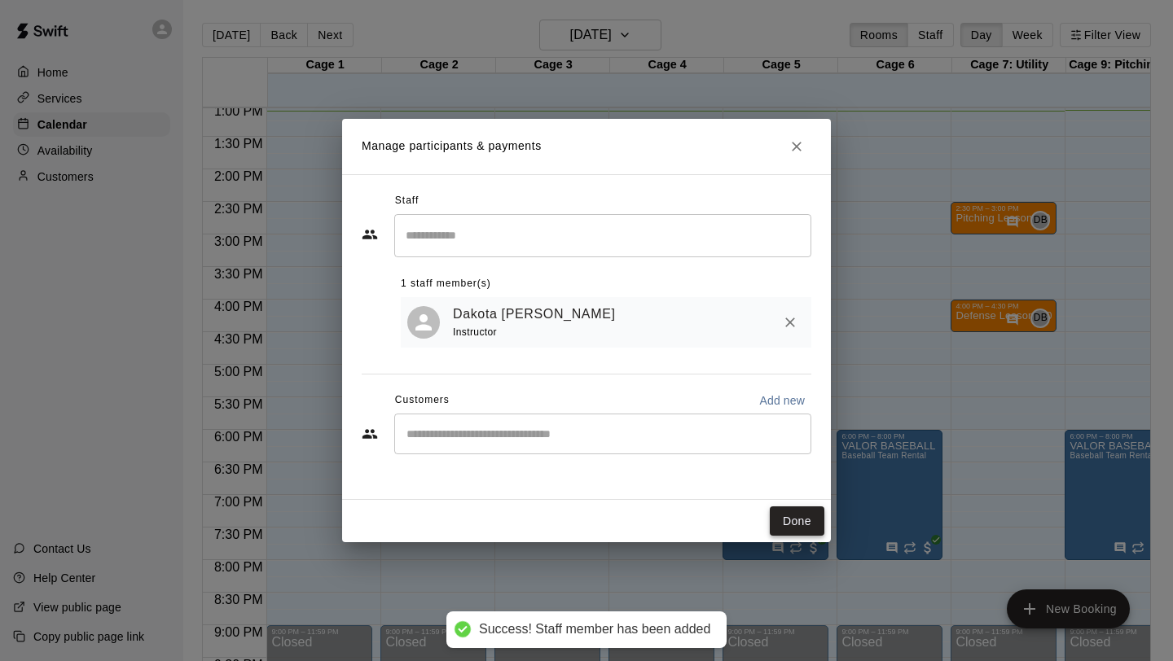
click at [799, 523] on button "Done" at bounding box center [797, 522] width 55 height 30
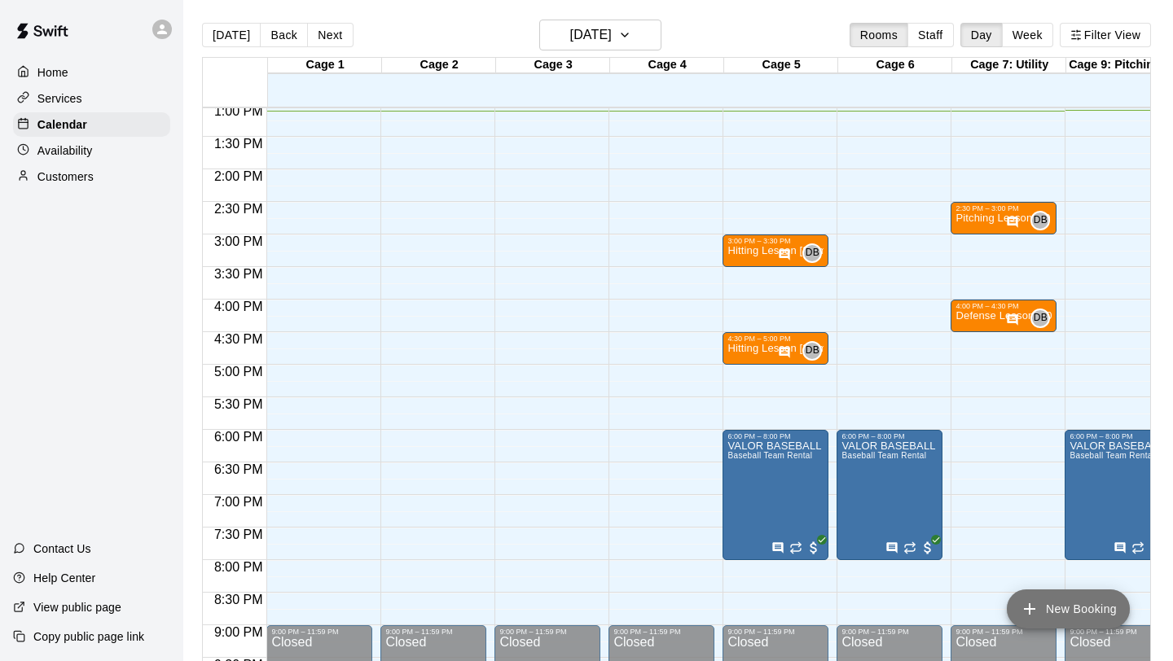
click at [1064, 601] on button "New Booking" at bounding box center [1068, 609] width 123 height 39
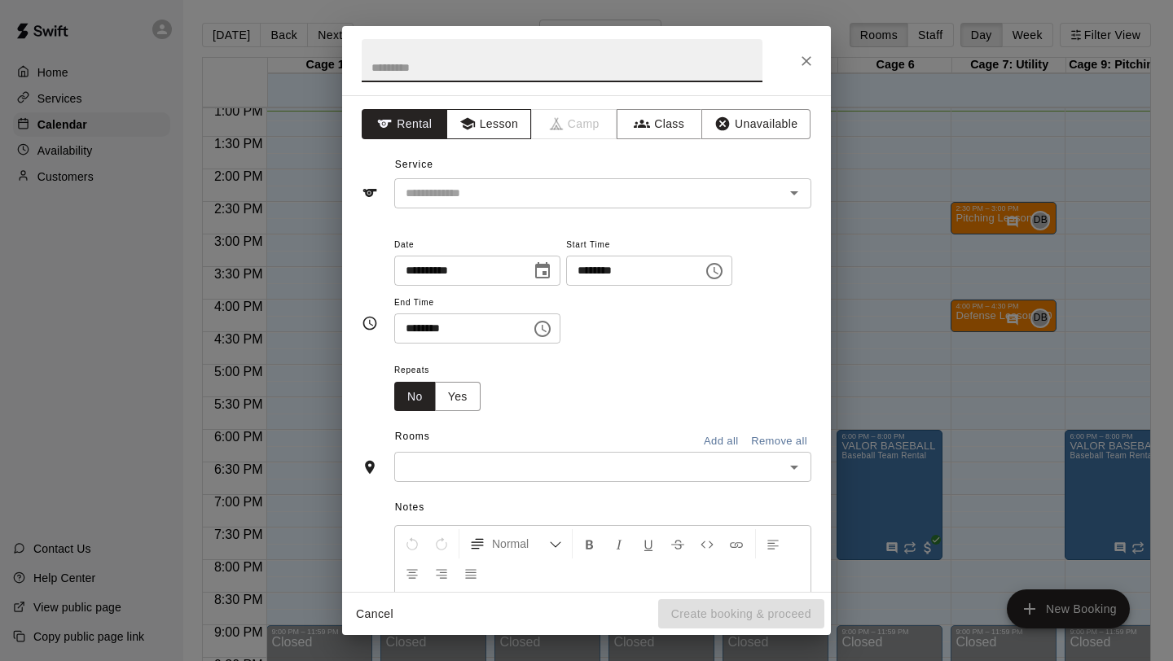
click at [507, 122] on button "Lesson" at bounding box center [489, 124] width 86 height 30
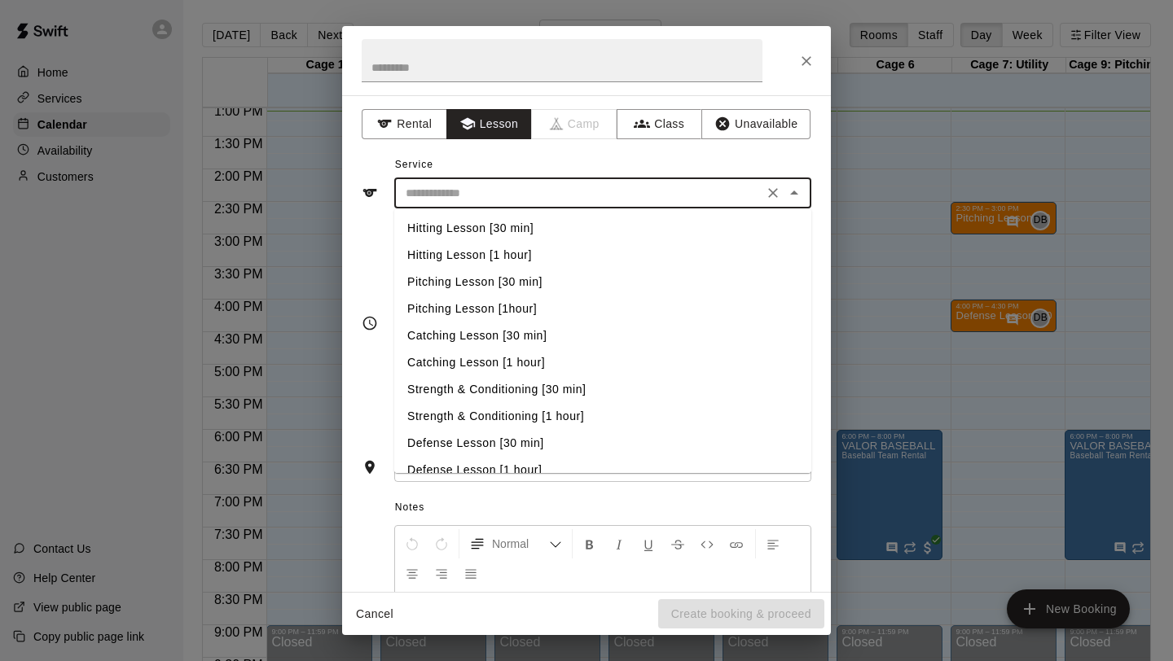
click at [525, 195] on input "text" at bounding box center [578, 193] width 359 height 20
click at [529, 434] on li "Defense Lesson [30 min]" at bounding box center [602, 443] width 417 height 27
type input "**********"
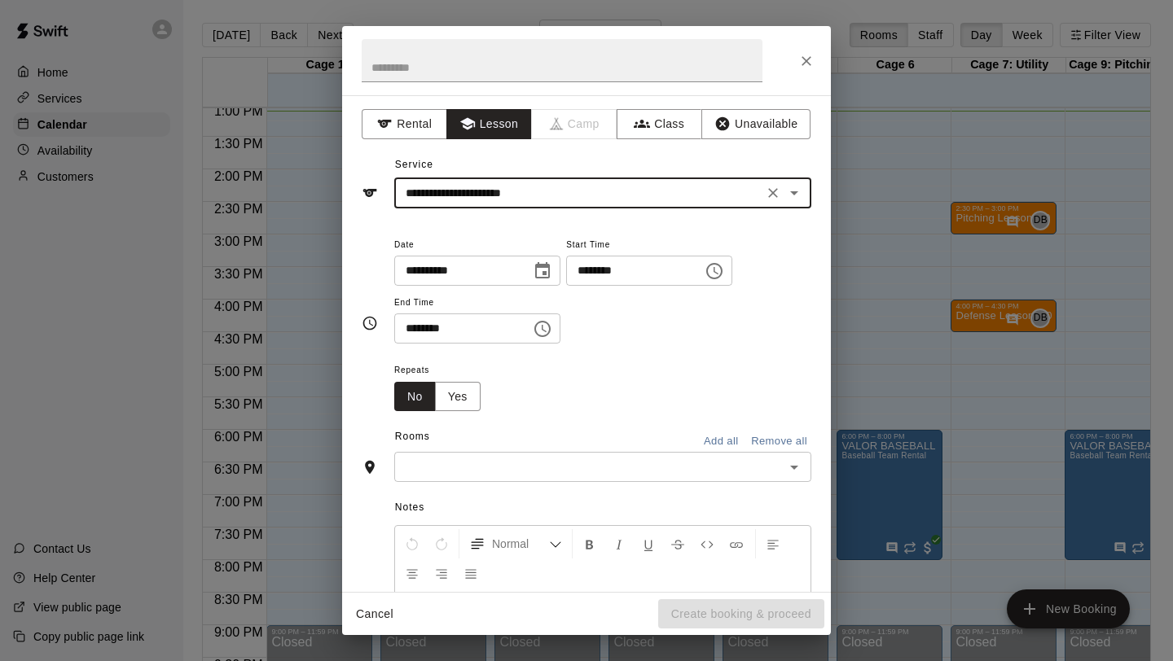
click at [722, 266] on icon "Choose time, selected time is 1:00 PM" at bounding box center [715, 271] width 20 height 20
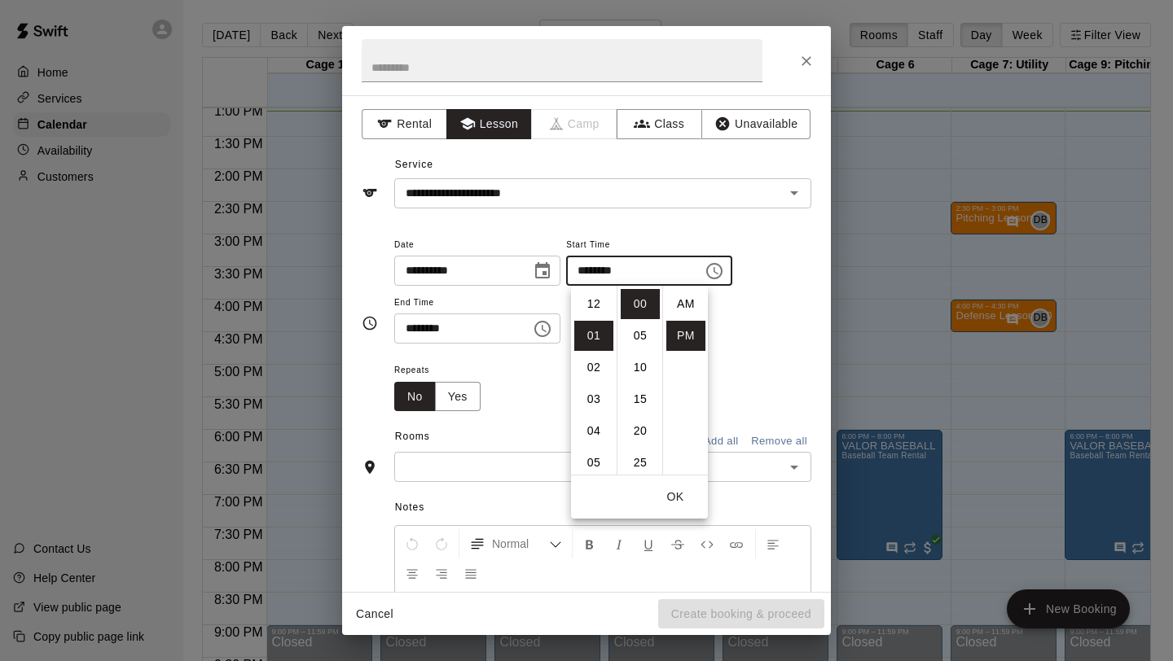
scroll to position [29, 0]
click at [602, 426] on li "05" at bounding box center [593, 431] width 39 height 30
type input "********"
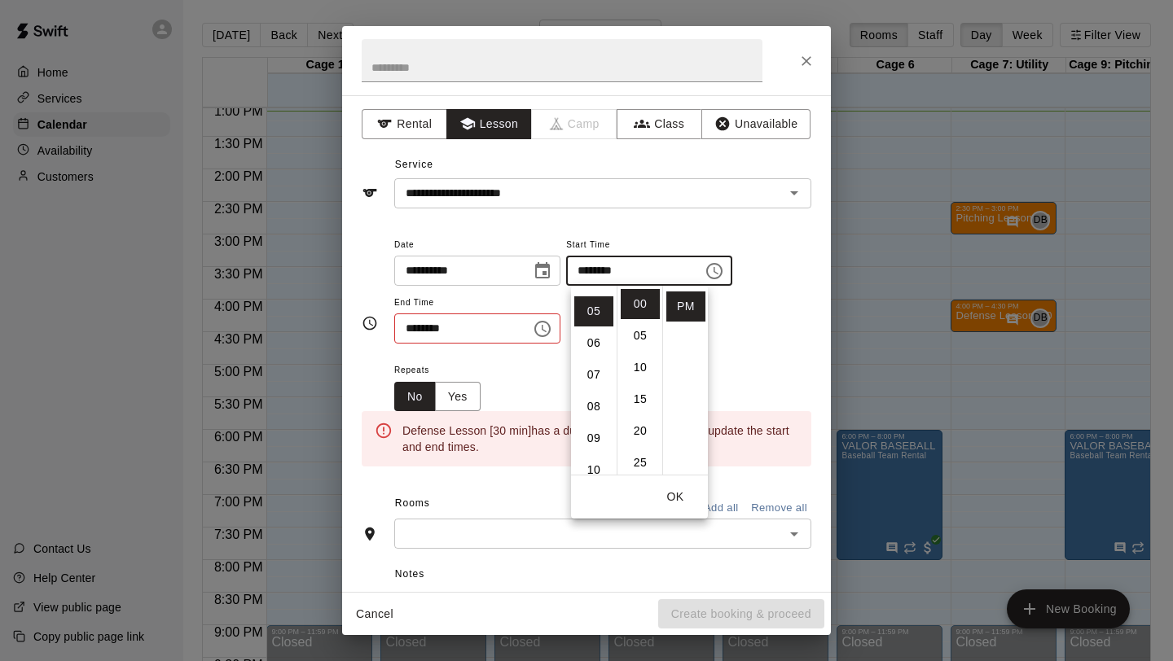
scroll to position [159, 0]
click at [536, 357] on div "**********" at bounding box center [602, 298] width 417 height 126
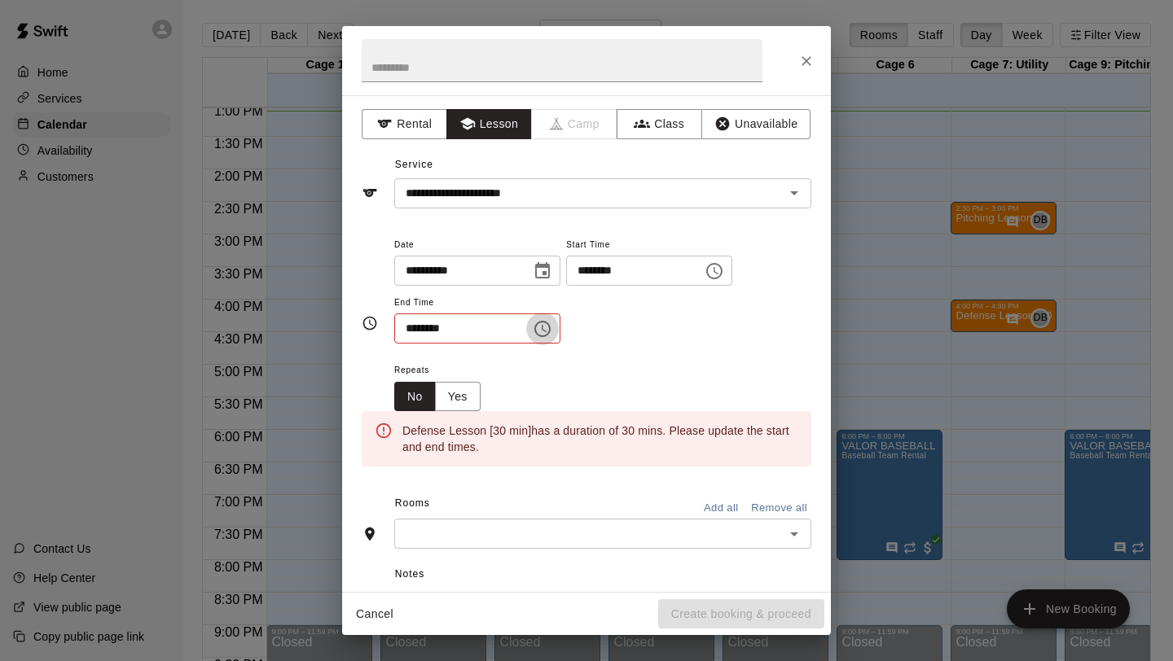
click at [537, 327] on icon "Choose time, selected time is 1:30 PM" at bounding box center [543, 329] width 20 height 20
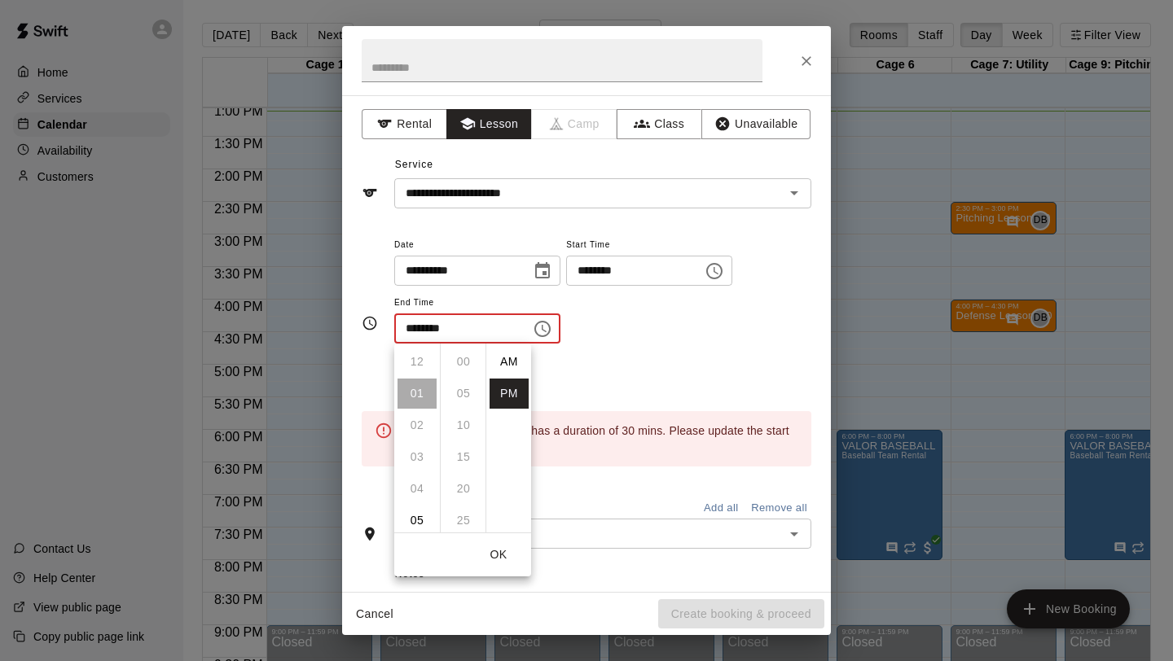
scroll to position [29, 0]
click at [420, 486] on li "05" at bounding box center [416, 489] width 39 height 30
type input "********"
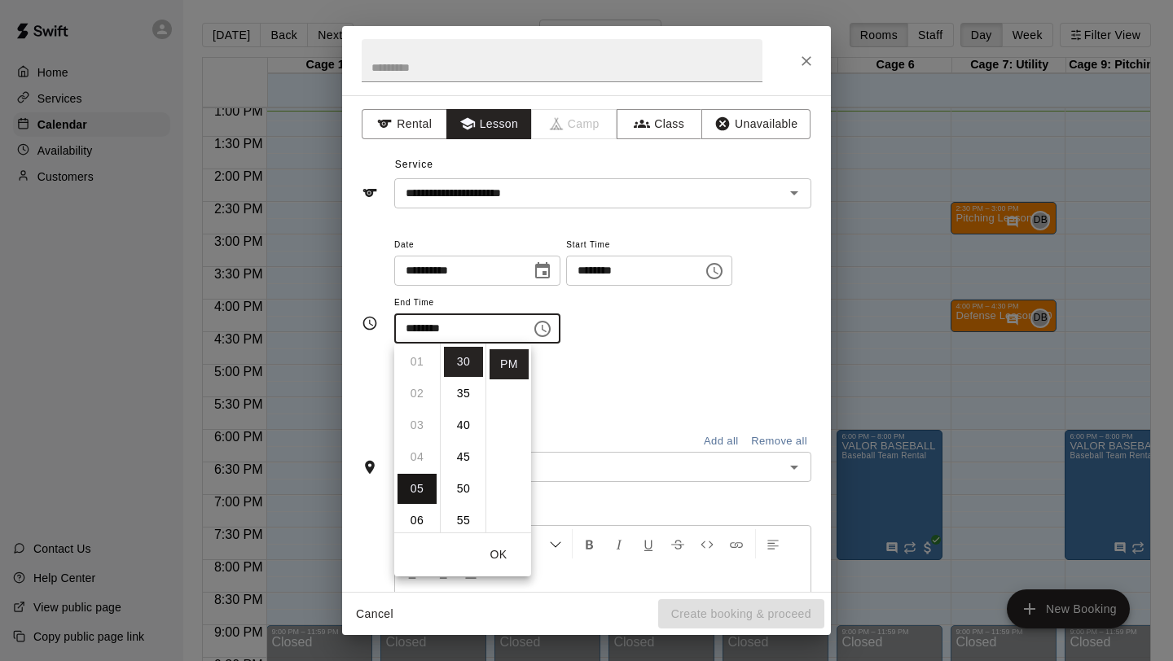
scroll to position [159, 0]
click at [575, 420] on div "**********" at bounding box center [587, 324] width 450 height 204
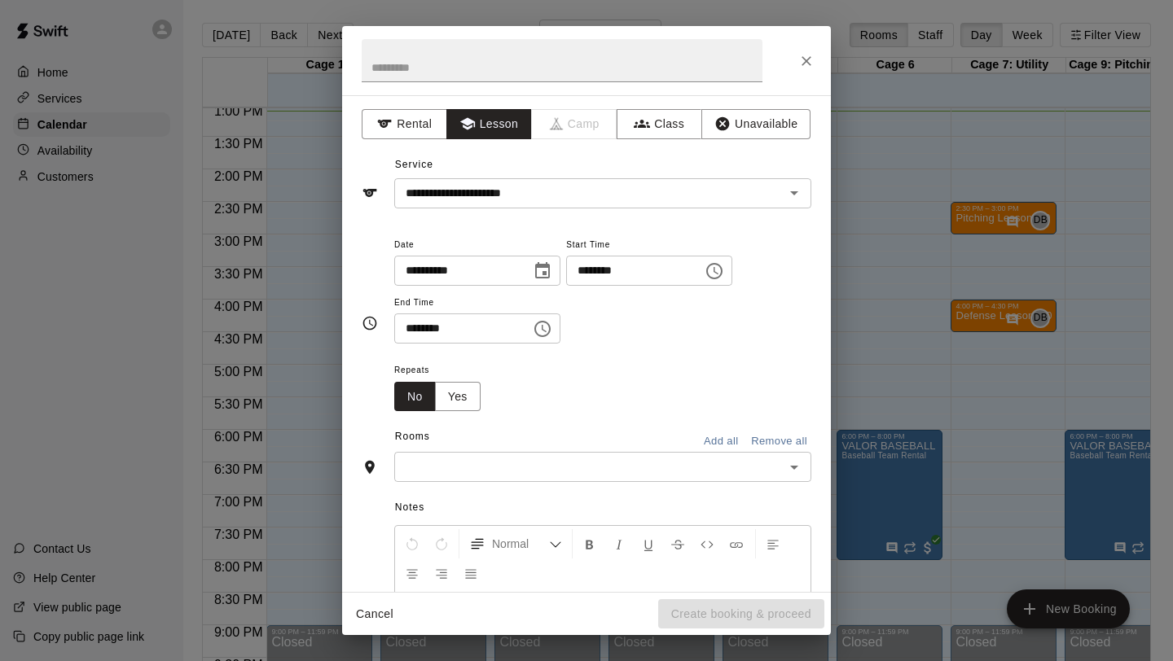
click at [530, 476] on input "text" at bounding box center [589, 467] width 380 height 20
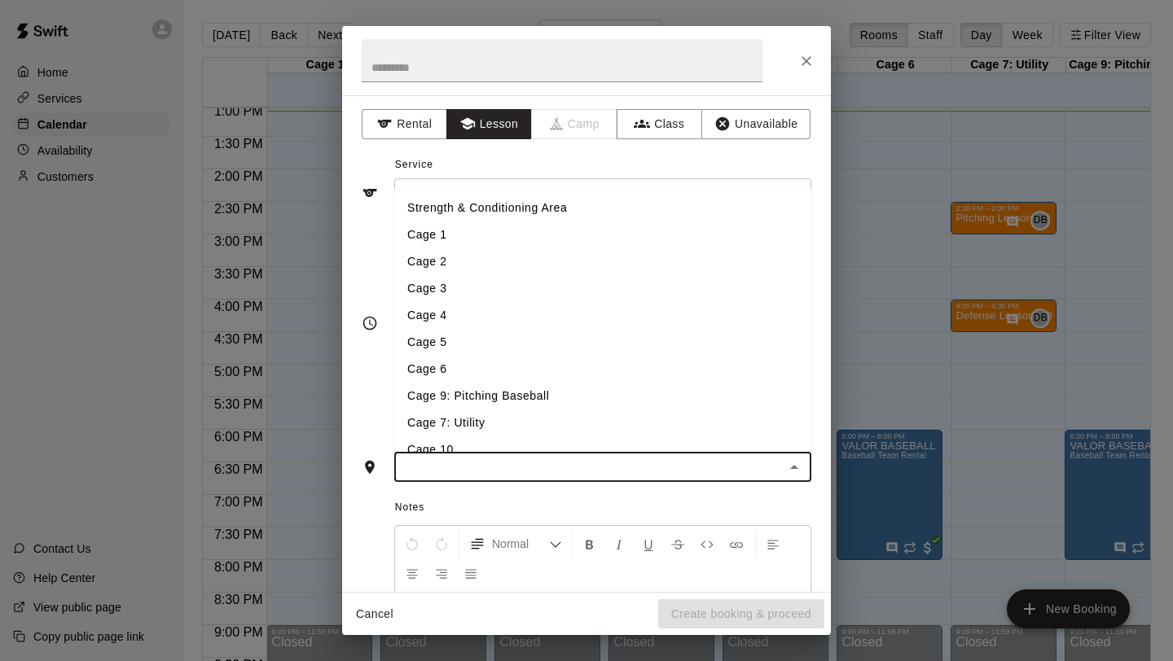
click at [488, 422] on li "Cage 7: Utility" at bounding box center [602, 423] width 417 height 27
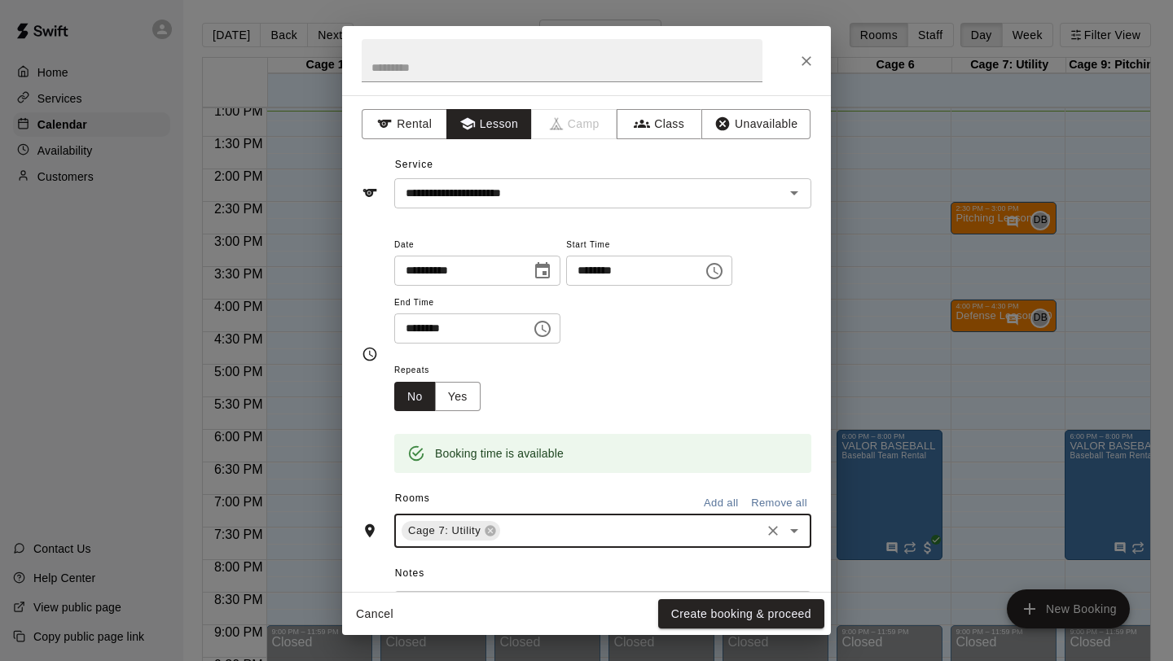
scroll to position [219, 0]
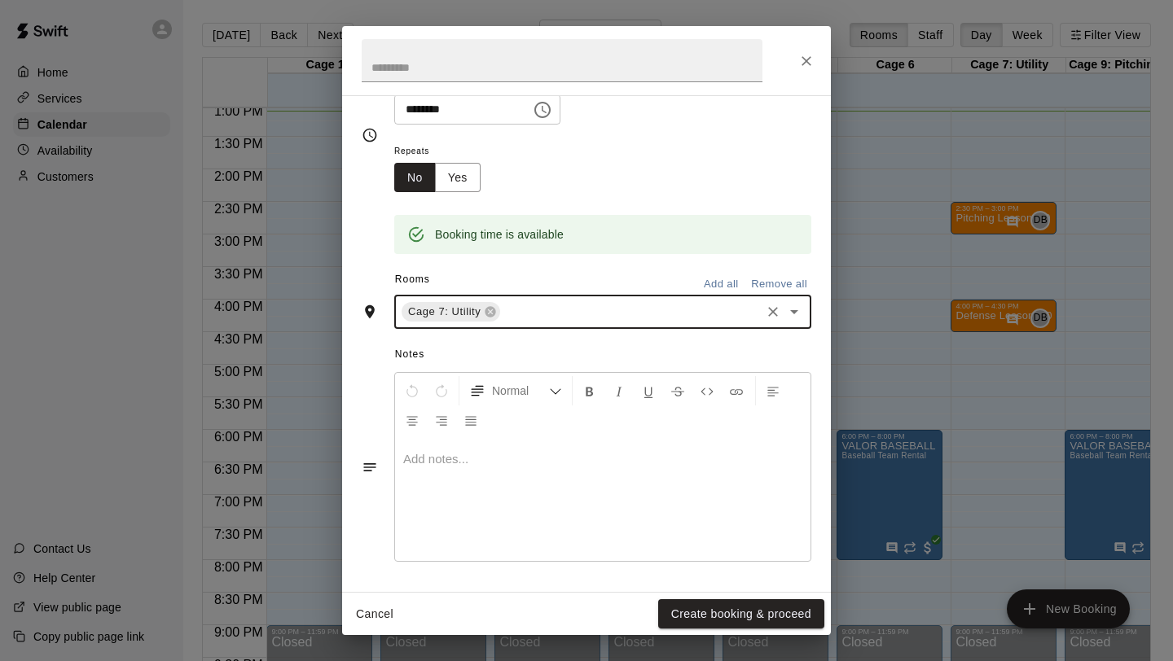
click at [490, 466] on p at bounding box center [602, 459] width 399 height 16
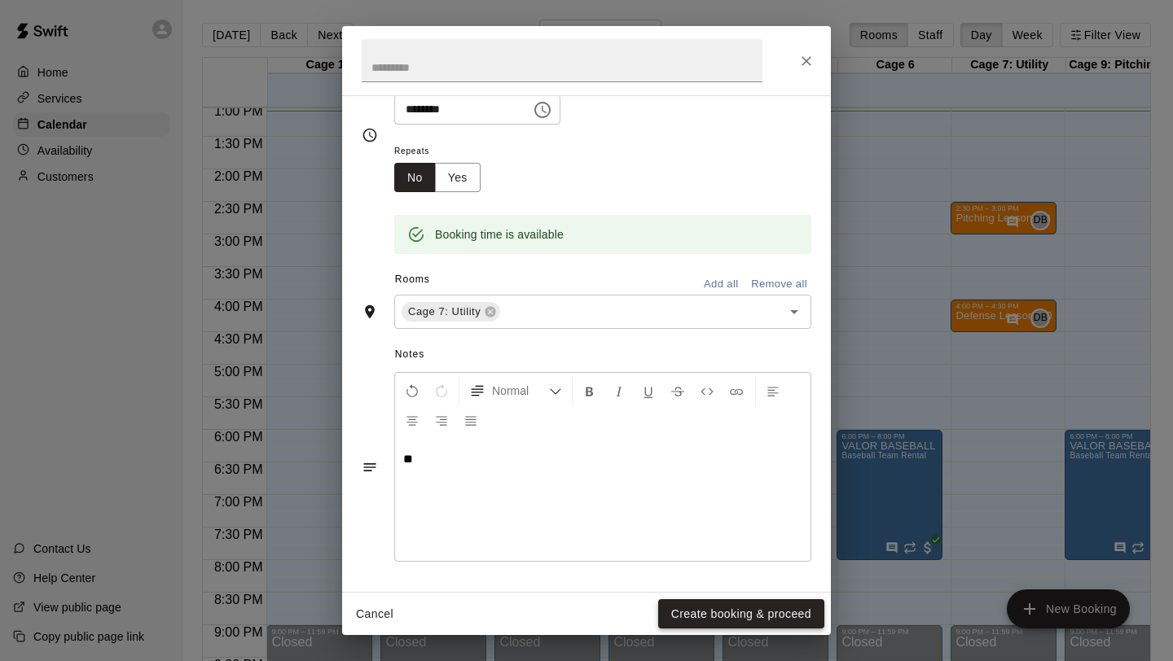
click at [722, 612] on button "Create booking & proceed" at bounding box center [741, 614] width 166 height 30
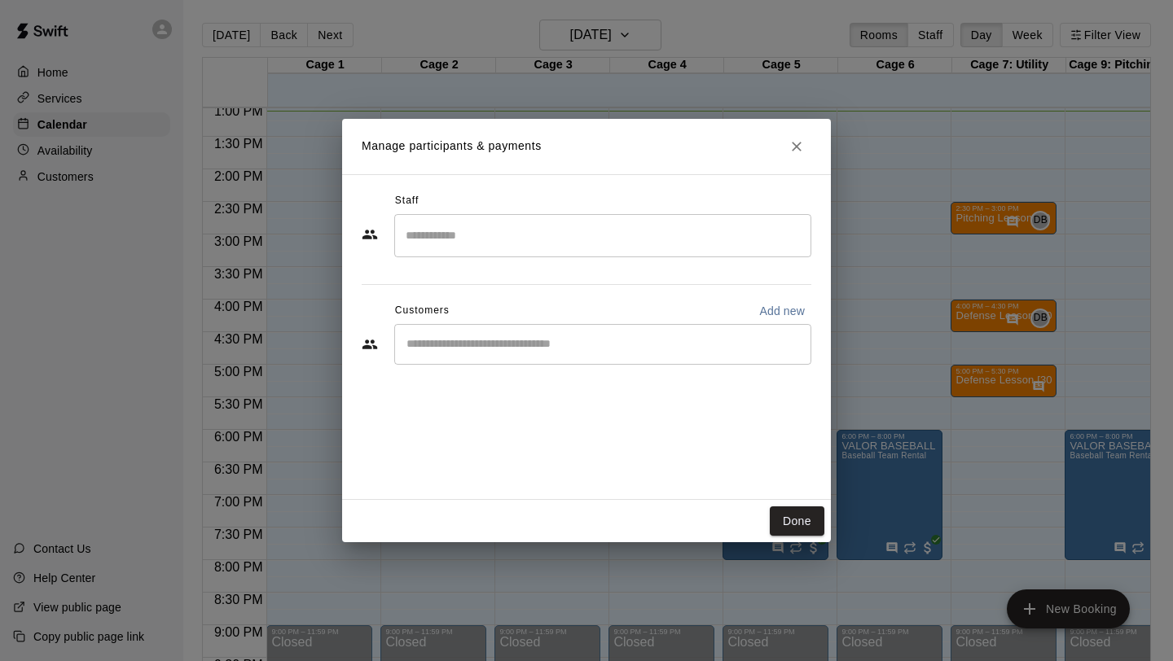
click at [507, 230] on input "Search staff" at bounding box center [603, 236] width 402 height 29
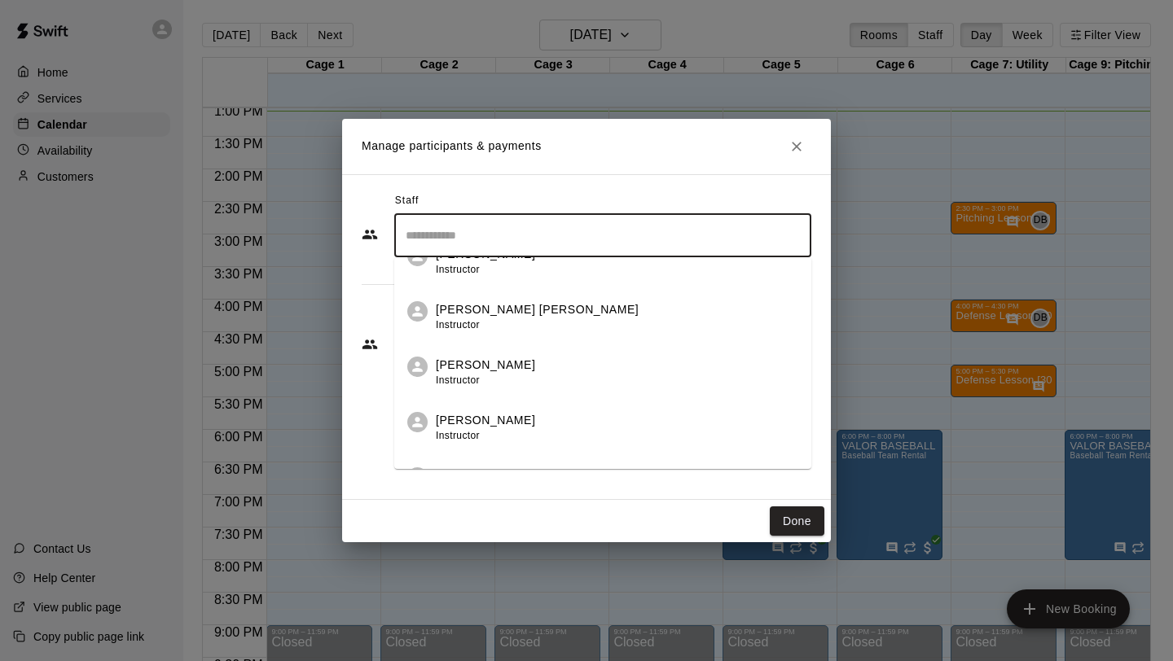
scroll to position [147, 0]
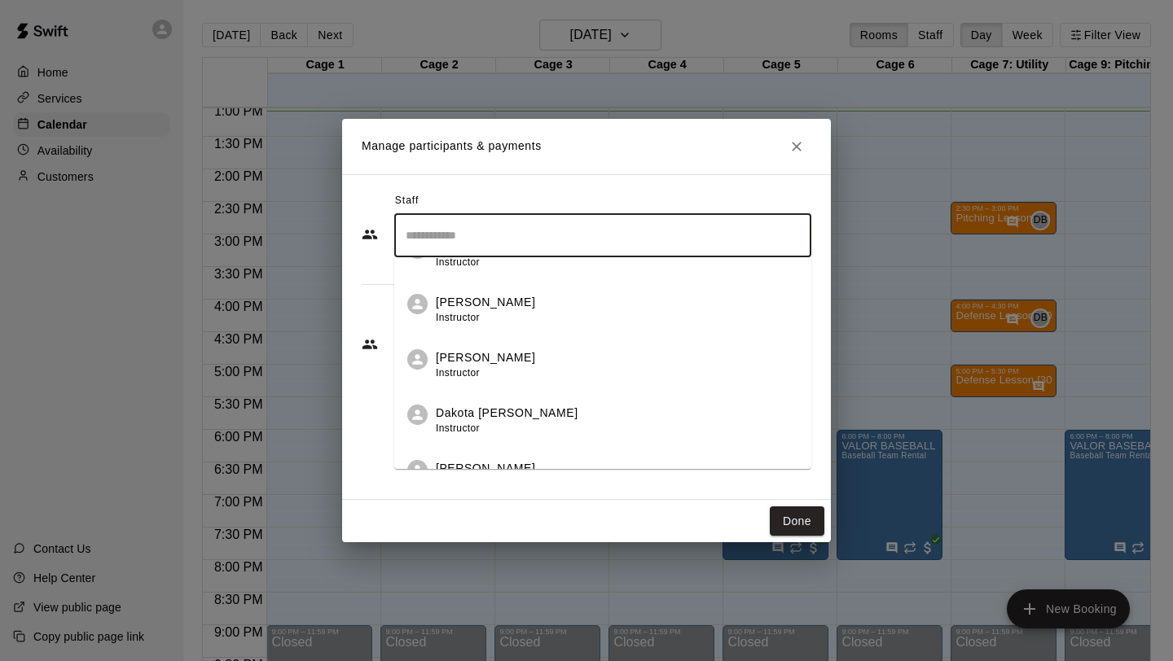
click at [506, 430] on div "Dakota [PERSON_NAME] Instructor" at bounding box center [507, 421] width 143 height 32
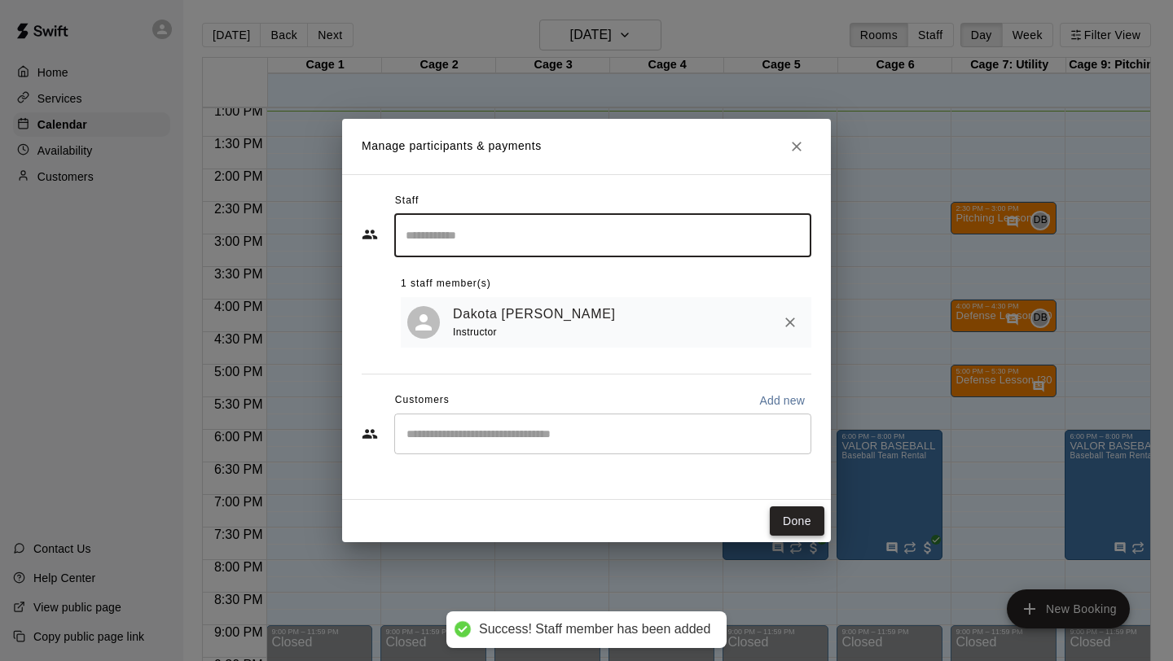
click at [810, 523] on button "Done" at bounding box center [797, 522] width 55 height 30
